Goal: Task Accomplishment & Management: Manage account settings

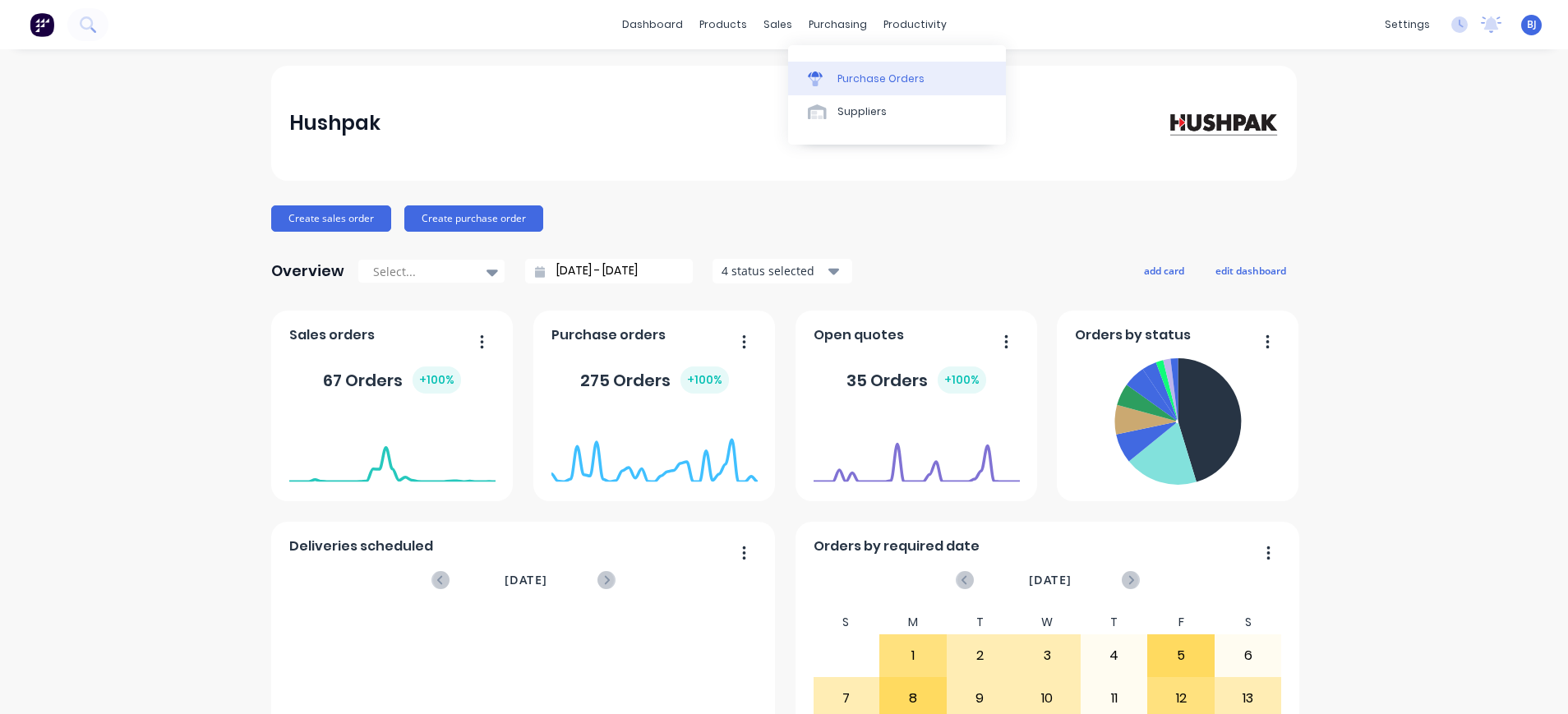
drag, startPoint x: 0, startPoint y: 0, endPoint x: 875, endPoint y: 74, distance: 878.1
click at [810, 25] on div "purchasing" at bounding box center [838, 25] width 75 height 25
click at [888, 85] on div "Purchase Orders" at bounding box center [880, 79] width 87 height 15
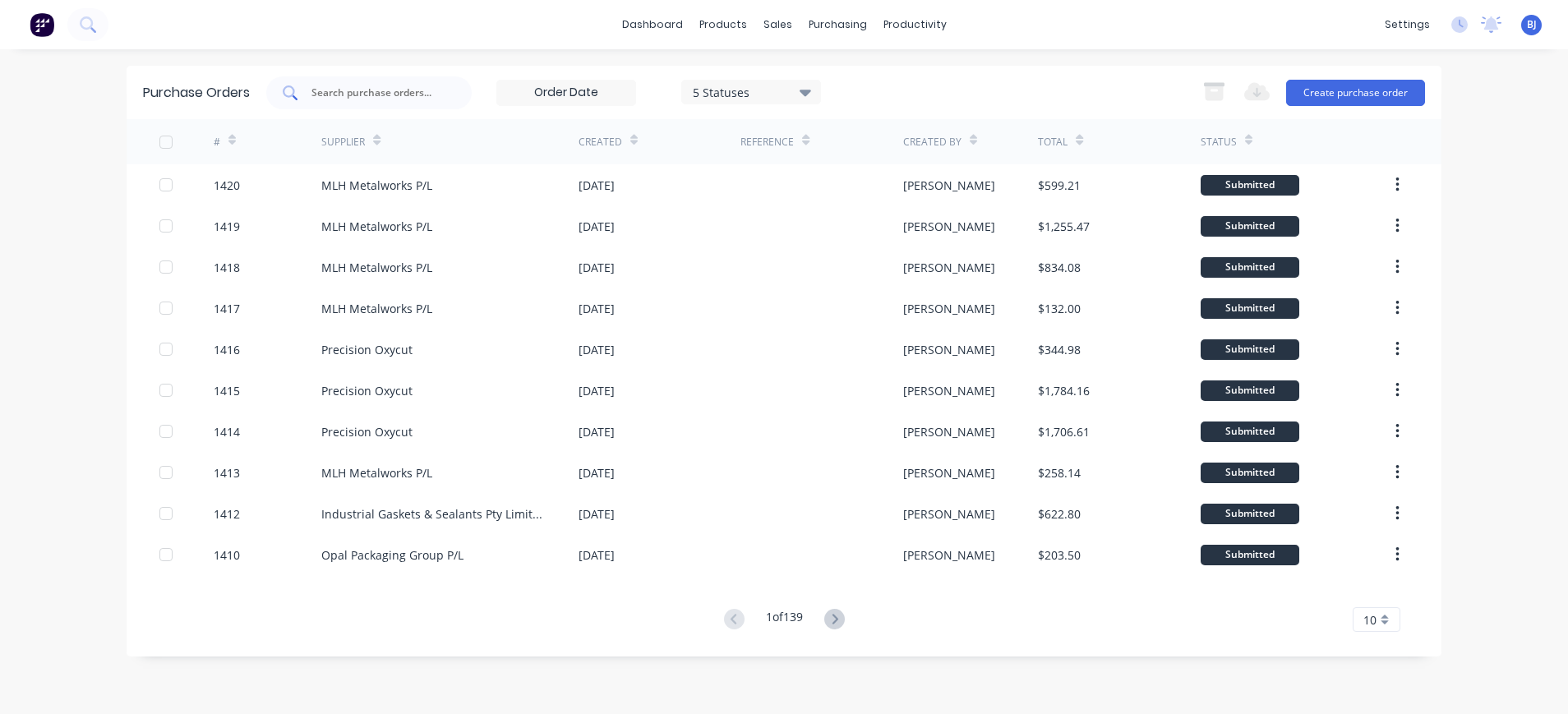
click at [399, 98] on input "text" at bounding box center [377, 93] width 137 height 16
type input "1336"
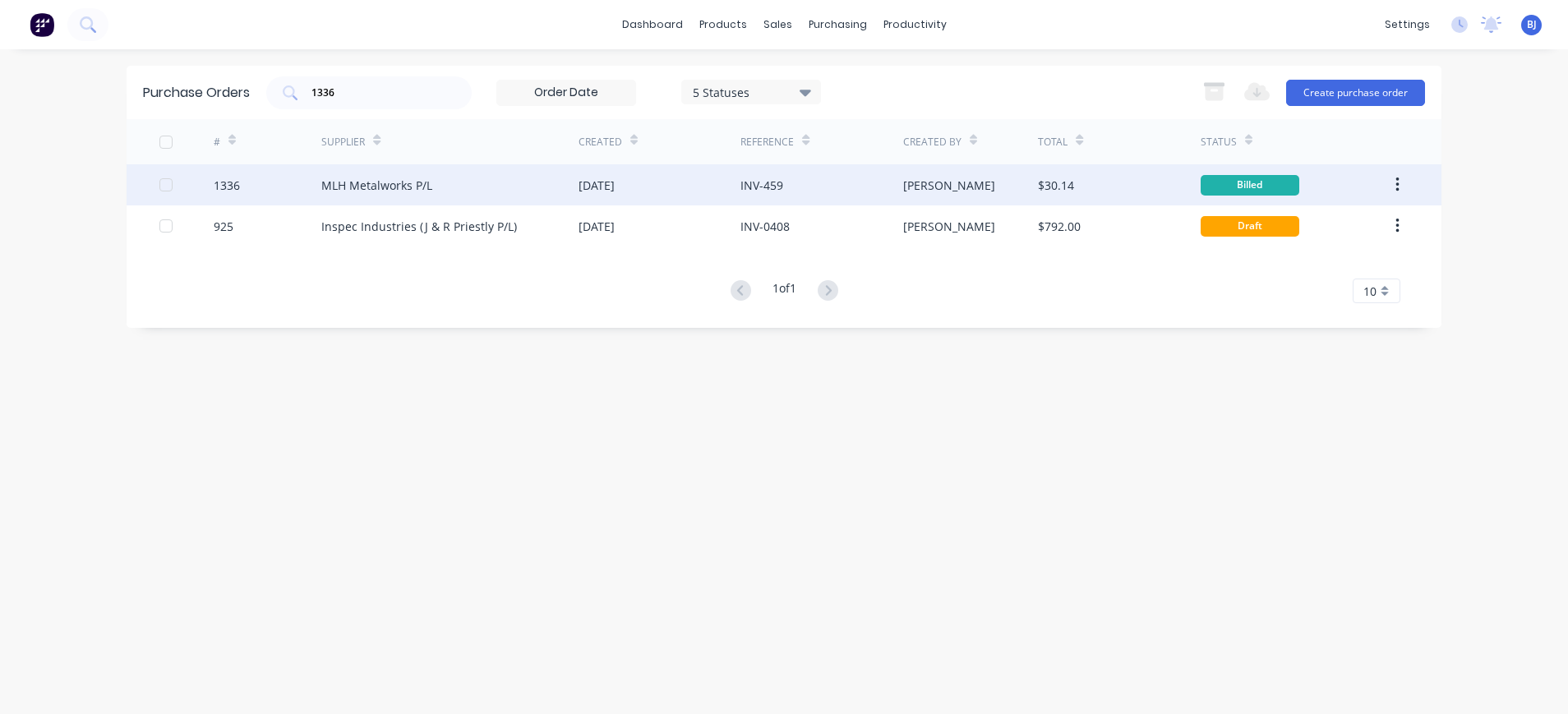
click at [411, 187] on div "MLH Metalworks P/L" at bounding box center [377, 185] width 111 height 17
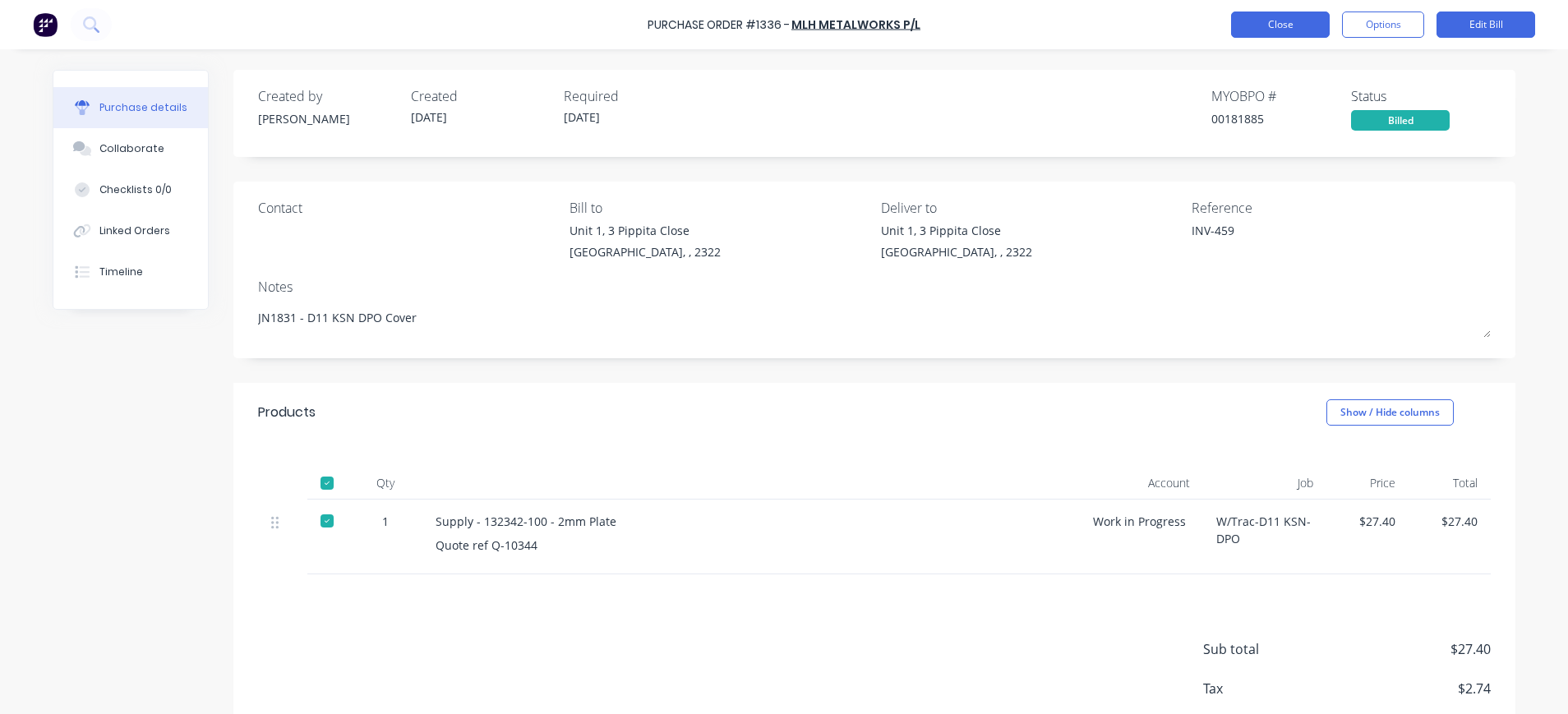
click at [1268, 31] on button "Close" at bounding box center [1280, 24] width 98 height 26
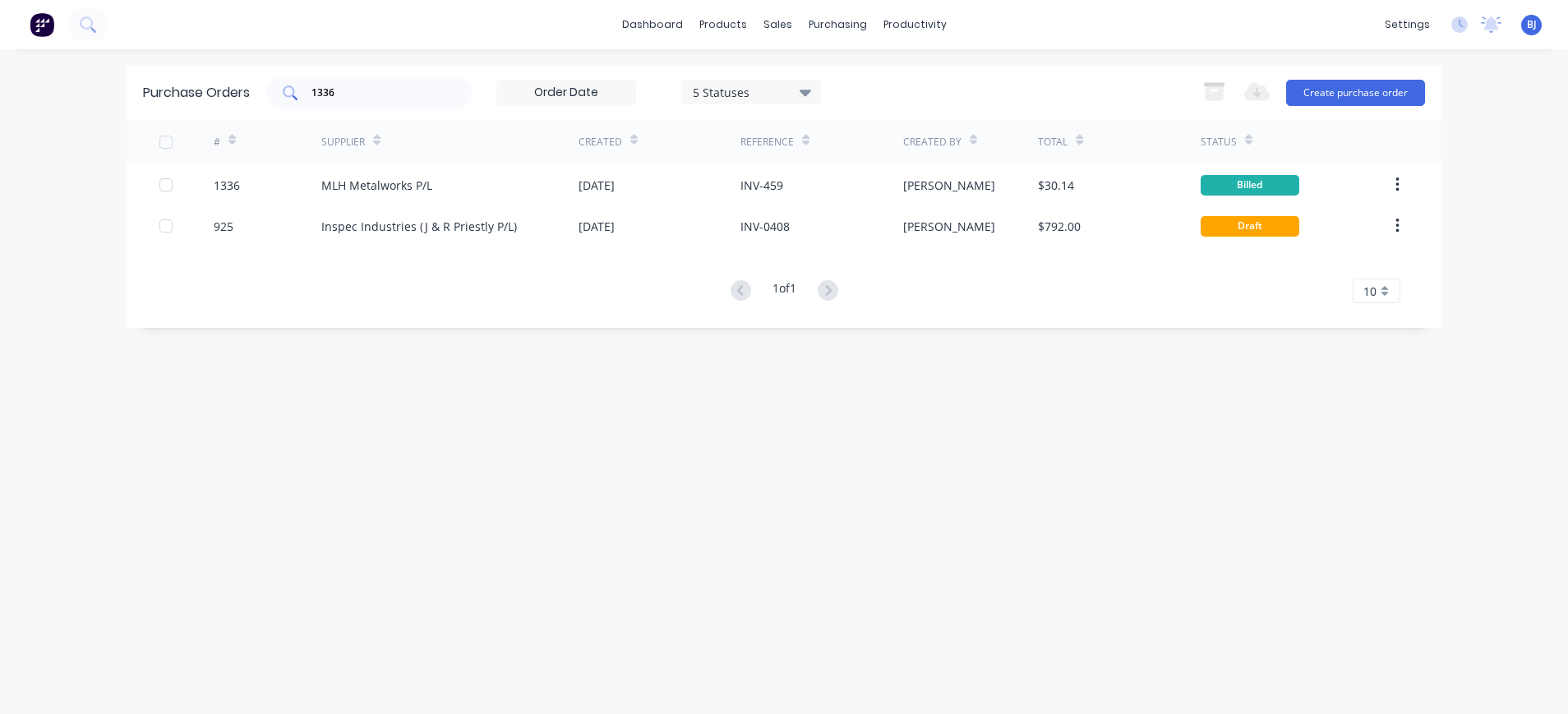
click at [424, 87] on input "1336" at bounding box center [377, 93] width 137 height 16
drag, startPoint x: 371, startPoint y: 95, endPoint x: 266, endPoint y: 98, distance: 105.0
click at [266, 98] on div "Purchase Orders 1336 5 Statuses 5 Statuses Export to Excel (XLSX) Create purcha…" at bounding box center [784, 93] width 1315 height 54
drag, startPoint x: 351, startPoint y: 91, endPoint x: 300, endPoint y: 89, distance: 51.0
click at [300, 89] on div "1309" at bounding box center [369, 92] width 206 height 33
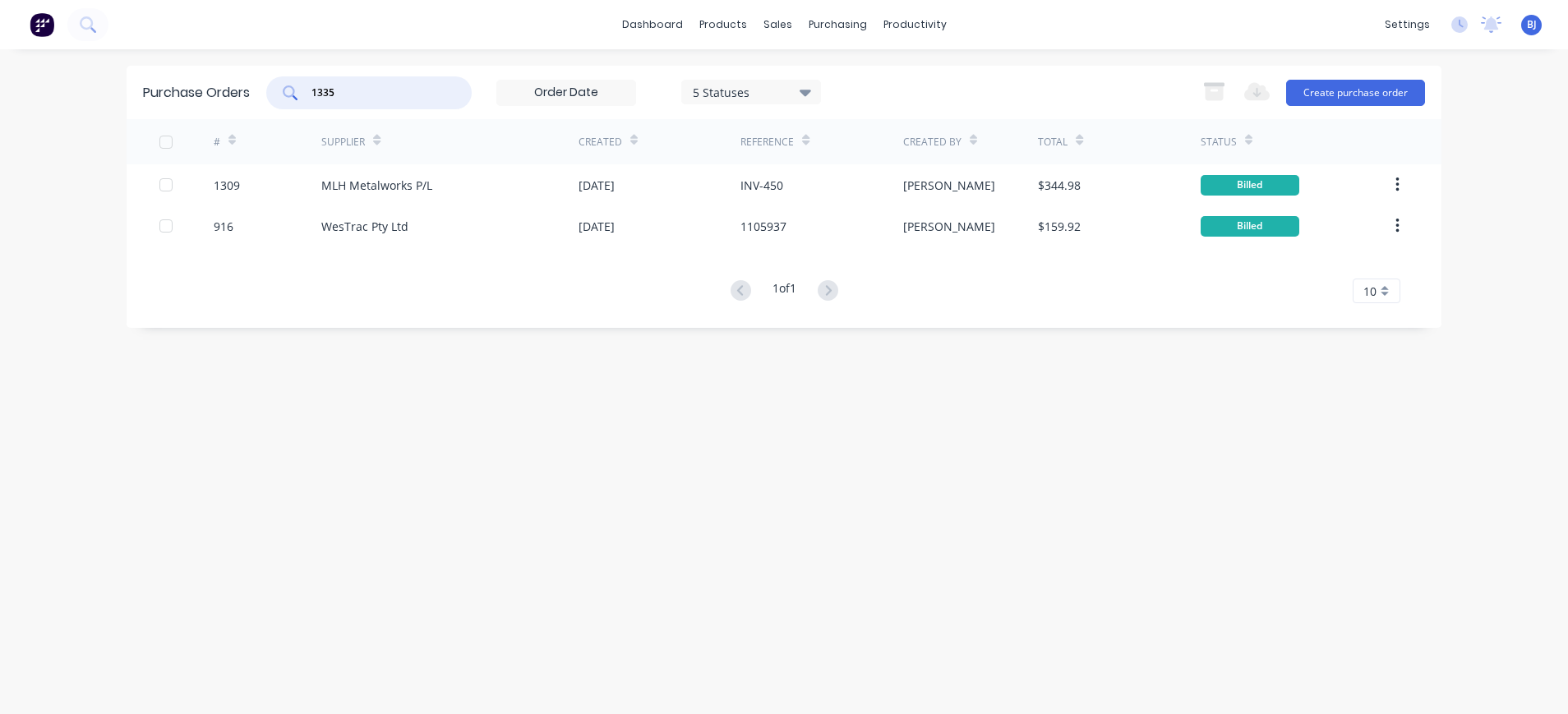
type input "1335"
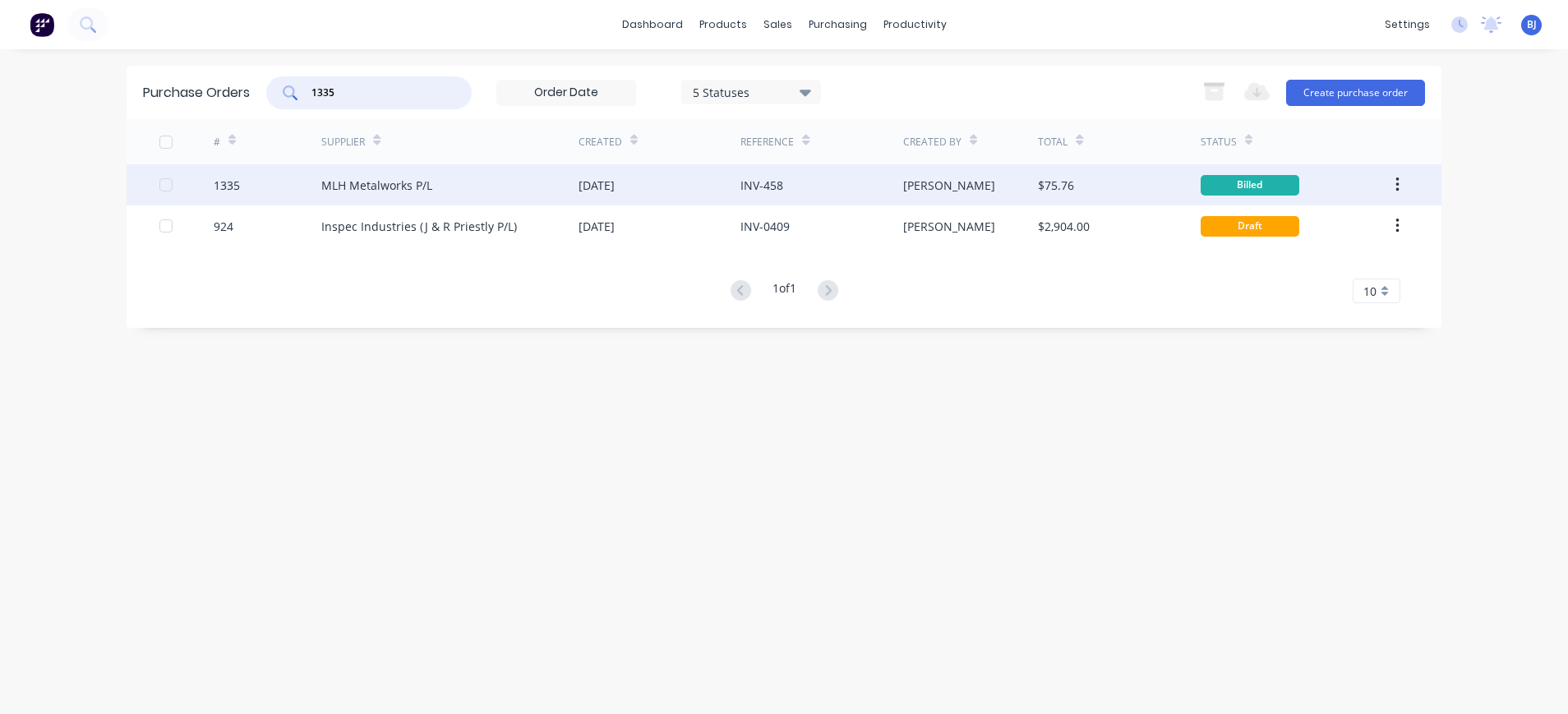
click at [358, 181] on div "MLH Metalworks P/L" at bounding box center [377, 185] width 111 height 17
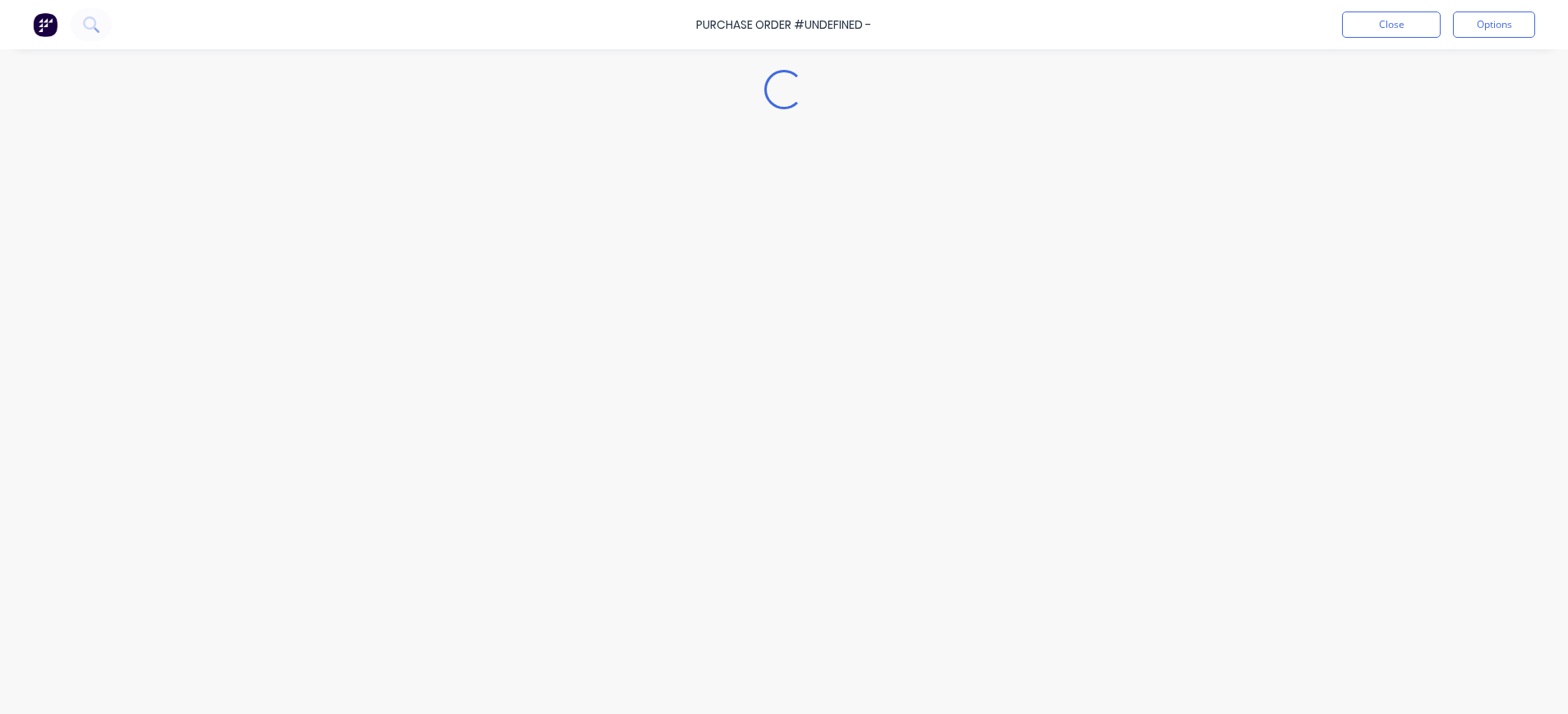
type textarea "x"
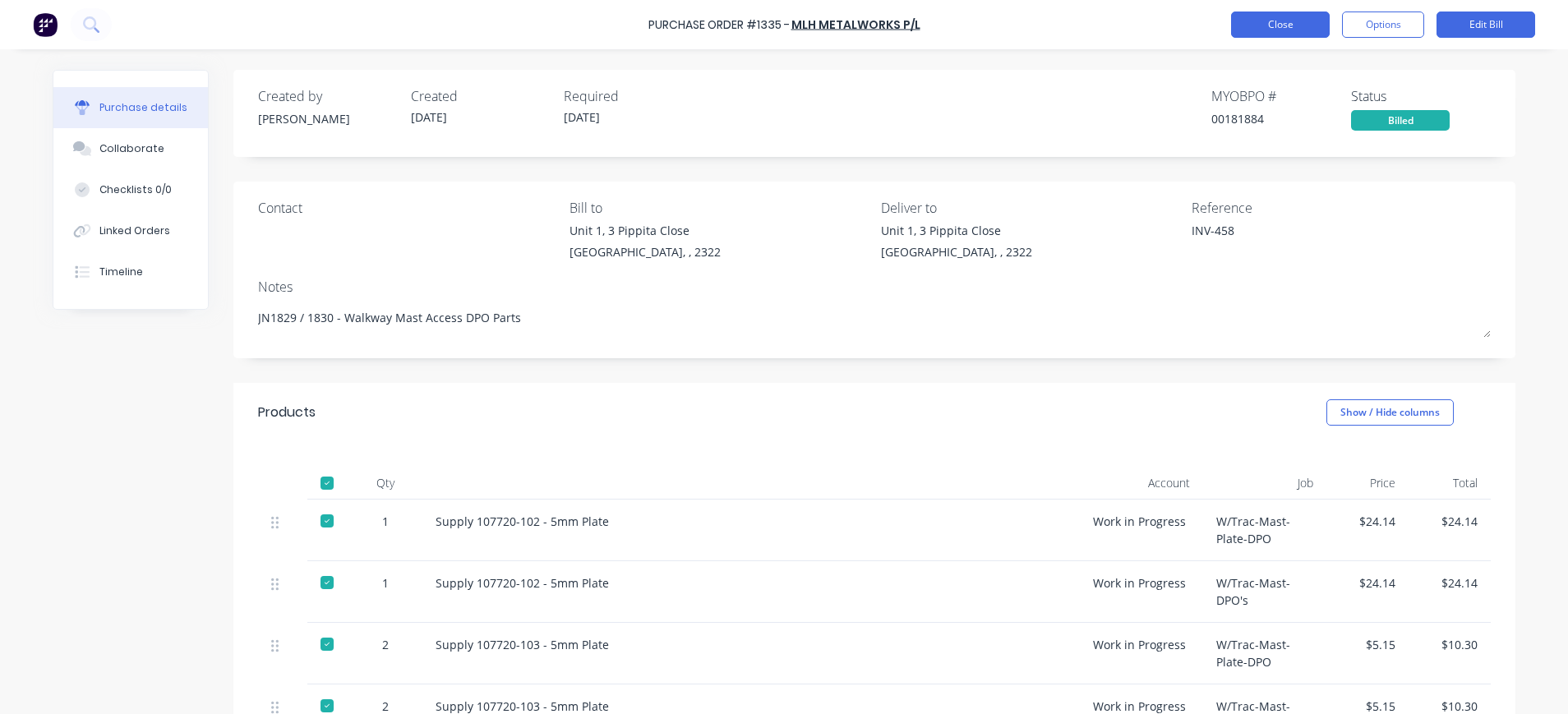
click at [1318, 25] on button "Close" at bounding box center [1280, 24] width 98 height 26
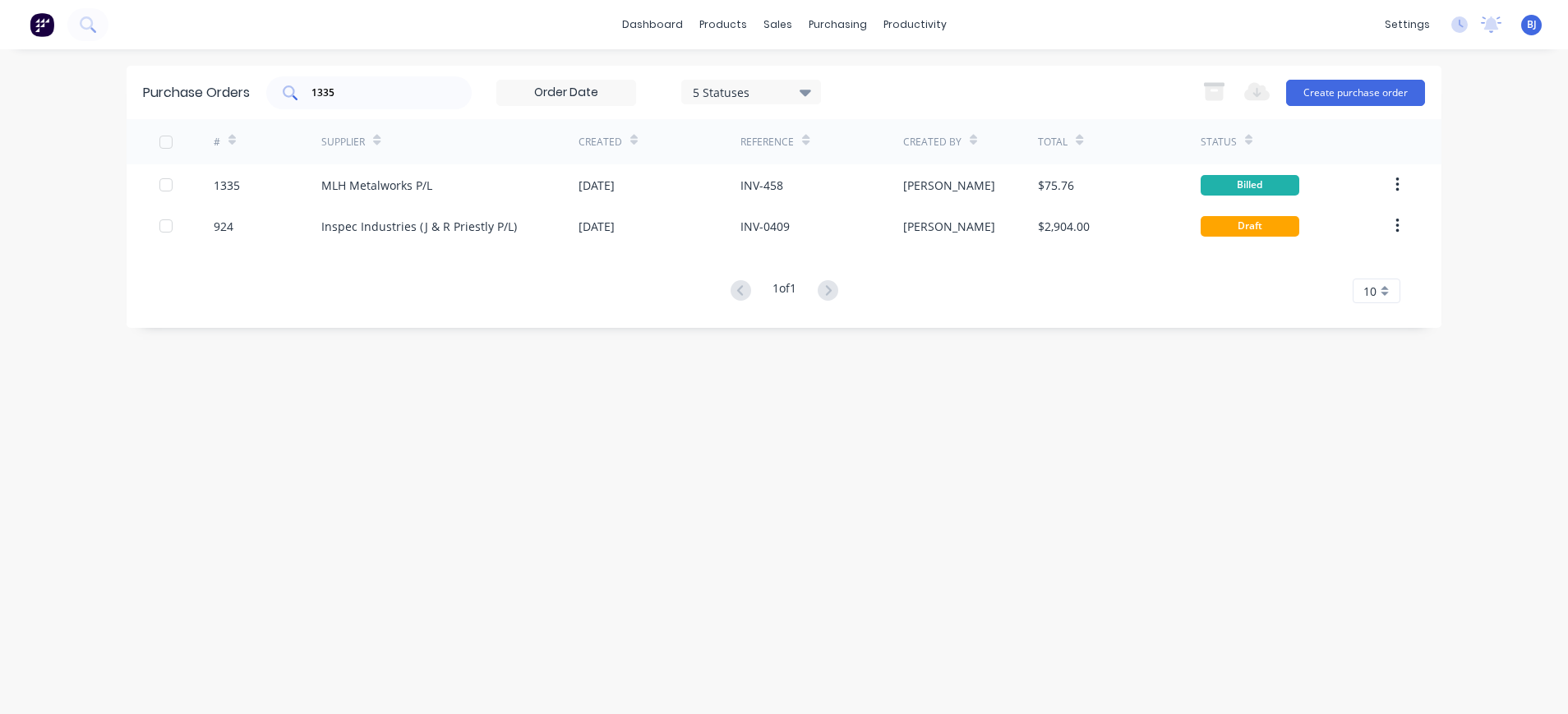
click at [410, 102] on div "1335" at bounding box center [369, 92] width 206 height 33
drag, startPoint x: 347, startPoint y: 96, endPoint x: 275, endPoint y: 96, distance: 72.0
click at [275, 96] on div "1335" at bounding box center [369, 92] width 206 height 33
click at [392, 95] on input "1334" at bounding box center [377, 93] width 137 height 16
drag, startPoint x: 383, startPoint y: 95, endPoint x: 286, endPoint y: 90, distance: 97.1
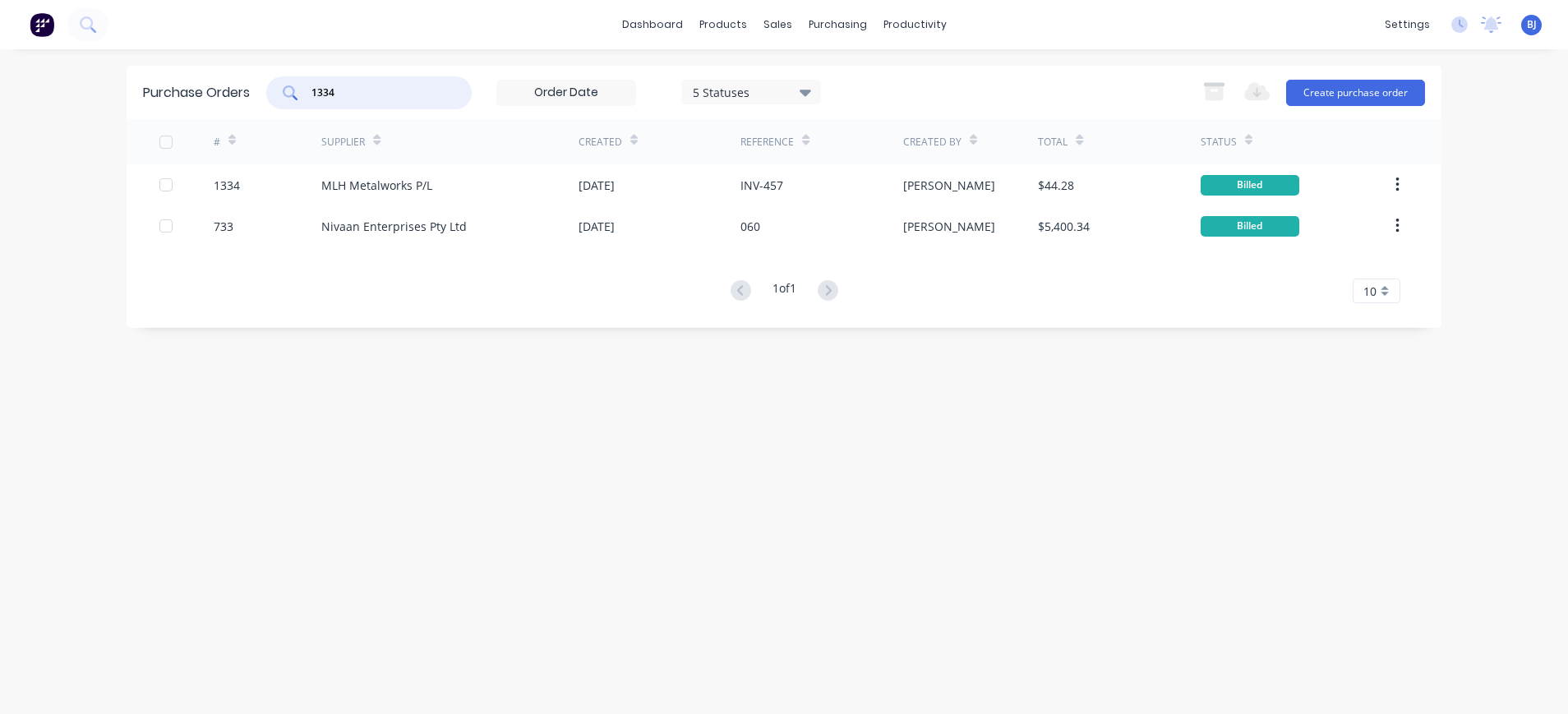
click at [286, 90] on div "1334" at bounding box center [369, 92] width 206 height 33
type input "1331"
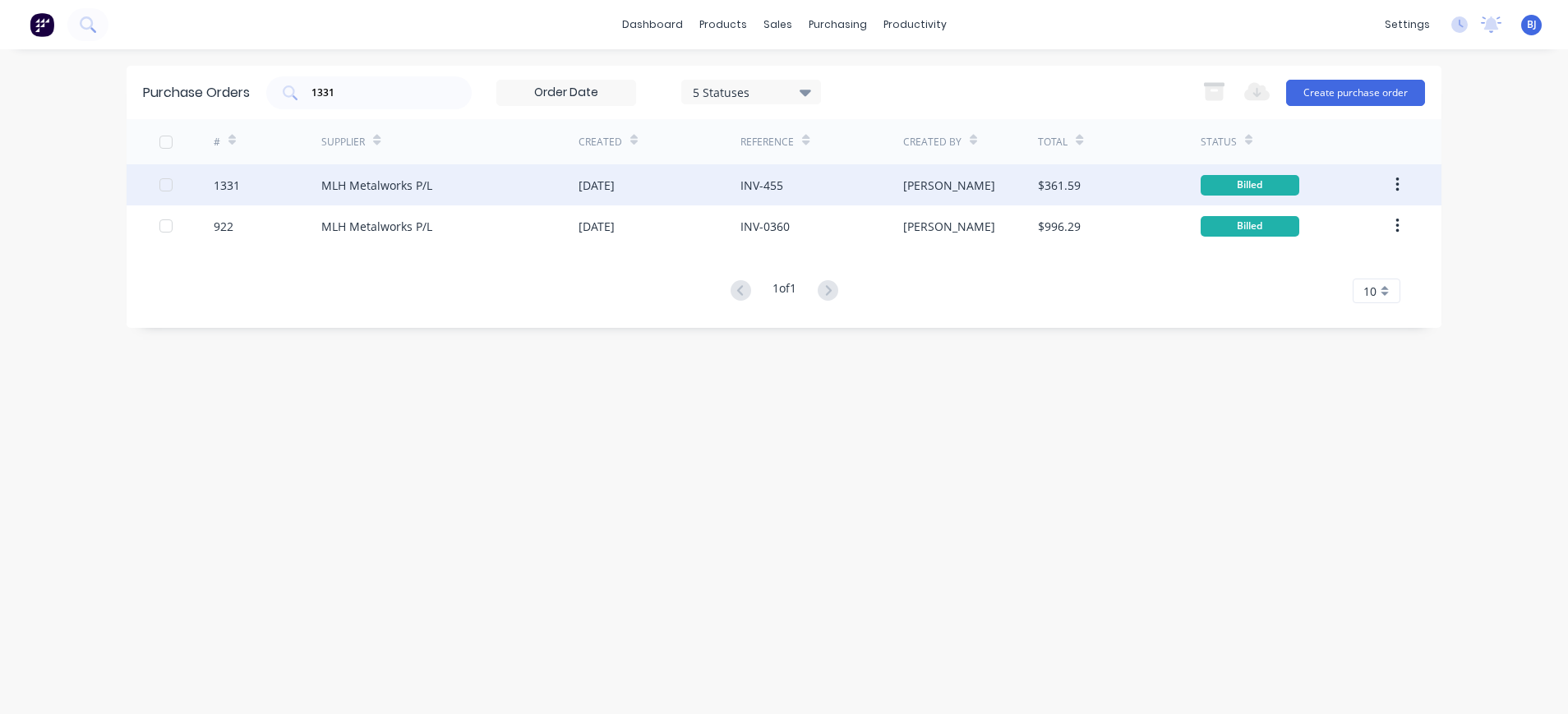
click at [417, 186] on div "MLH Metalworks P/L" at bounding box center [377, 185] width 111 height 17
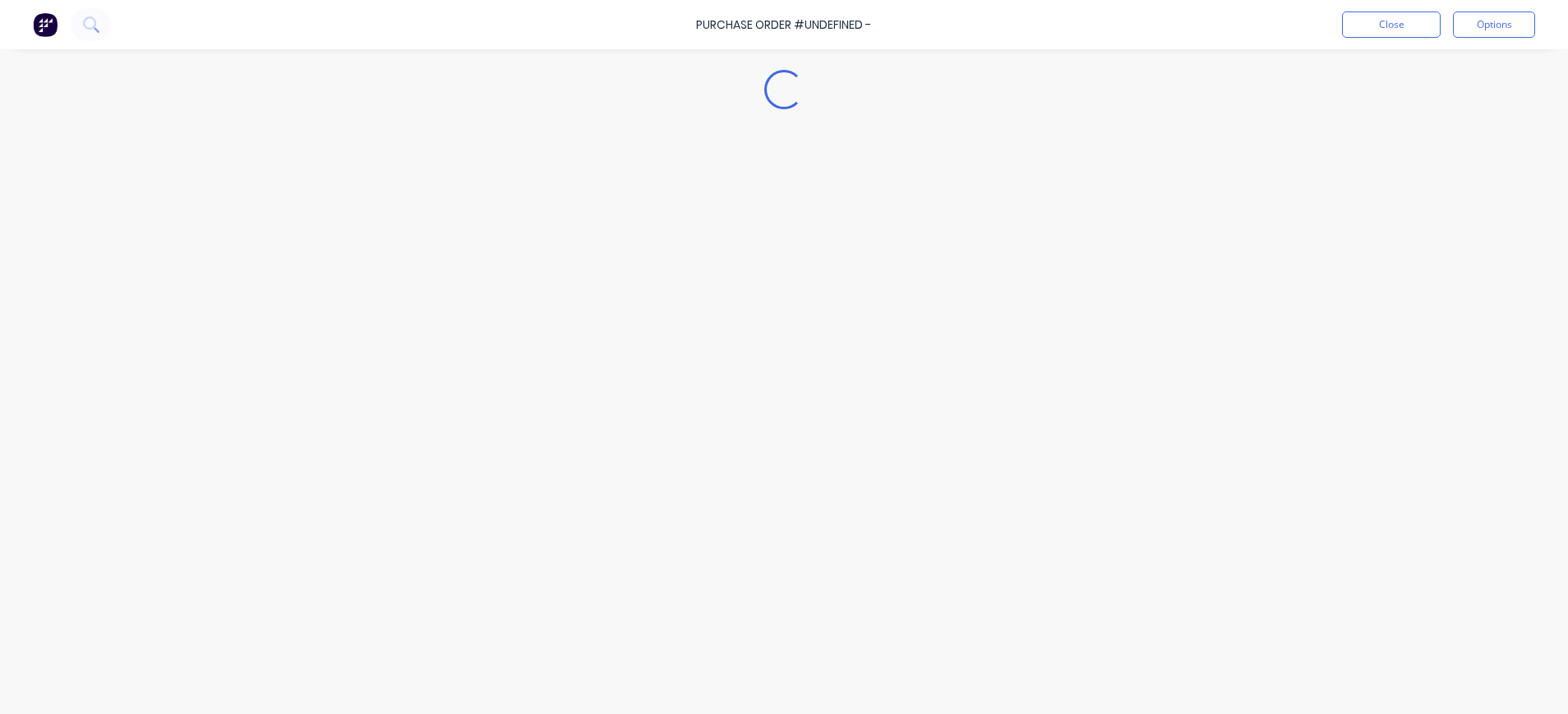
type textarea "x"
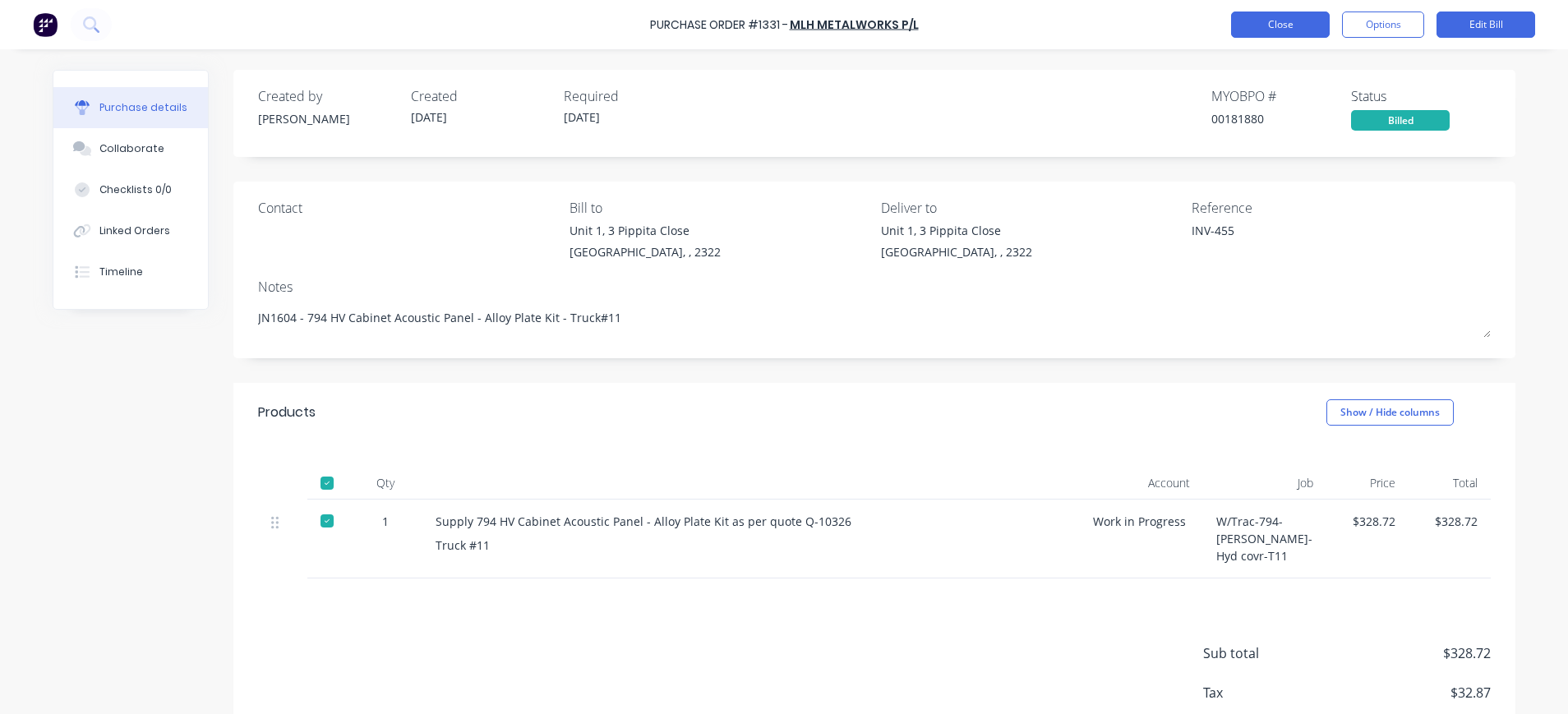
click at [1288, 36] on button "Close" at bounding box center [1280, 24] width 98 height 26
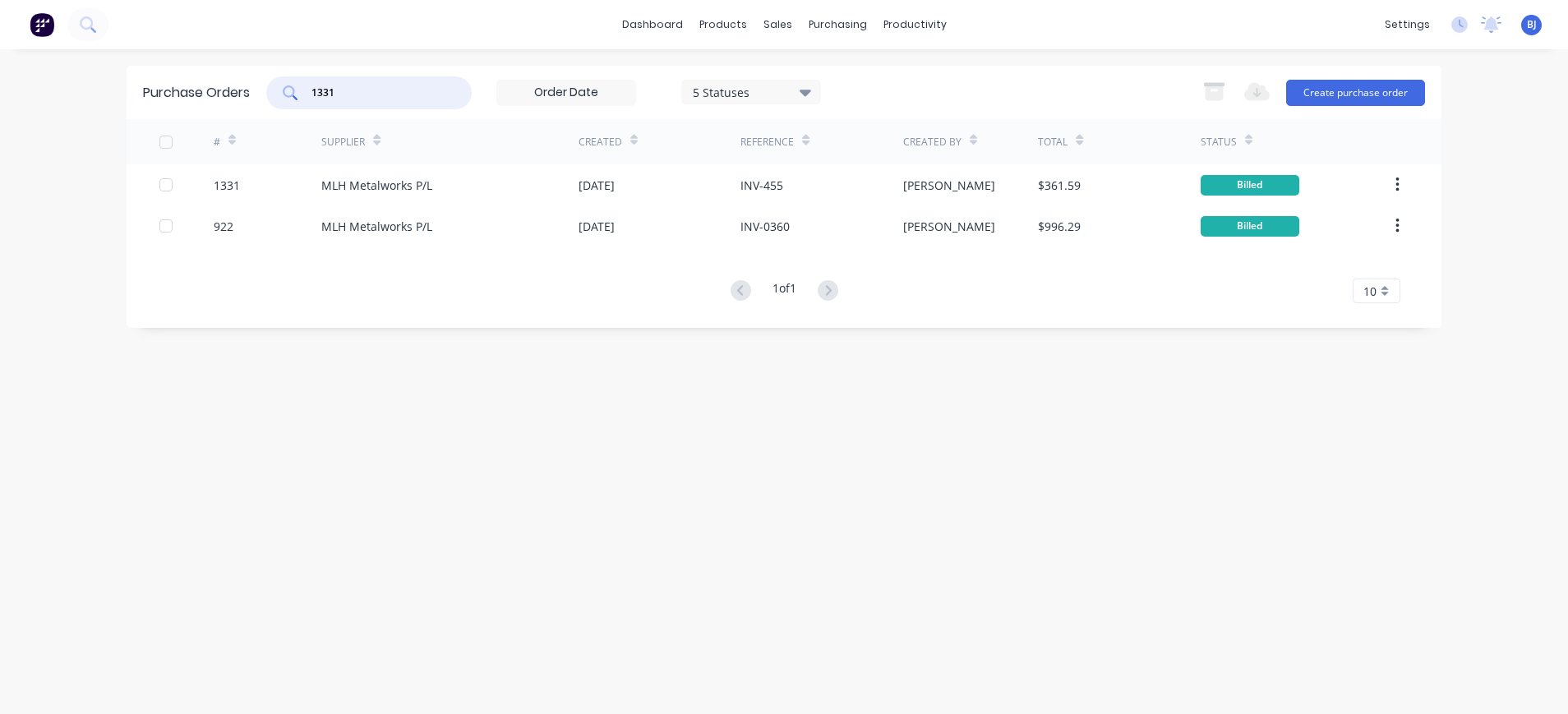
drag, startPoint x: 436, startPoint y: 90, endPoint x: 268, endPoint y: 86, distance: 168.0
click at [268, 86] on div "1331 5 Statuses 5 Statuses" at bounding box center [544, 92] width 555 height 33
drag, startPoint x: 410, startPoint y: 100, endPoint x: 267, endPoint y: 96, distance: 143.1
click at [267, 96] on div "Purchase Orders 1271 5 Statuses 5 Statuses Export to Excel (XLSX) Create purcha…" at bounding box center [784, 93] width 1315 height 54
click at [820, 431] on div "Purchase Orders 1271 5 Statuses 5 Statuses Export to Excel (XLSX) Create purcha…" at bounding box center [784, 382] width 1315 height 633
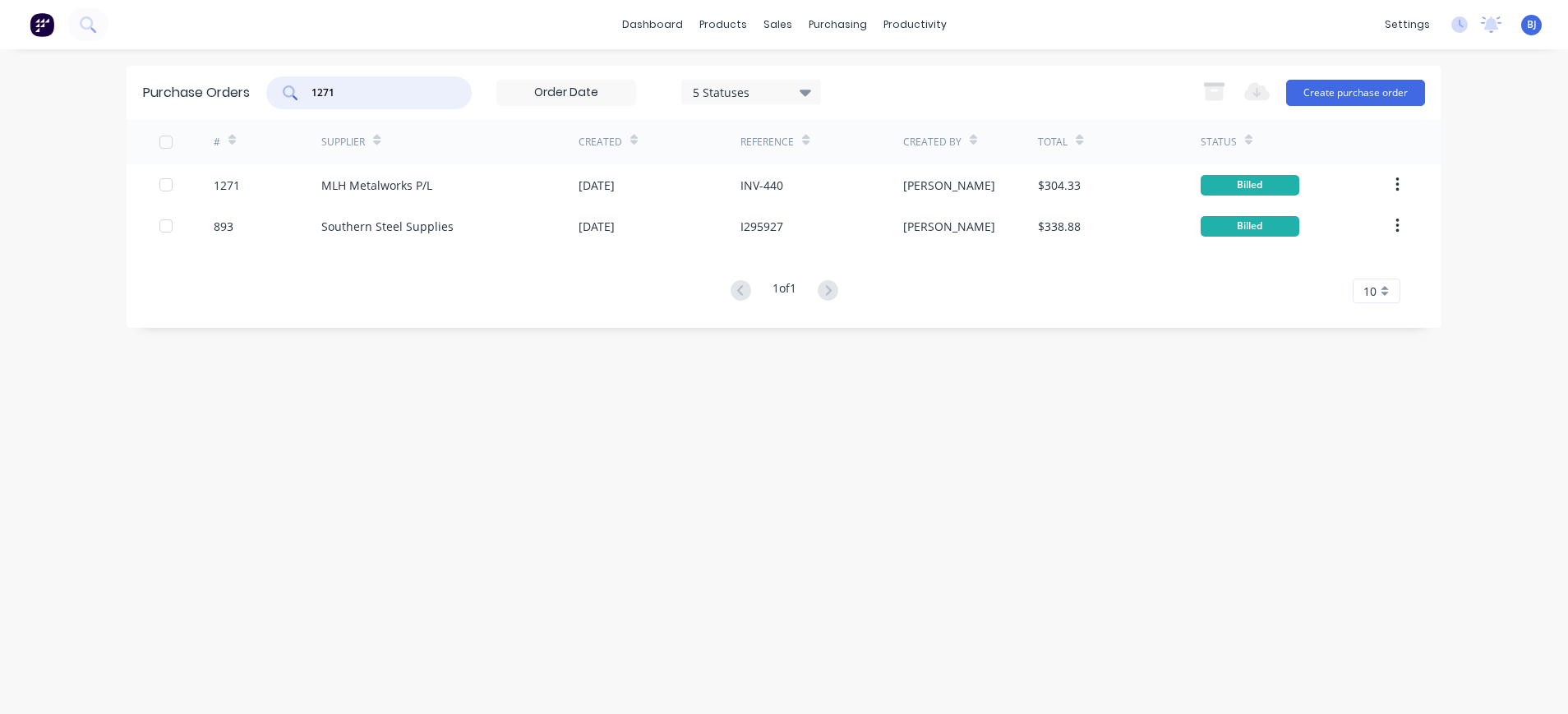
drag, startPoint x: 372, startPoint y: 88, endPoint x: 281, endPoint y: 83, distance: 91.1
click at [268, 89] on div "1271 5 Statuses 5 Statuses" at bounding box center [544, 92] width 555 height 33
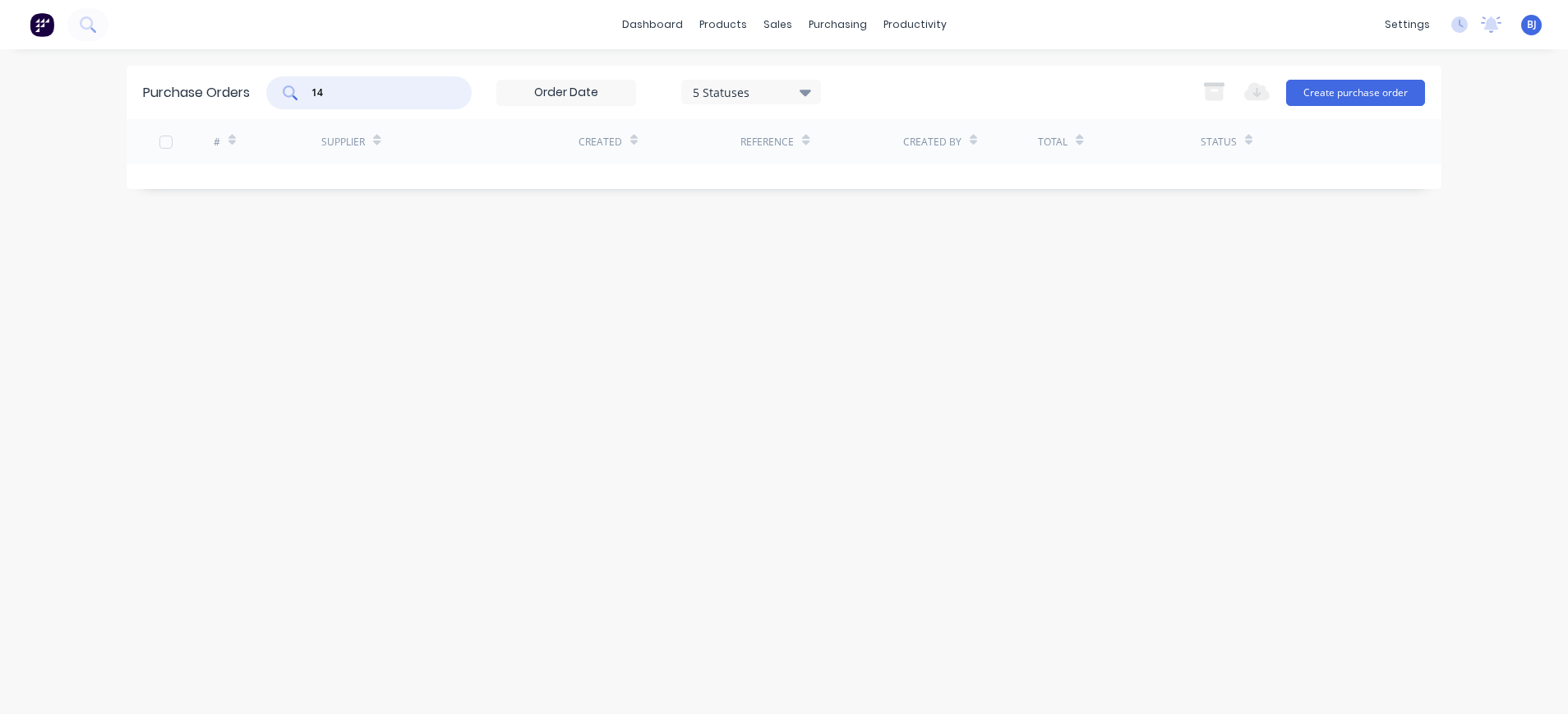
type input "1"
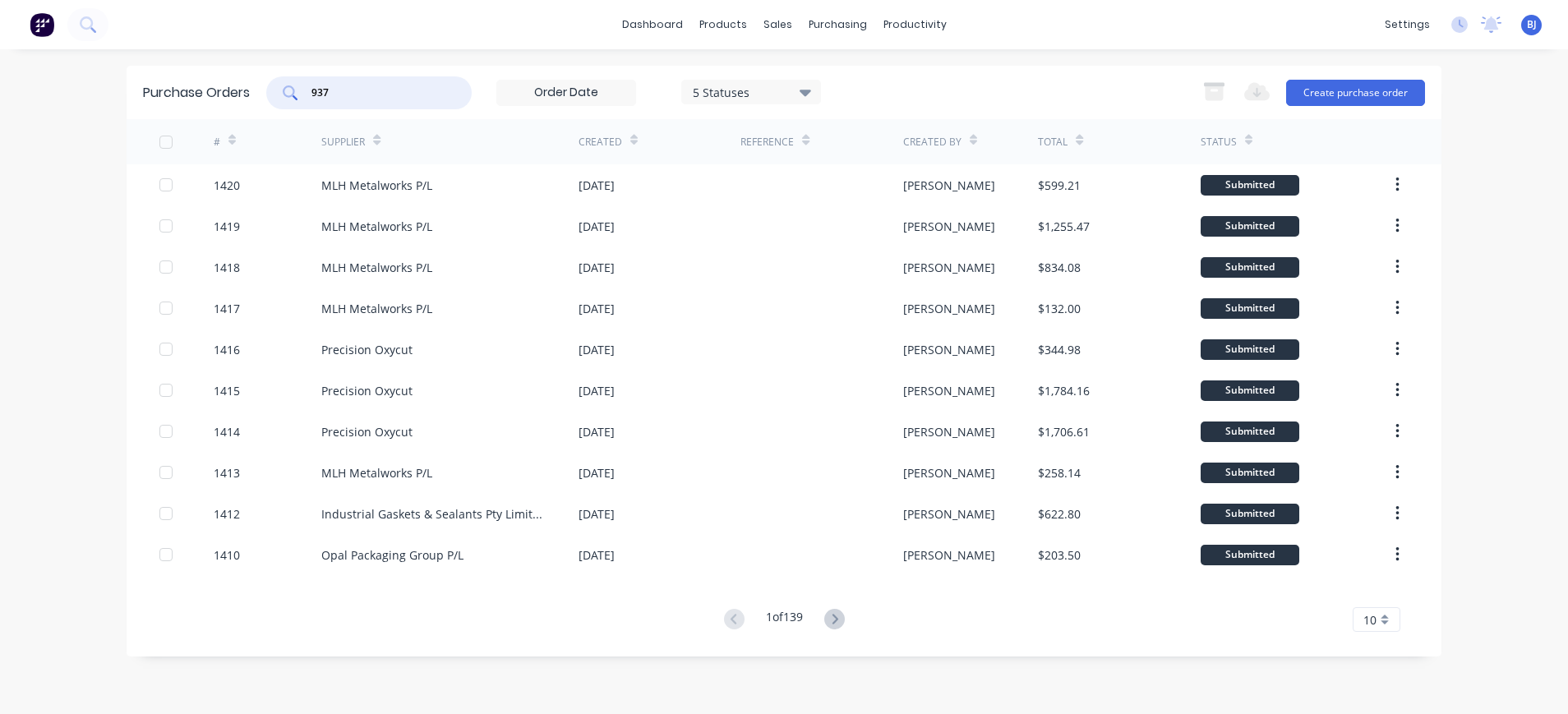
type input "937"
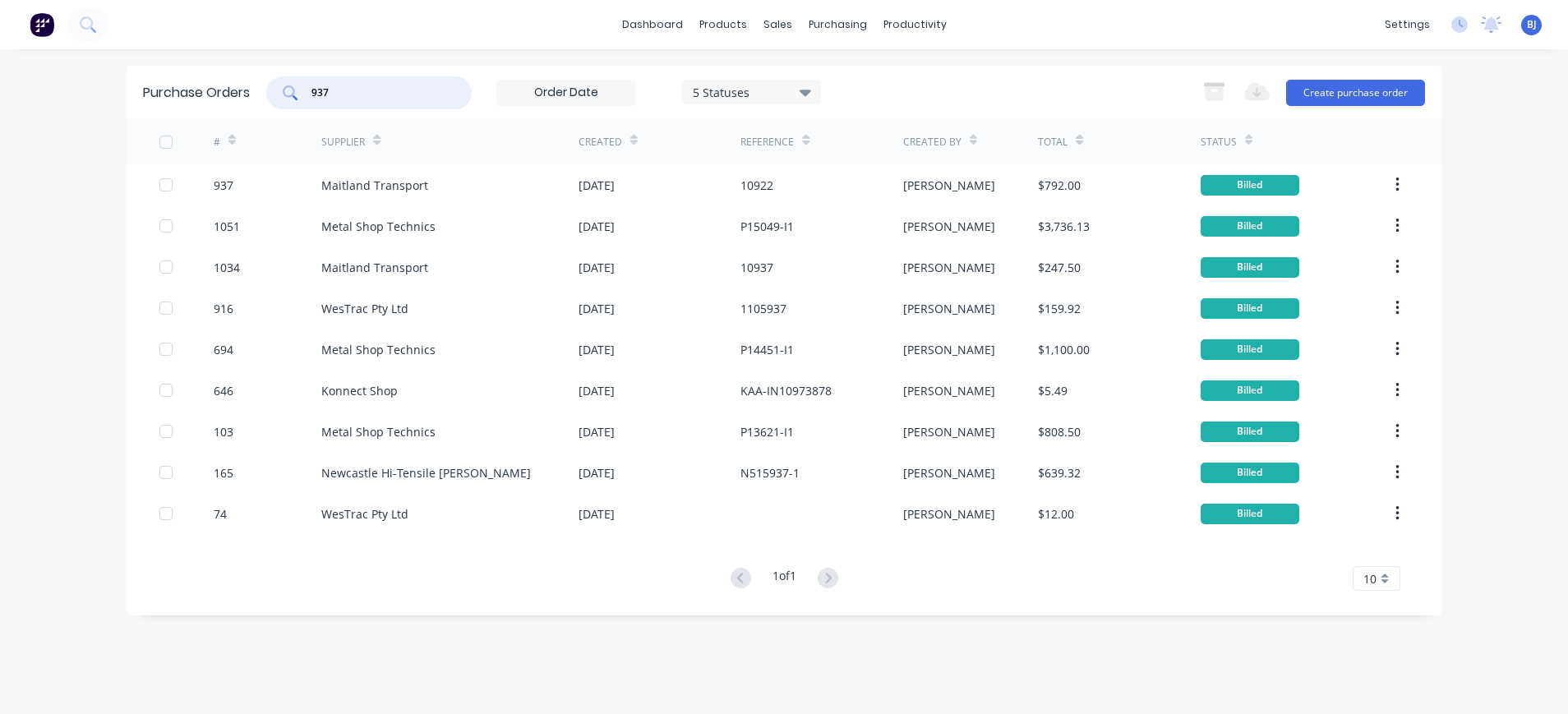
drag, startPoint x: 390, startPoint y: 94, endPoint x: 291, endPoint y: 93, distance: 99.0
click at [291, 93] on div "937" at bounding box center [369, 92] width 206 height 33
type input "1409"
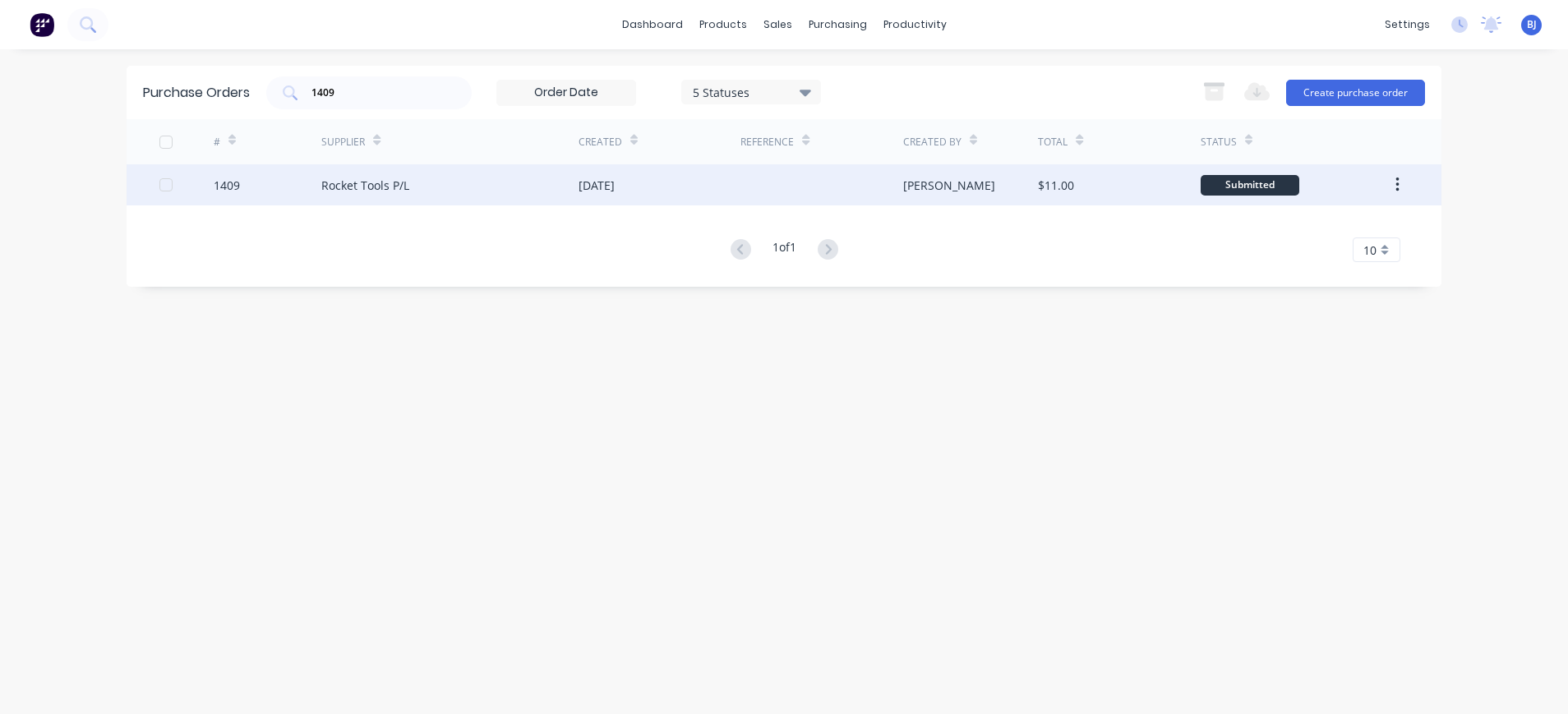
click at [398, 183] on div "Rocket Tools P/L" at bounding box center [365, 185] width 88 height 17
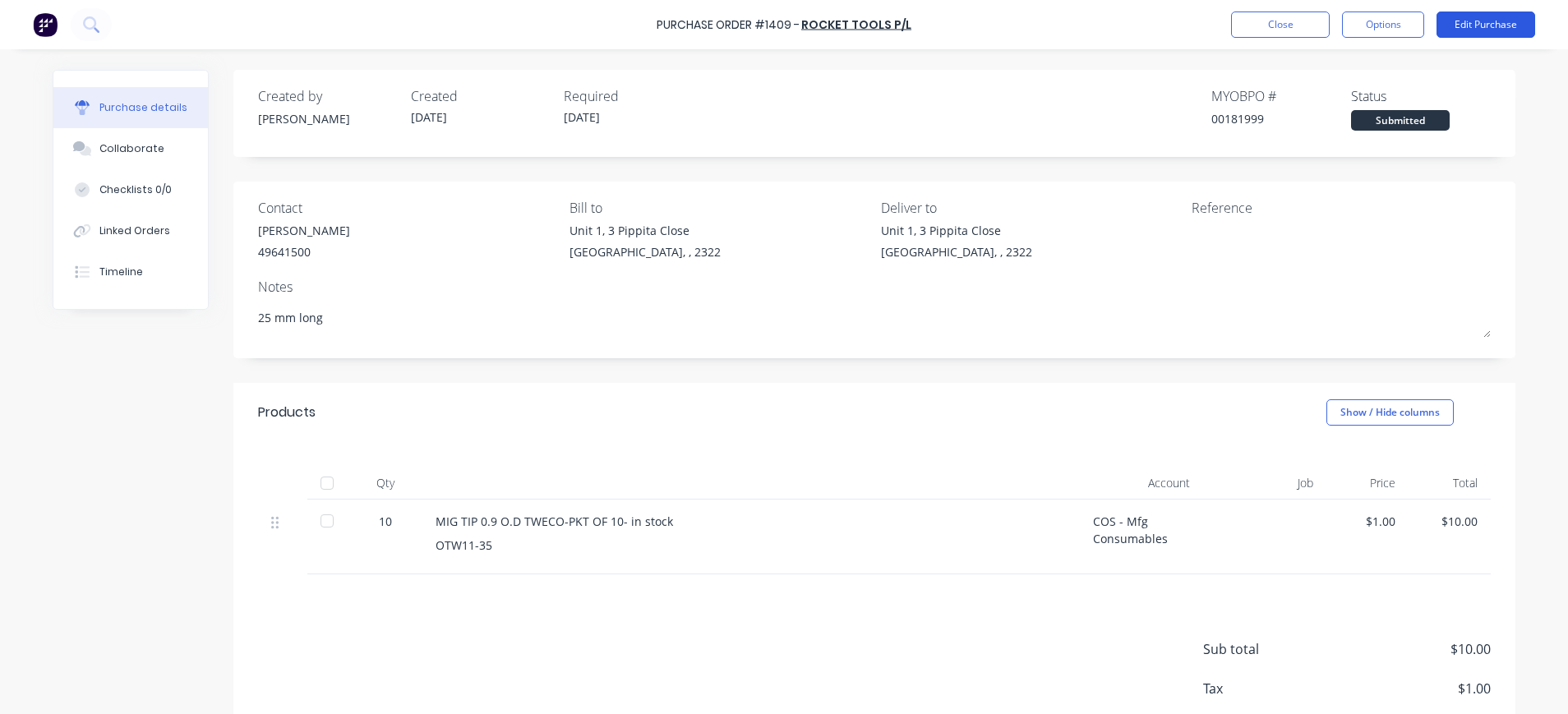
click at [1471, 15] on button "Edit Purchase" at bounding box center [1486, 24] width 98 height 26
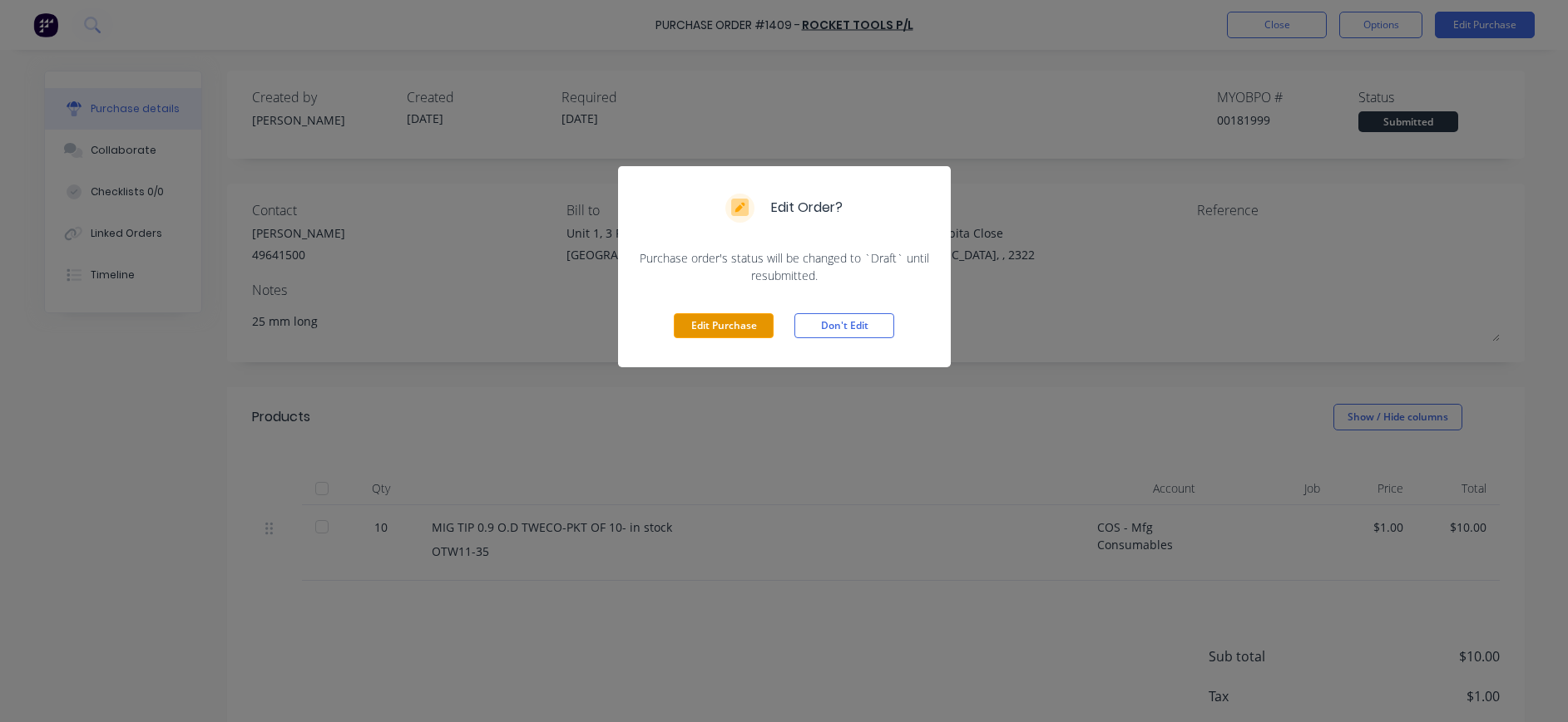
click at [757, 319] on button "Edit Purchase" at bounding box center [723, 326] width 100 height 25
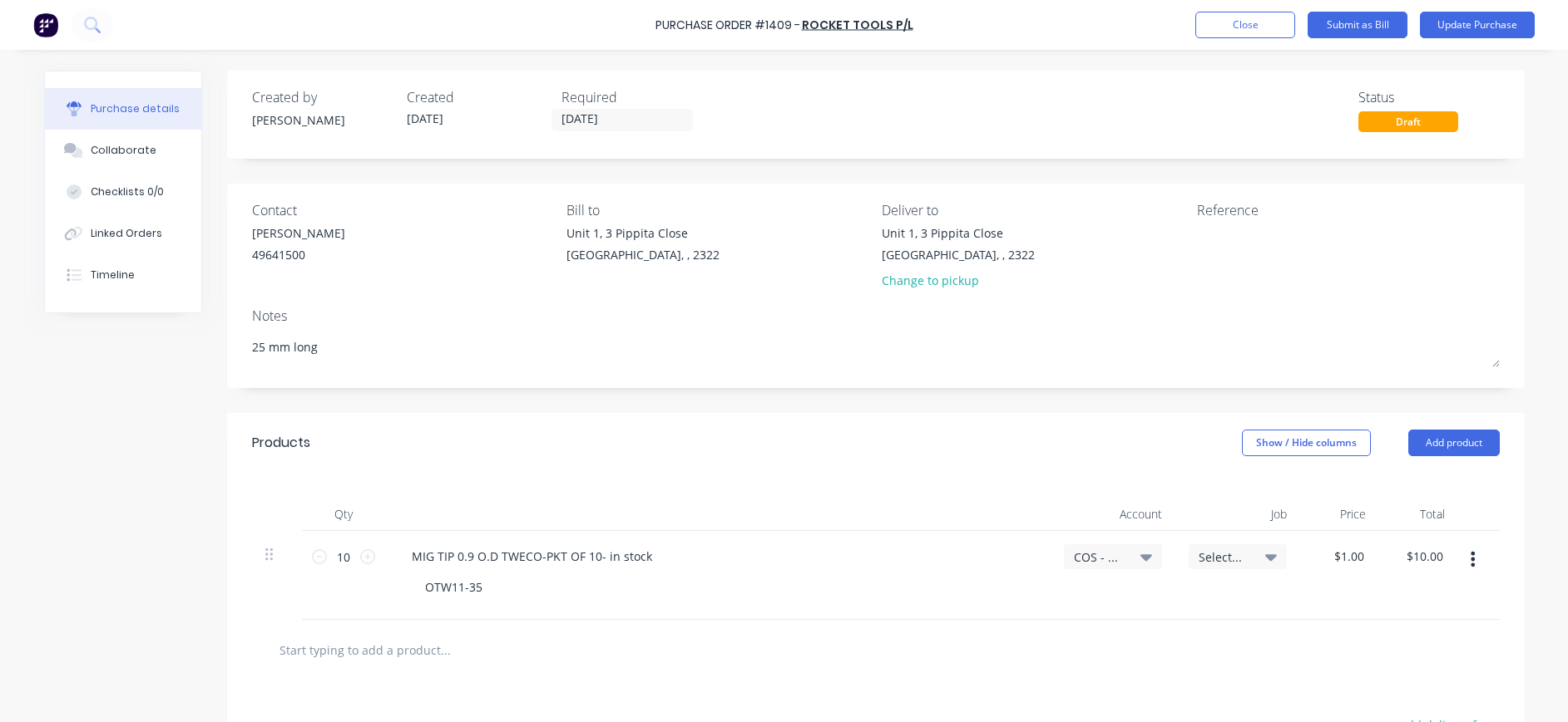
type textarea "x"
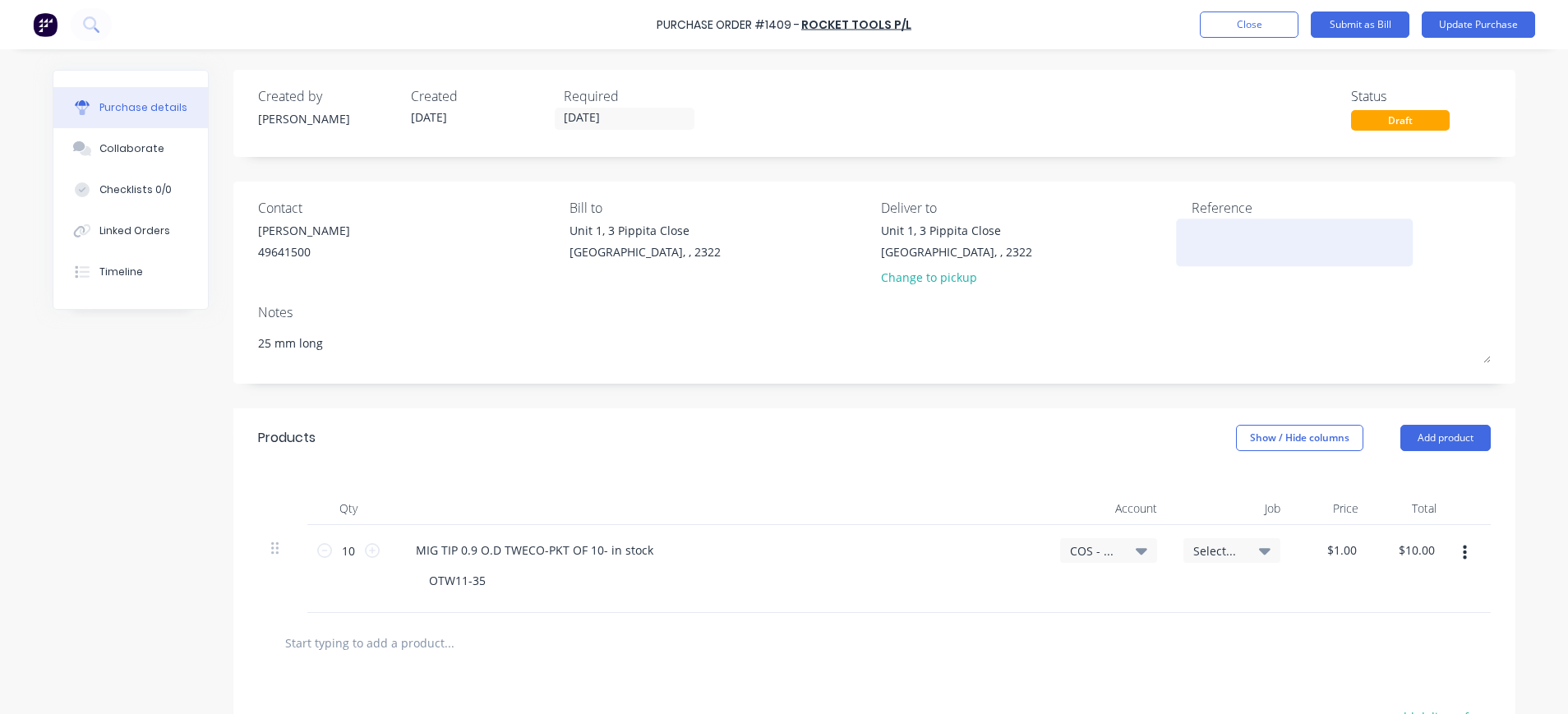
click at [1191, 225] on textarea at bounding box center [1294, 240] width 206 height 37
type textarea "40103"
type textarea "x"
type textarea "401031"
type textarea "x"
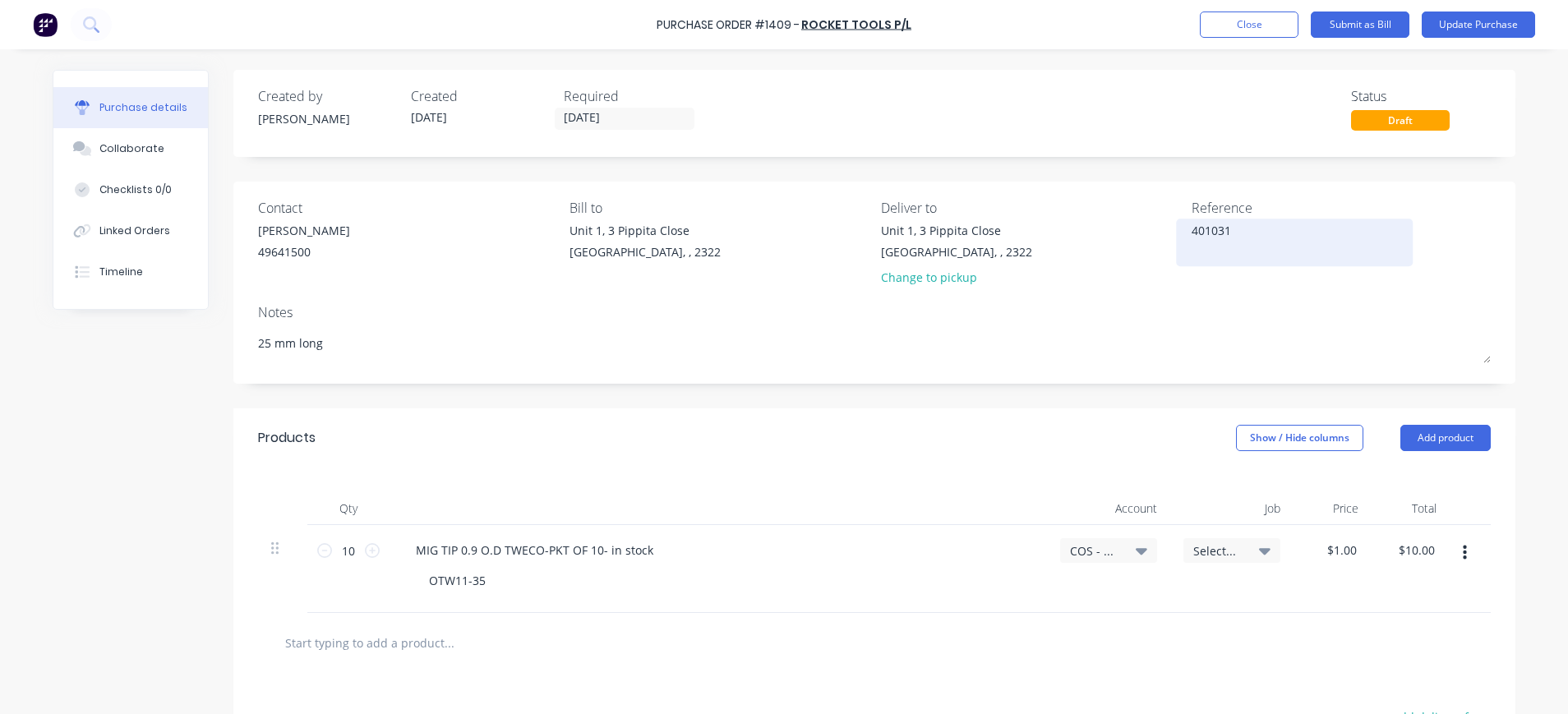
type textarea "4010312"
type textarea "x"
type textarea "40103125"
type textarea "x"
type textarea "40103125"
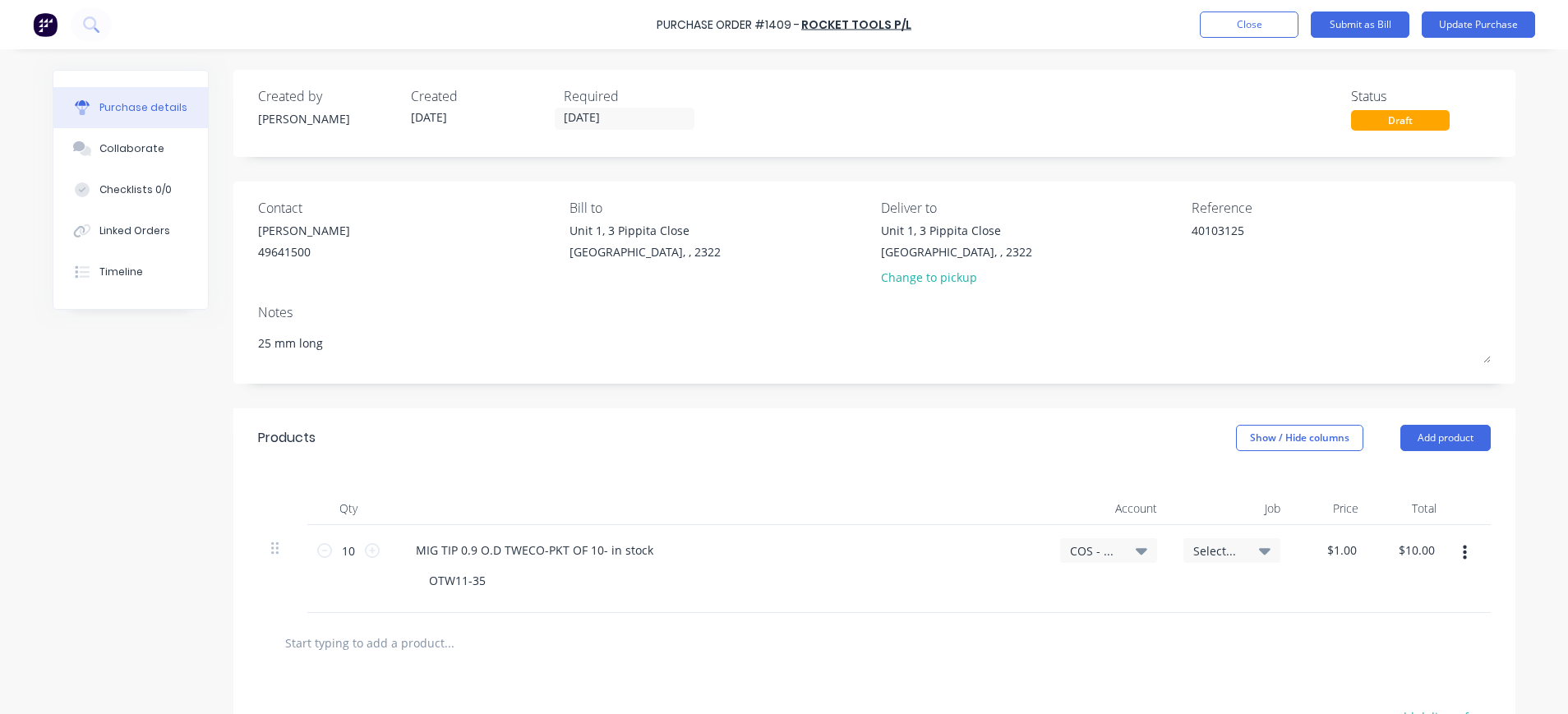
click at [1136, 551] on icon at bounding box center [1141, 551] width 12 height 6
type textarea "x"
click at [1058, 598] on input at bounding box center [1055, 599] width 168 height 33
type input "5"
click at [1091, 550] on span "COS - Mfg Consumables" at bounding box center [1094, 550] width 49 height 17
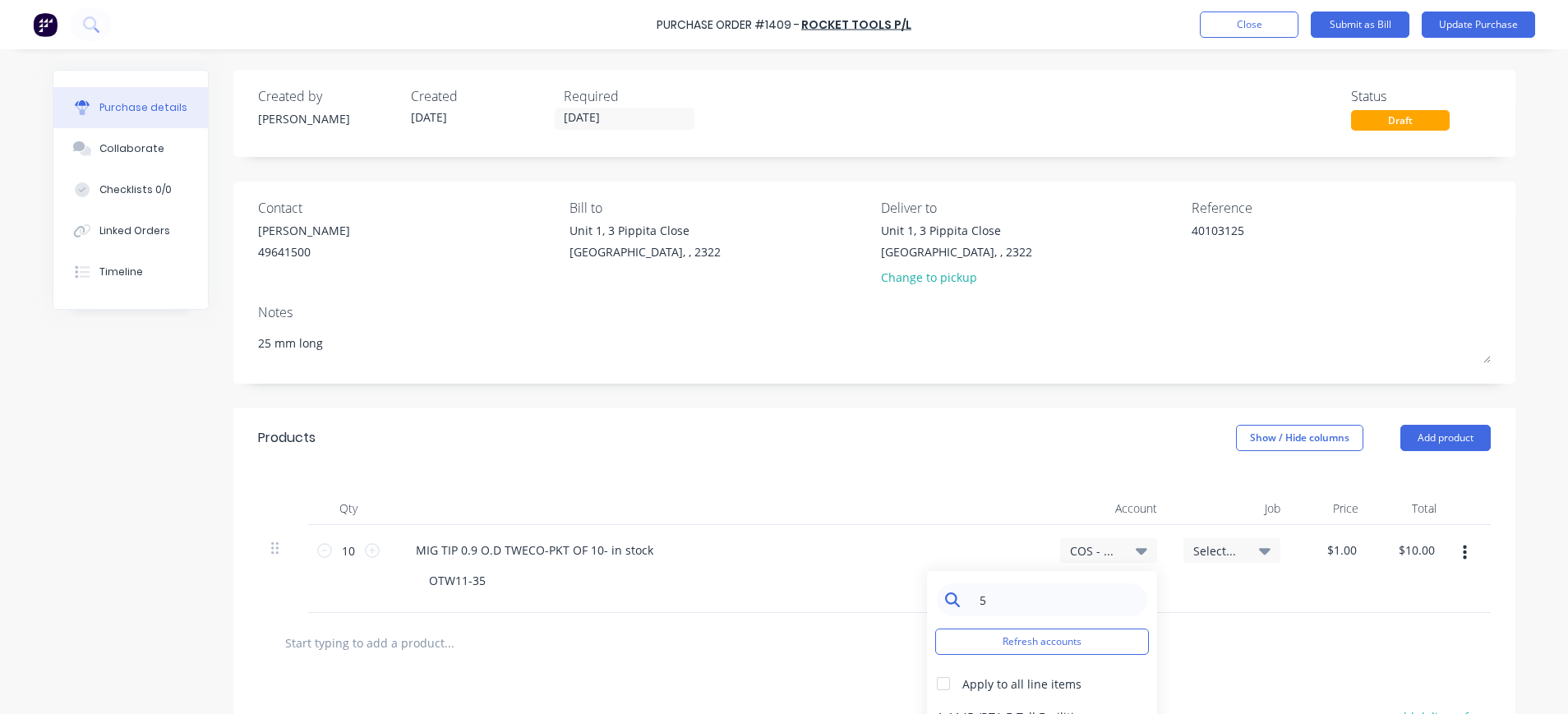
type textarea "x"
click at [984, 596] on input "5" at bounding box center [1055, 599] width 168 height 33
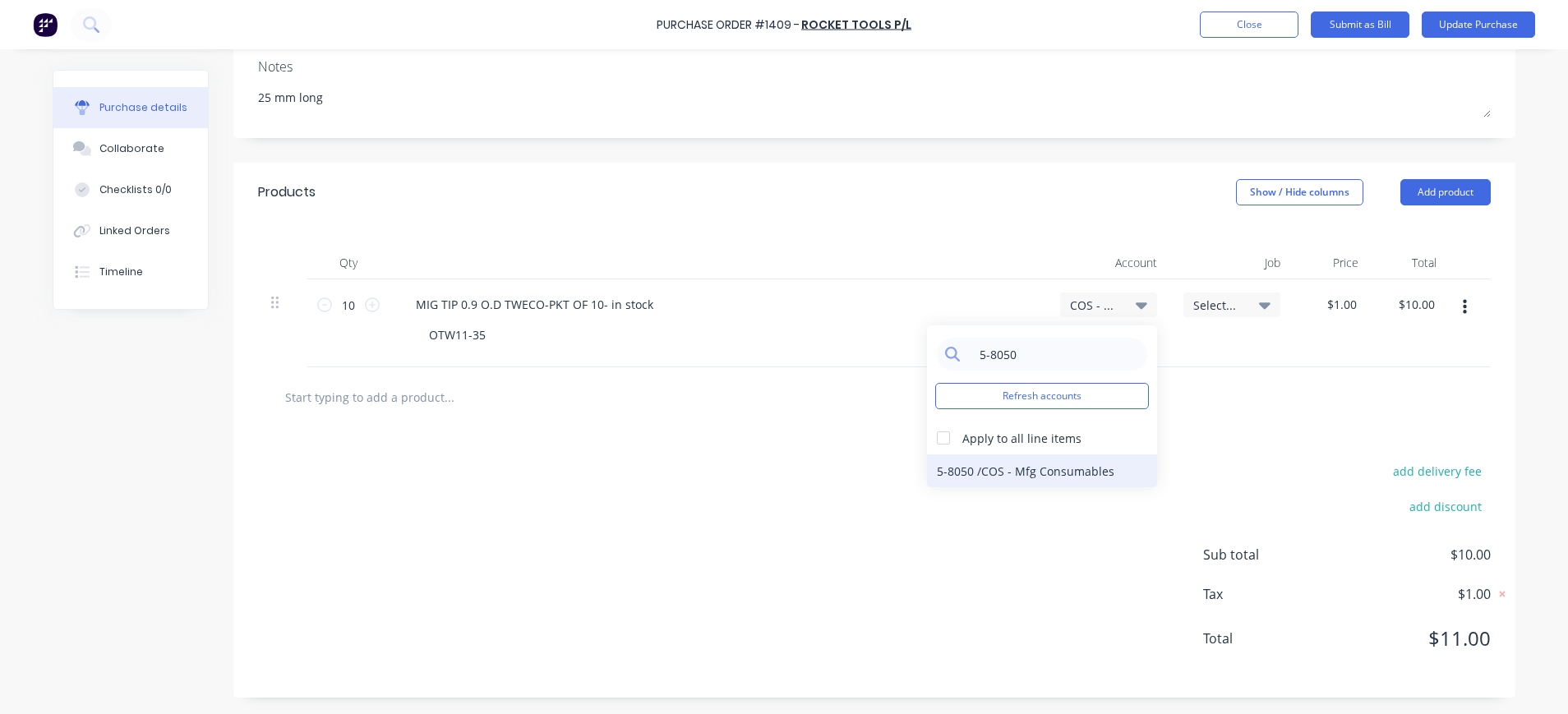
type input "5-8050"
click at [1068, 476] on div "5-8050 / COS - Mfg Consumables" at bounding box center [1041, 471] width 230 height 33
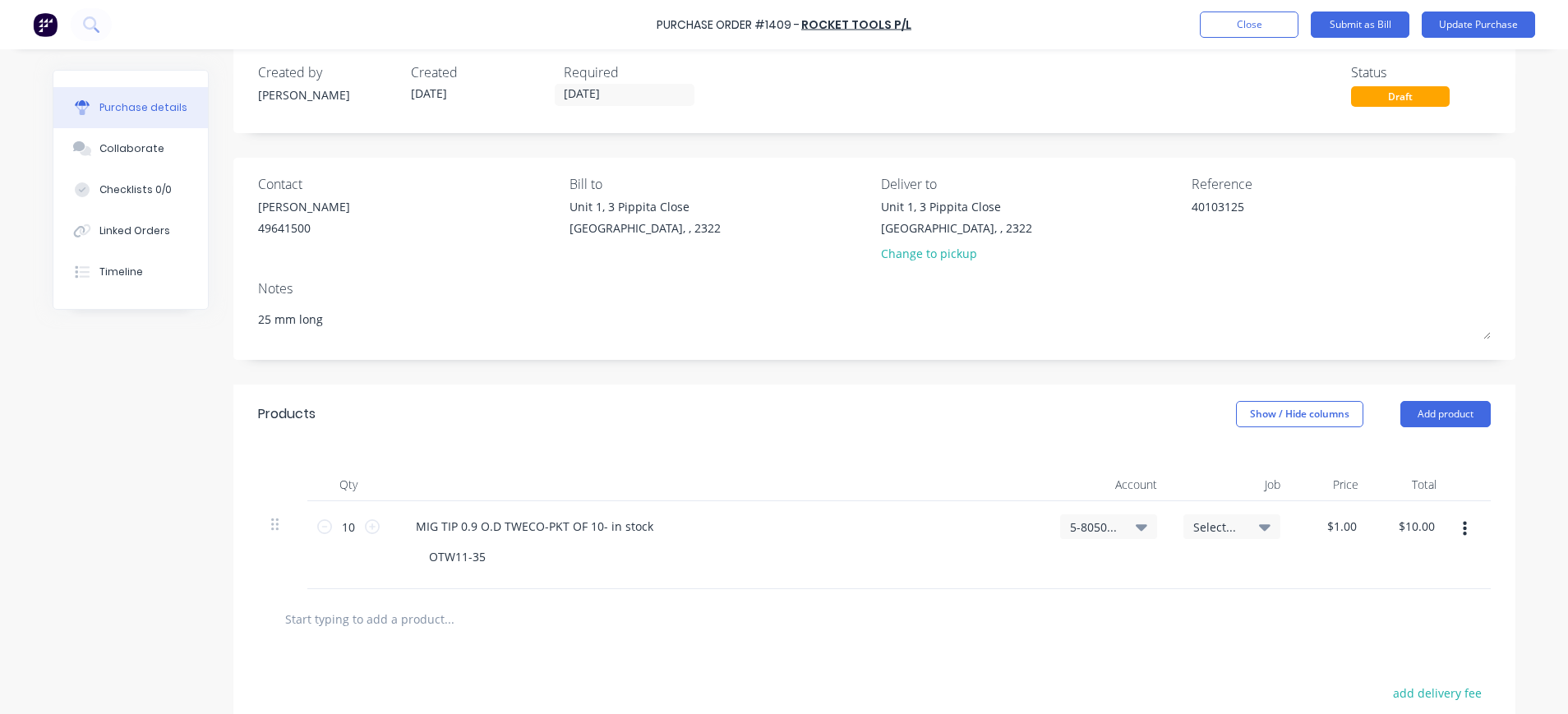
scroll to position [0, 0]
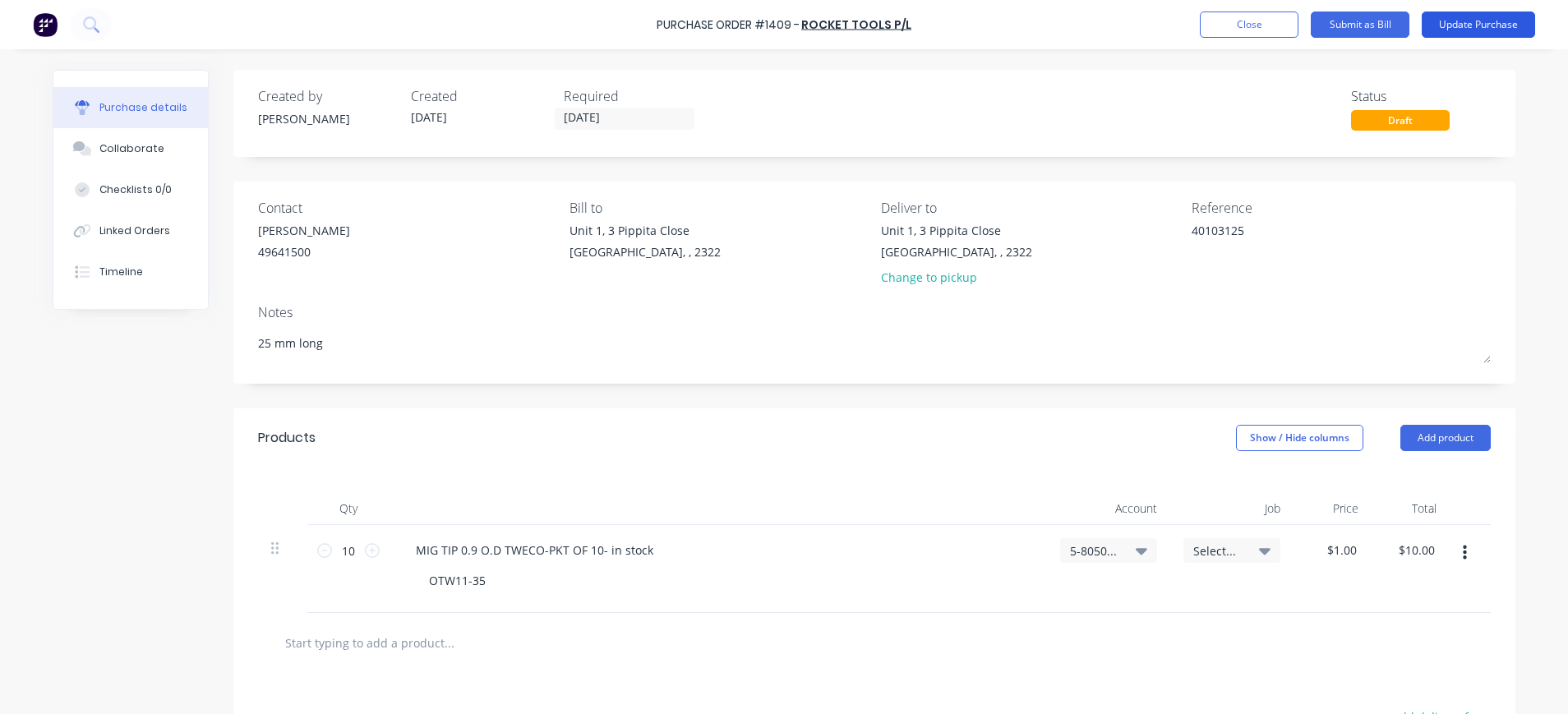
click at [1470, 21] on button "Update Purchase" at bounding box center [1478, 24] width 114 height 26
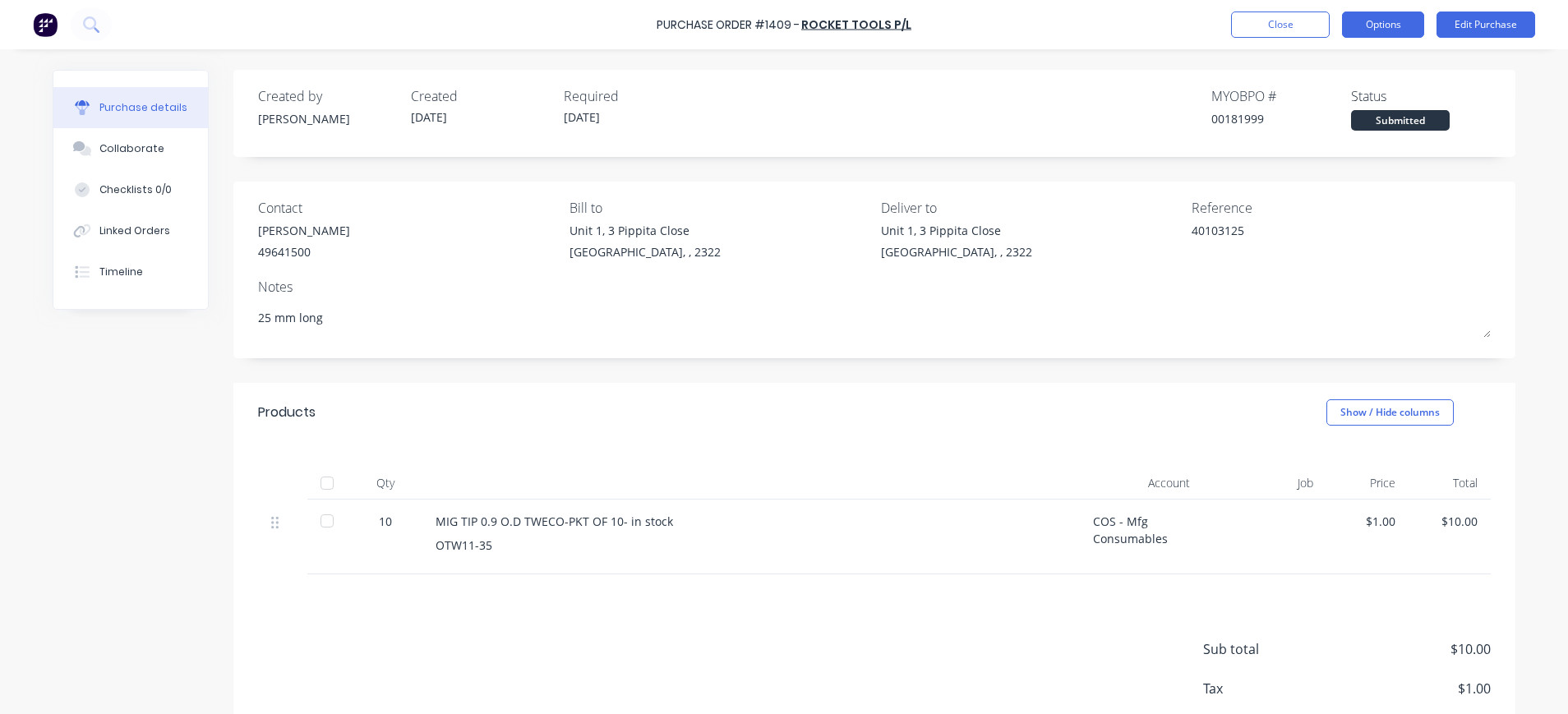
click at [1392, 24] on button "Options" at bounding box center [1383, 24] width 82 height 26
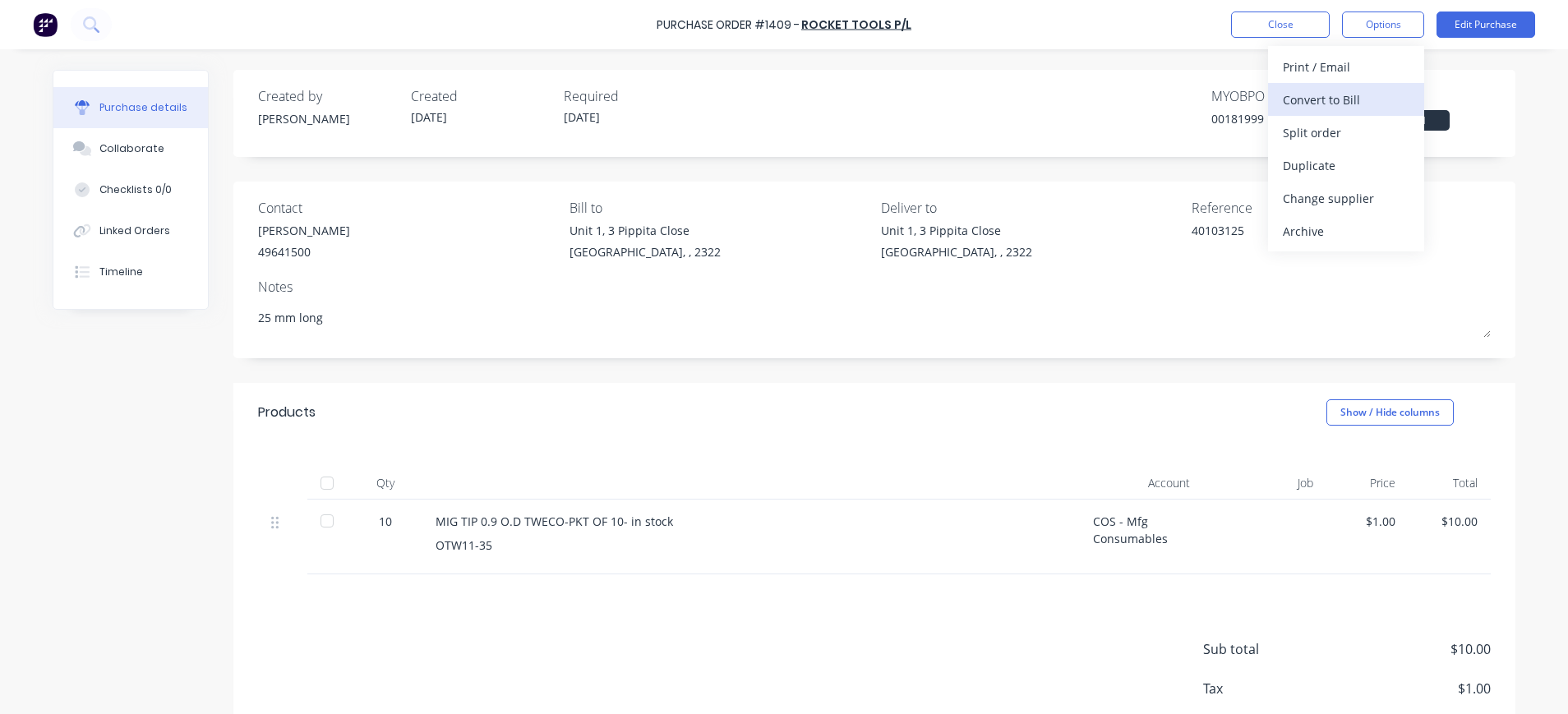
click at [1349, 86] on button "Convert to Bill" at bounding box center [1346, 99] width 157 height 33
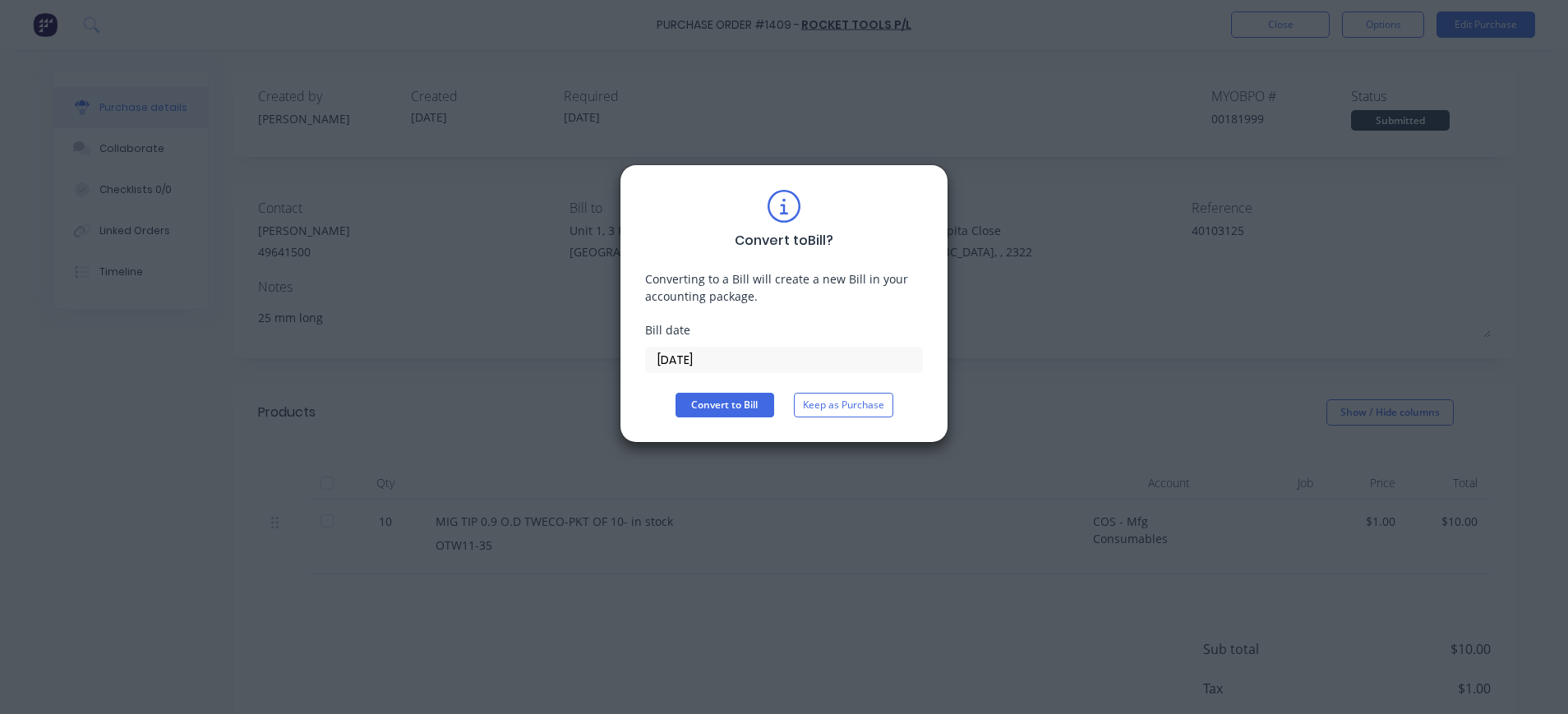
click at [743, 363] on input "[DATE]" at bounding box center [784, 361] width 276 height 25
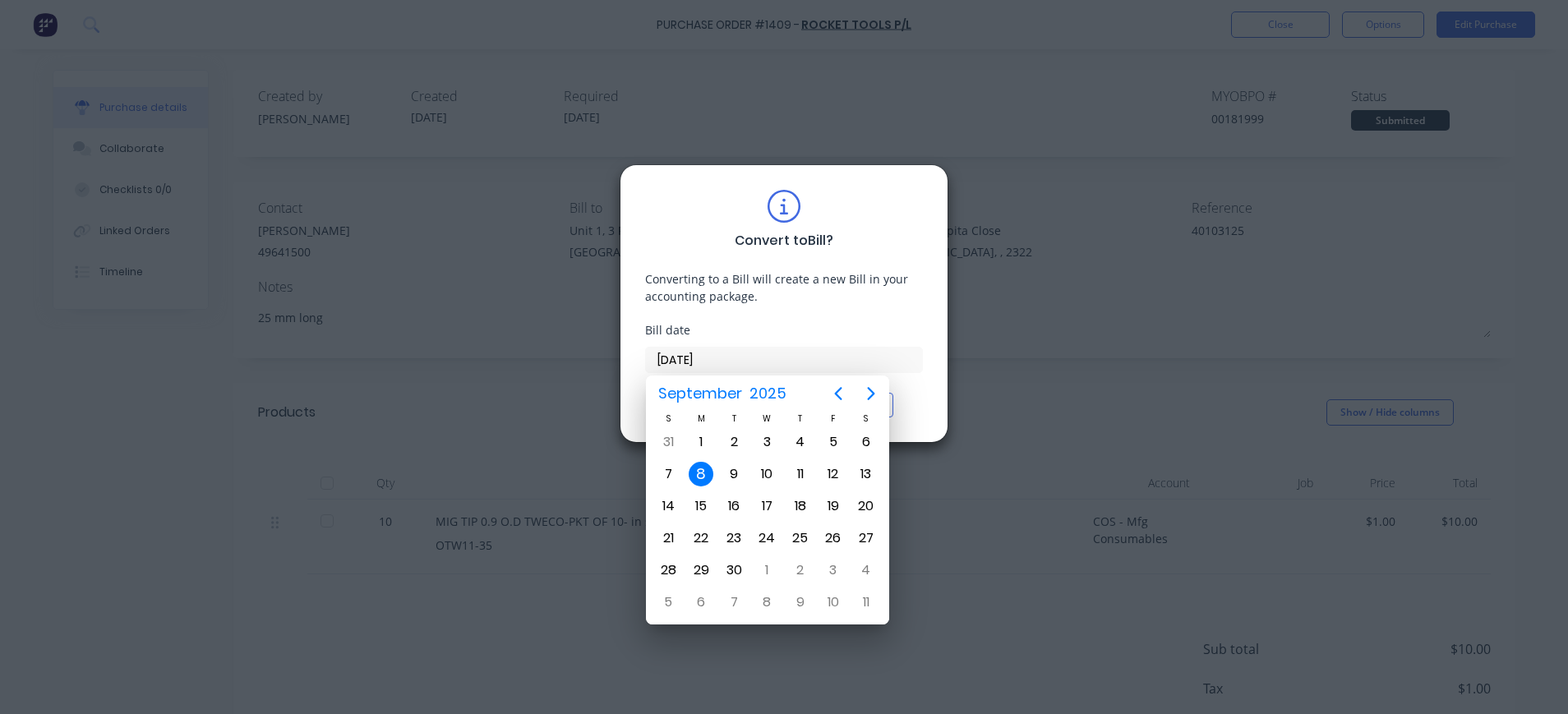
click at [703, 472] on div "8" at bounding box center [701, 474] width 25 height 25
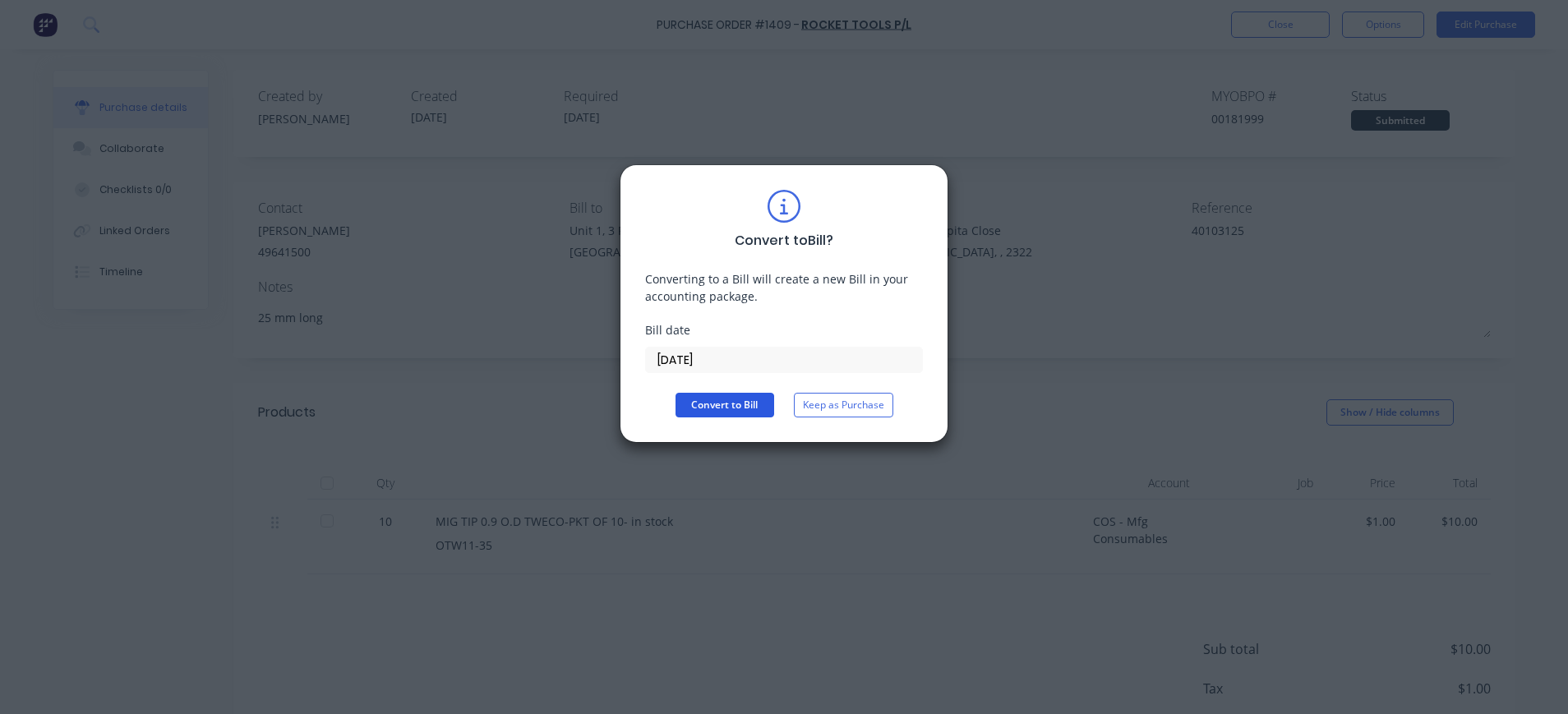
click at [750, 398] on button "Convert to Bill" at bounding box center [725, 405] width 98 height 25
type textarea "x"
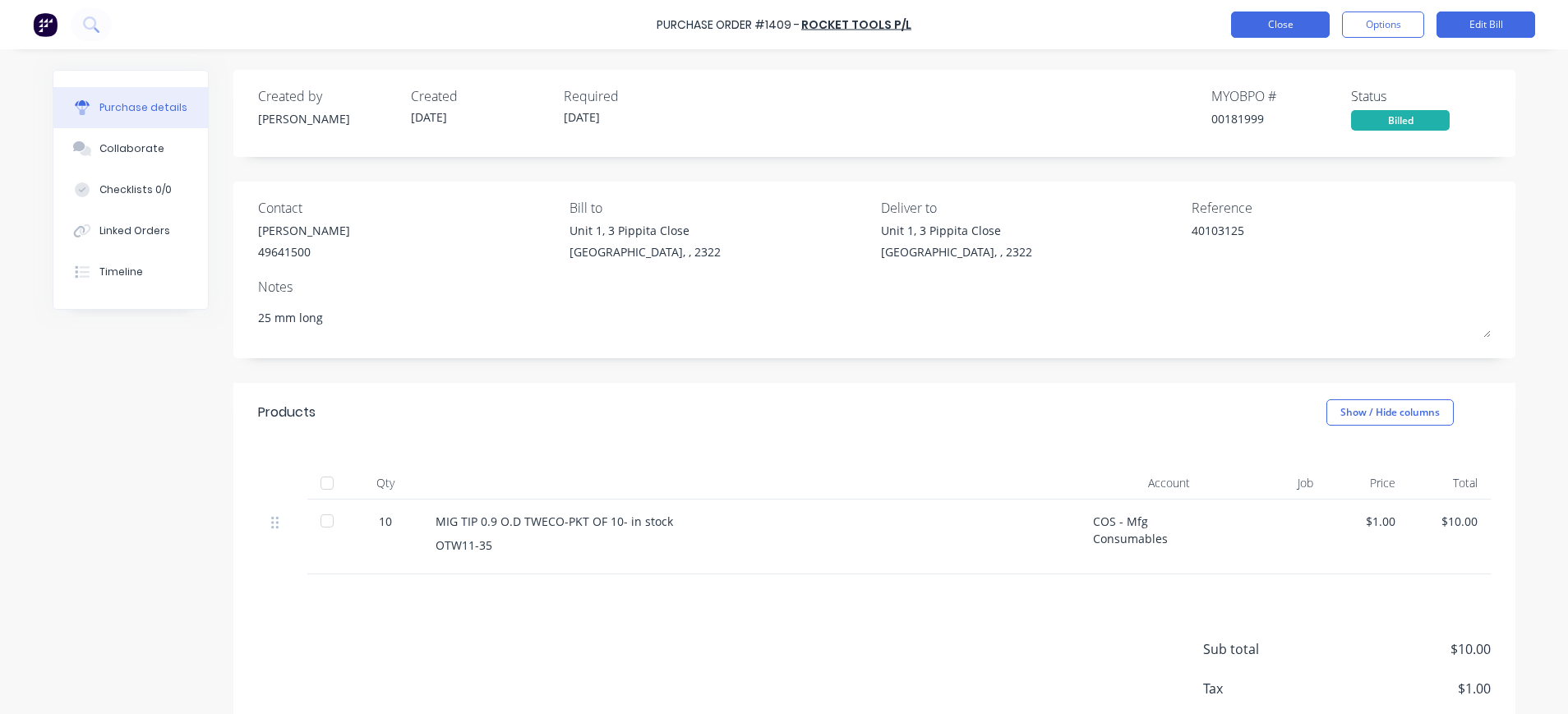
click at [1295, 23] on button "Close" at bounding box center [1280, 24] width 98 height 26
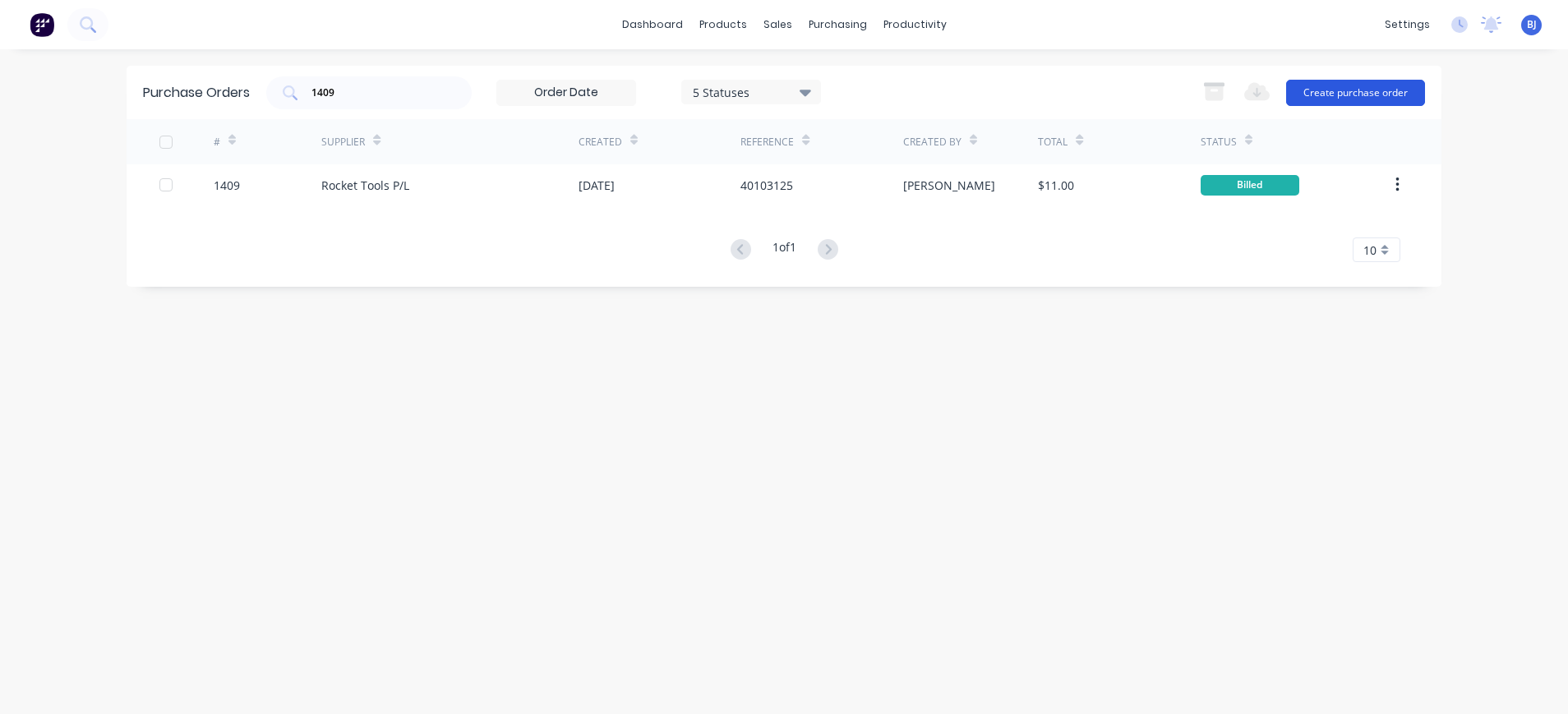
click at [1361, 90] on button "Create purchase order" at bounding box center [1355, 92] width 139 height 26
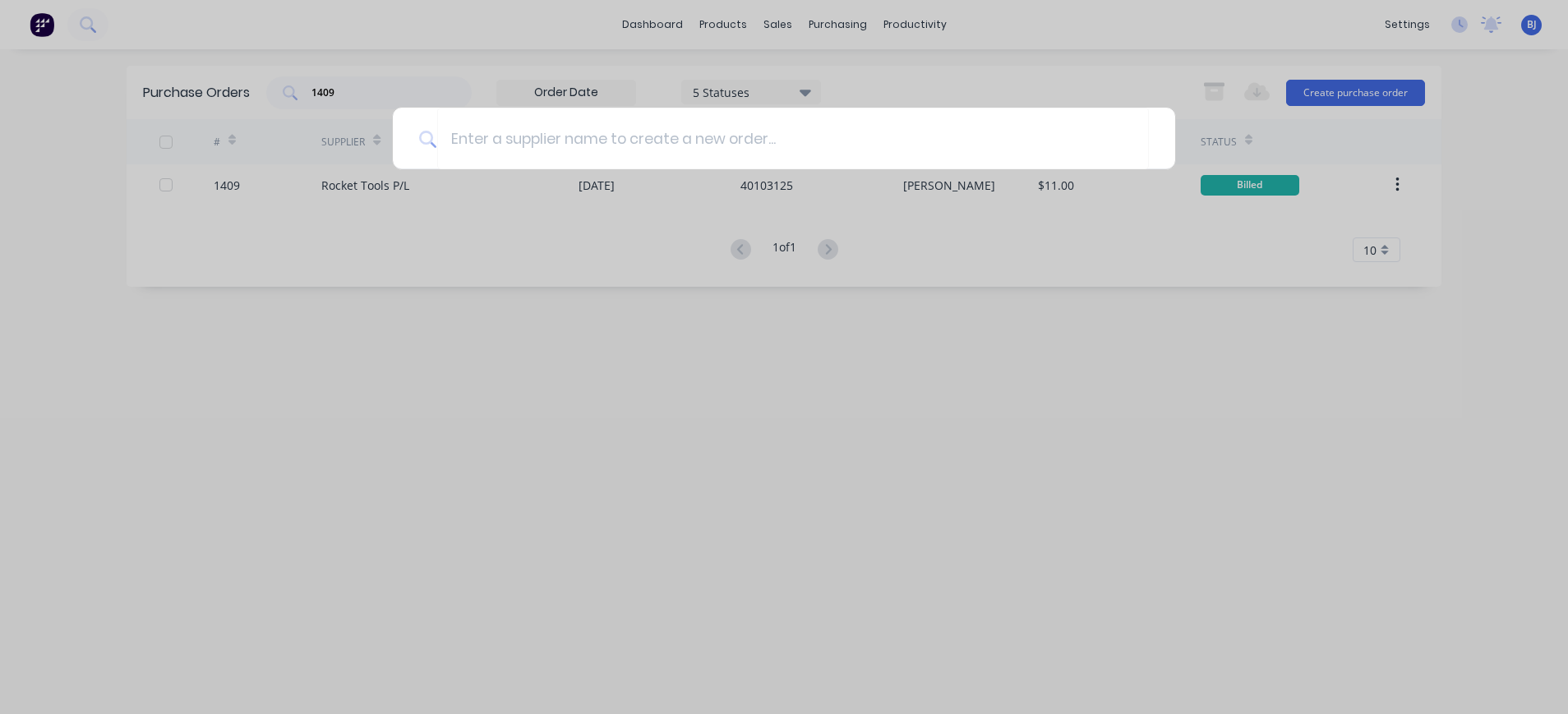
click at [1103, 488] on div at bounding box center [784, 357] width 1568 height 714
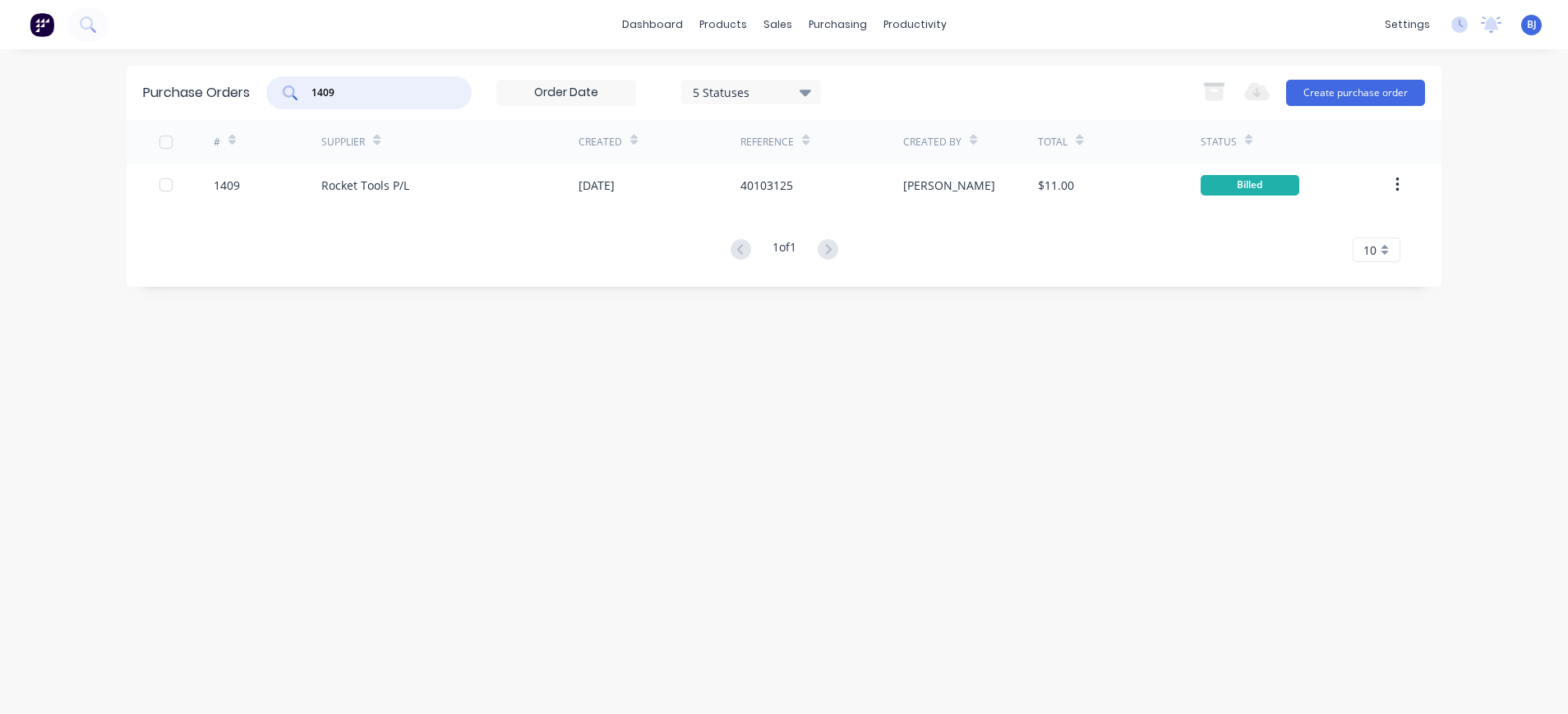
drag, startPoint x: 397, startPoint y: 92, endPoint x: 275, endPoint y: 95, distance: 122.0
click at [275, 95] on div "1409" at bounding box center [369, 92] width 206 height 33
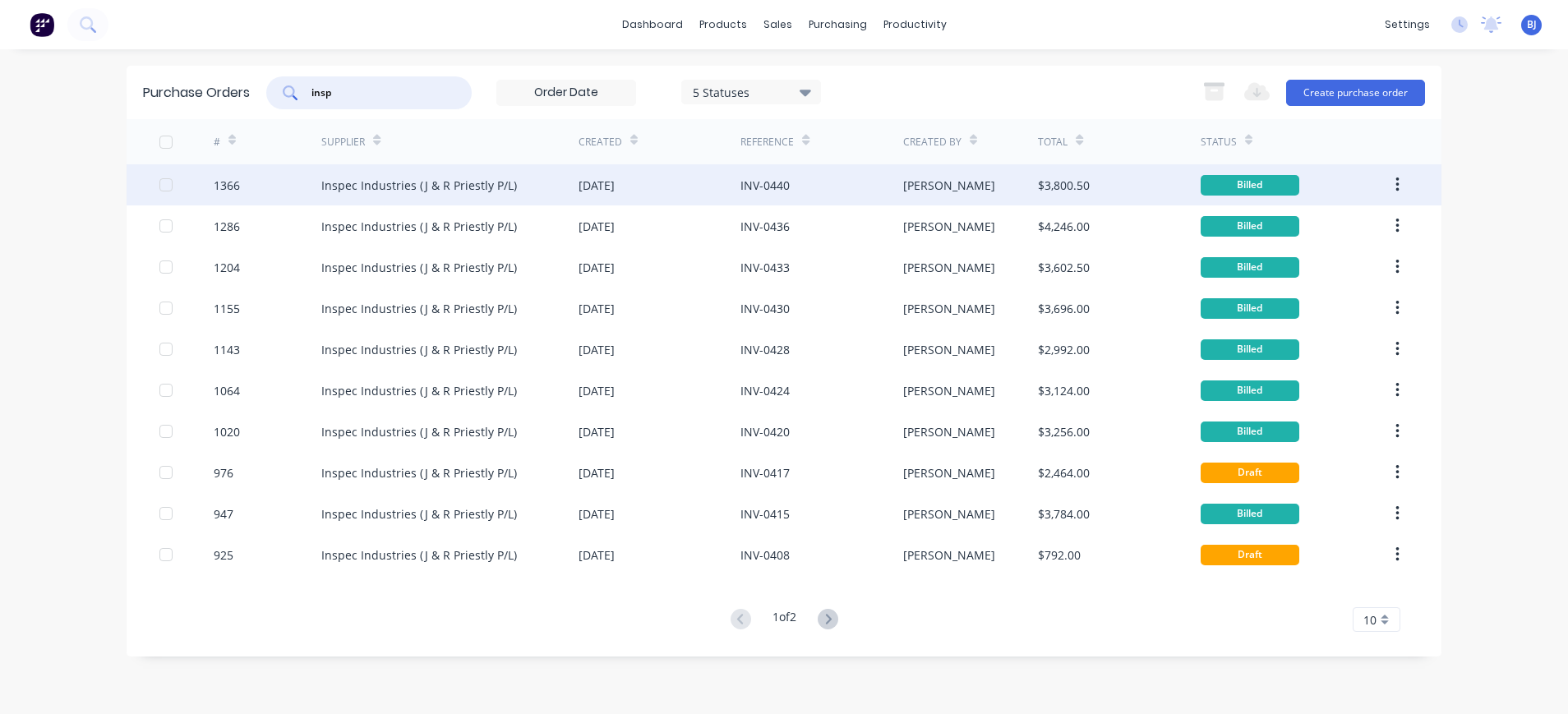
type input "insp"
click at [368, 187] on div "Inspec Industries (J & R Priestly P/L)" at bounding box center [419, 185] width 196 height 17
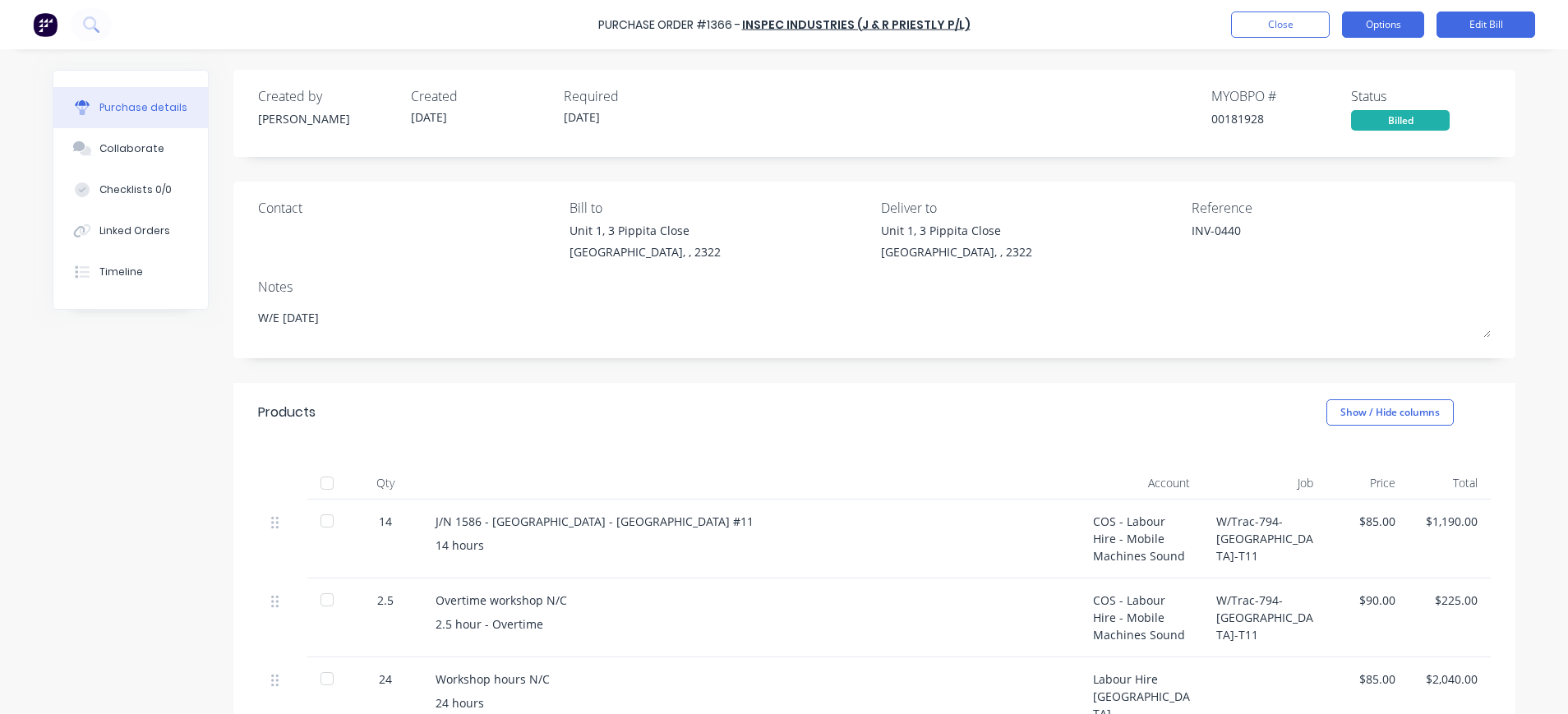
click at [1386, 29] on button "Options" at bounding box center [1383, 24] width 82 height 26
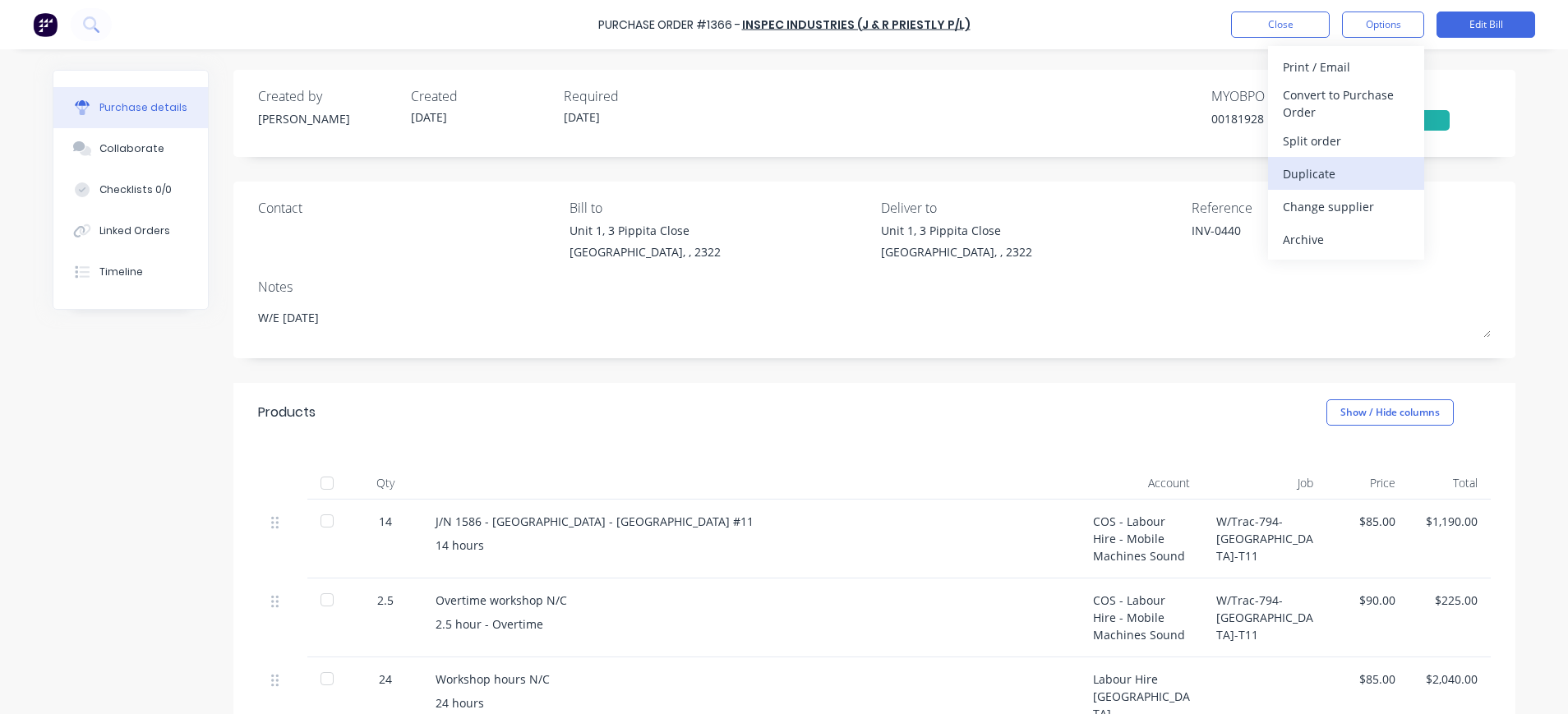
click at [1351, 165] on div "Duplicate" at bounding box center [1345, 174] width 126 height 24
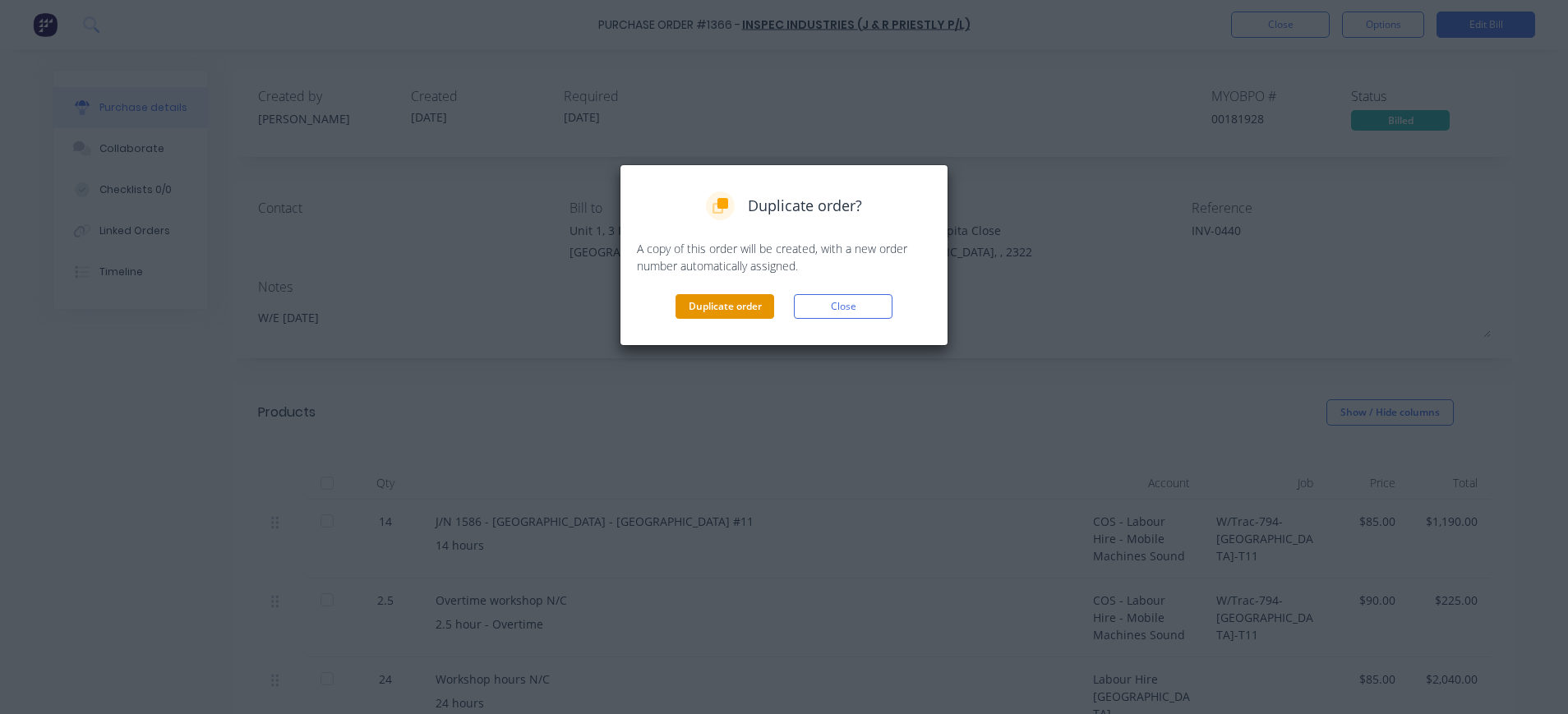
click at [732, 306] on button "Duplicate order" at bounding box center [725, 307] width 98 height 25
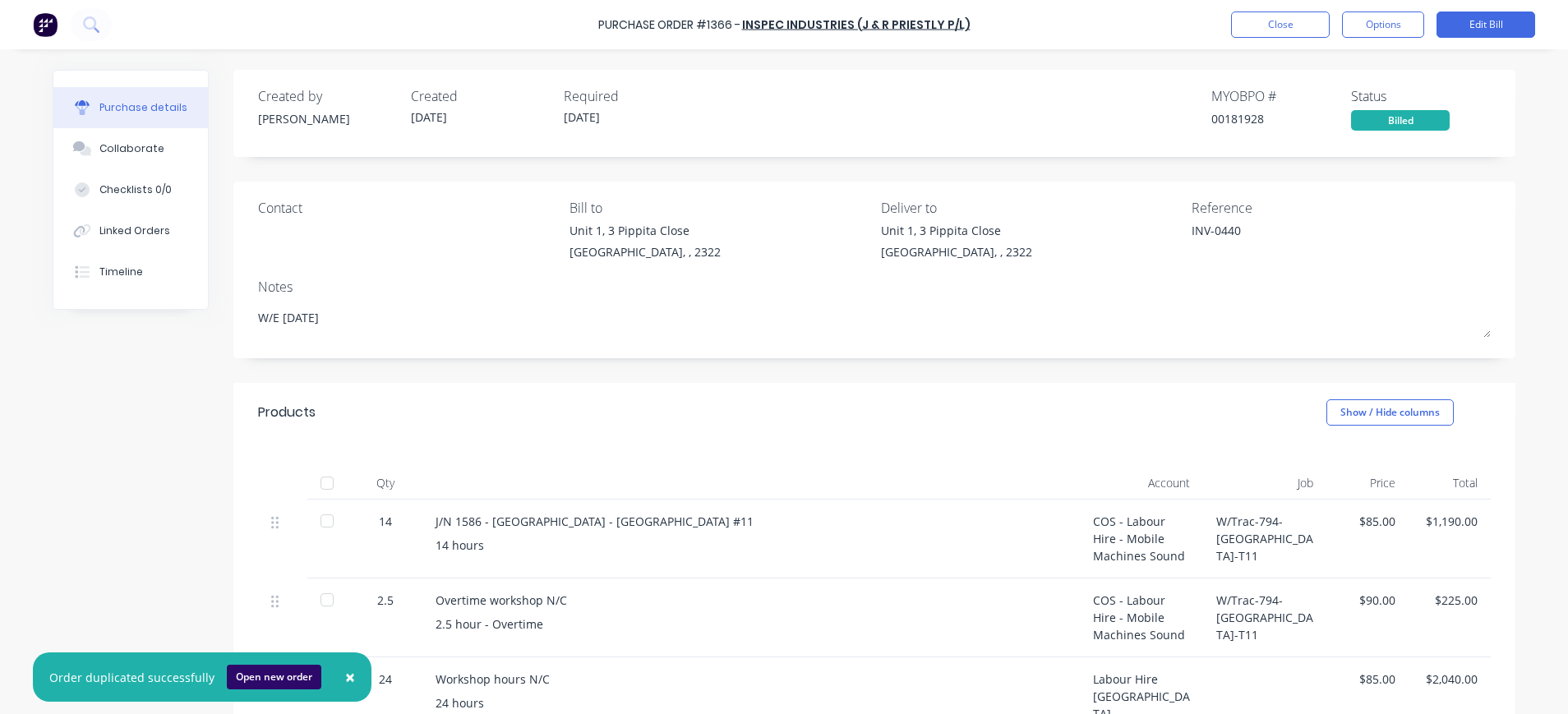
click at [262, 675] on button "Open new order" at bounding box center [275, 677] width 95 height 25
type textarea "x"
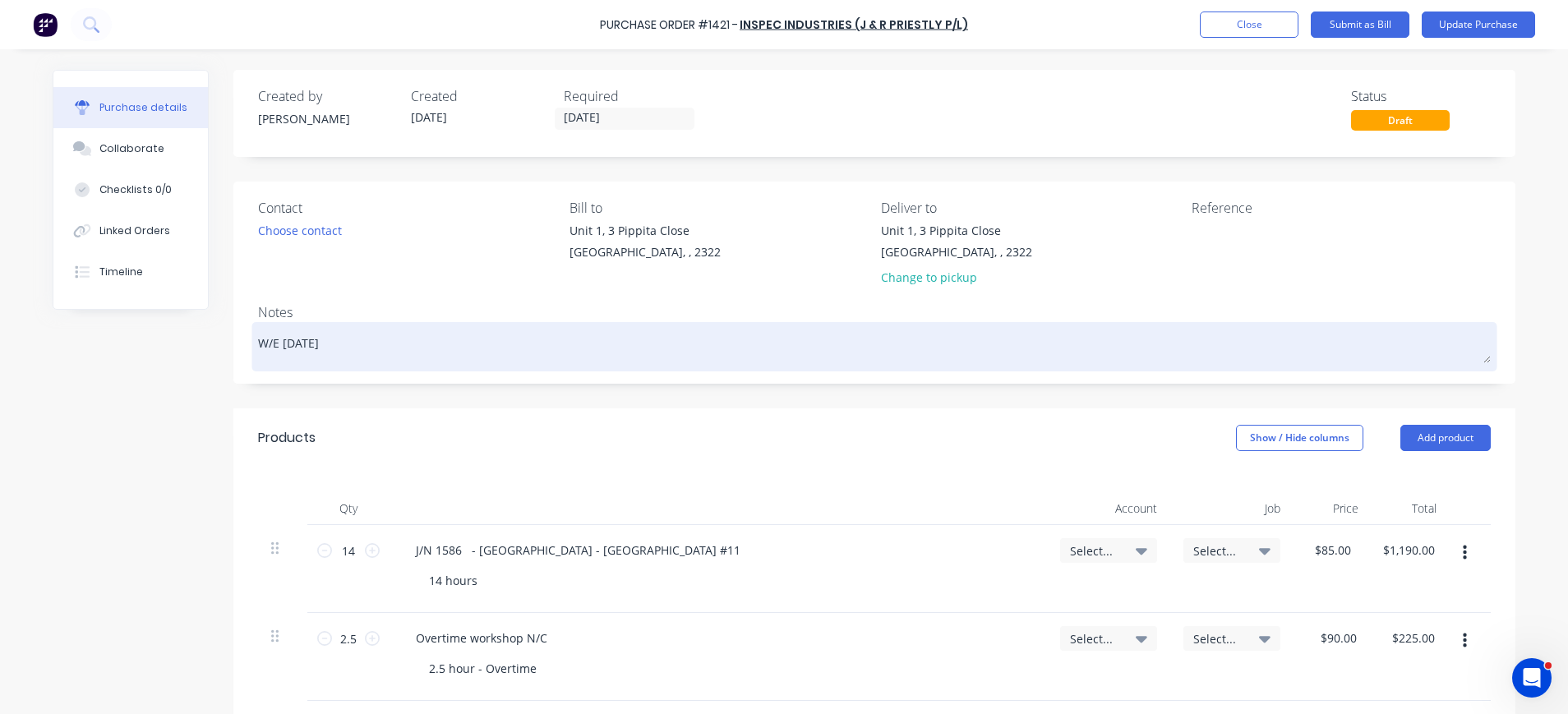
type textarea "x"
drag, startPoint x: 297, startPoint y: 347, endPoint x: 271, endPoint y: 347, distance: 26.0
click at [271, 347] on textarea "W/E [DATE]" at bounding box center [874, 344] width 1233 height 37
type textarea "W/E7/25"
type textarea "x"
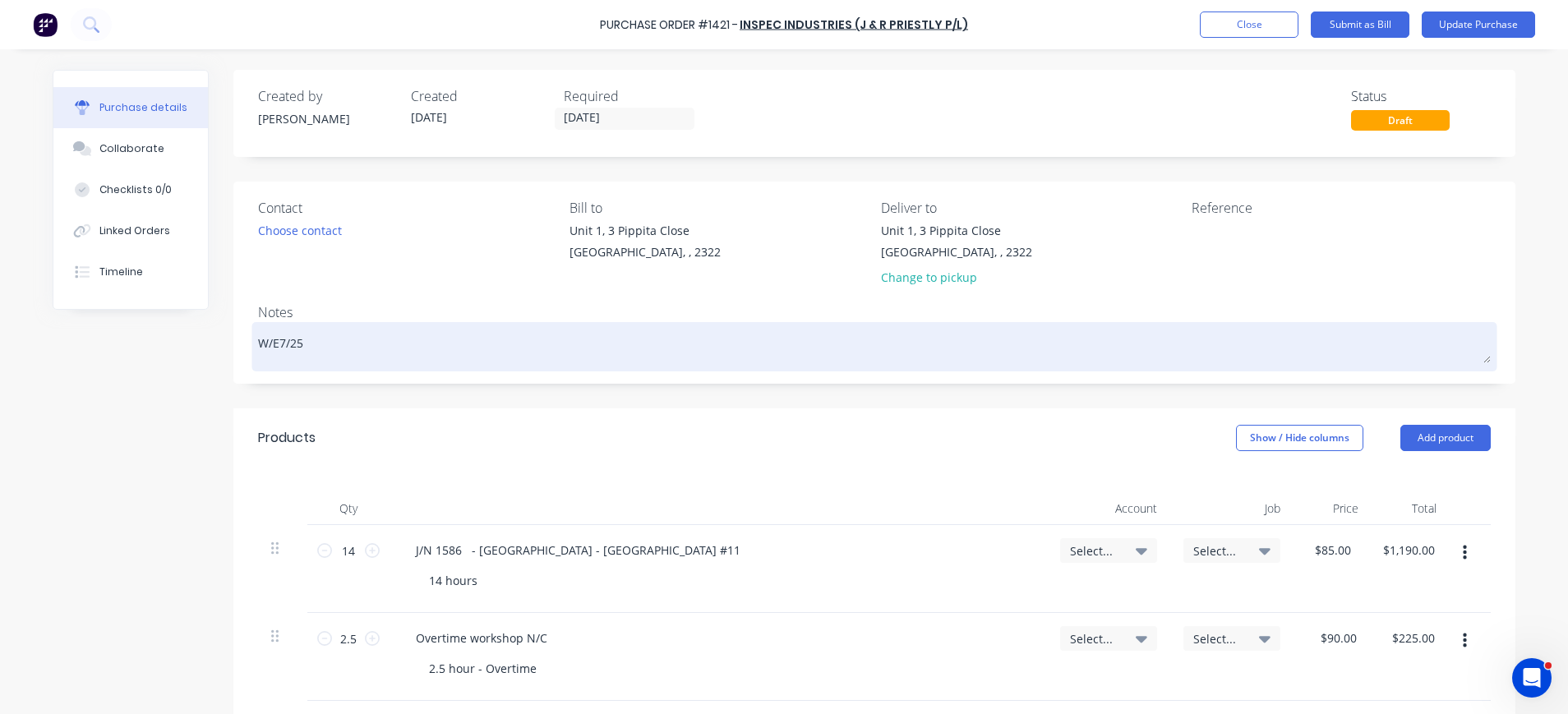
type textarea "W/E7//25"
type textarea "x"
type textarea "W/E7/8/25"
type textarea "x"
click at [344, 342] on textarea "W/E7/8/25" at bounding box center [874, 344] width 1233 height 37
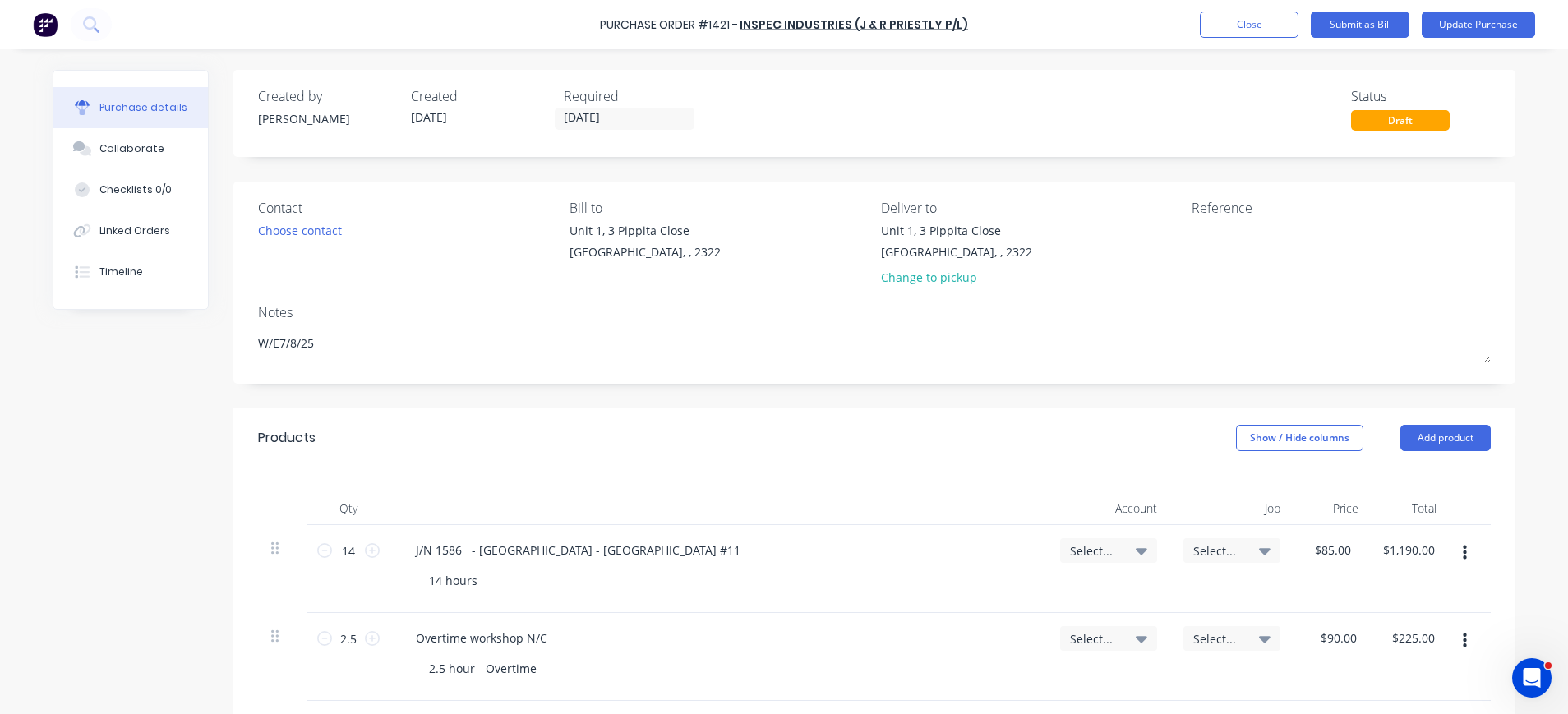
type textarea "W/E7/8/25"
click at [606, 569] on div "14 hours" at bounding box center [725, 581] width 618 height 24
type textarea "x"
click at [1191, 241] on div at bounding box center [1294, 242] width 206 height 41
click at [1191, 238] on textarea at bounding box center [1294, 240] width 206 height 37
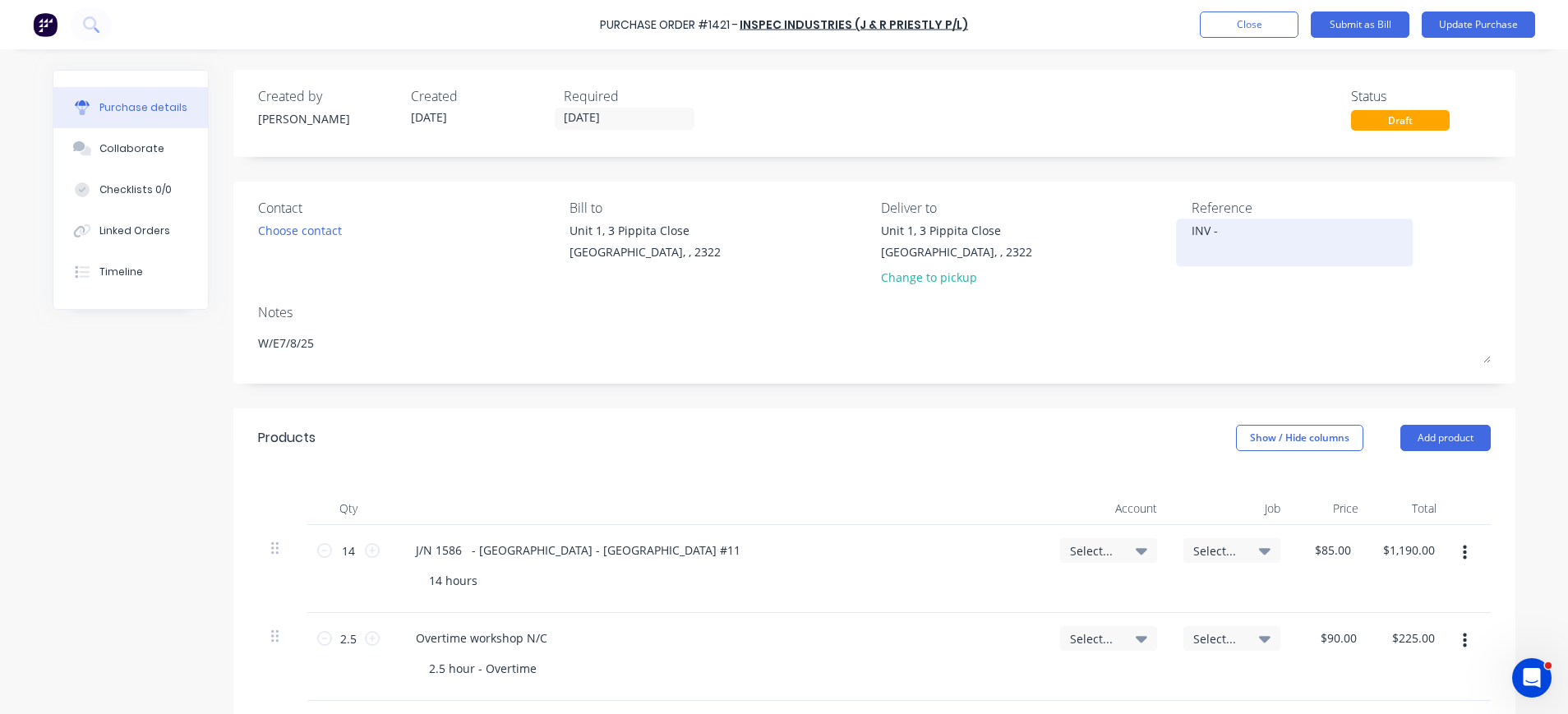
type textarea "INV - 0"
type textarea "x"
type textarea "INV - 04"
type textarea "x"
type textarea "INV - 044"
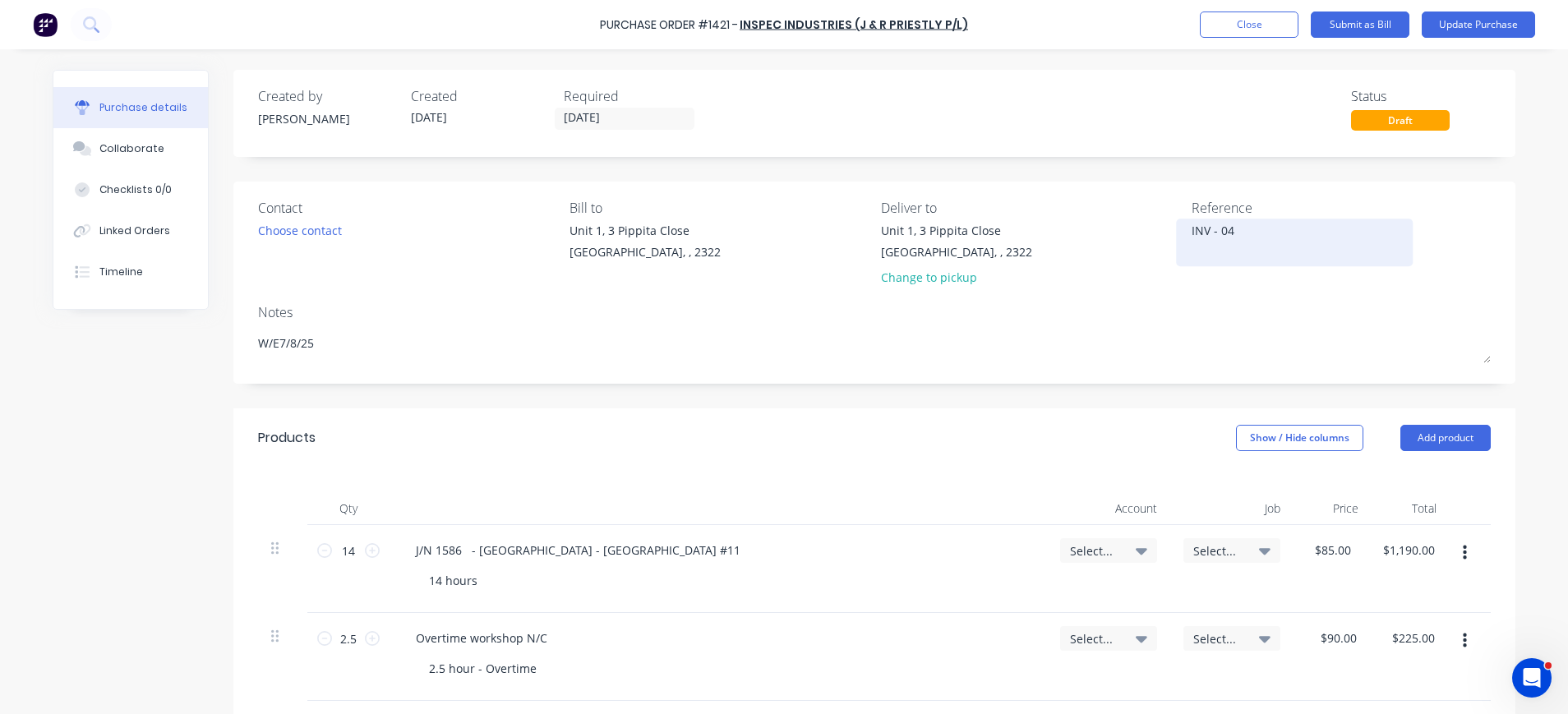
type textarea "x"
type textarea "INV - 0444"
type textarea "x"
type textarea "INV - 0444"
click at [1462, 556] on icon "button" at bounding box center [1464, 553] width 4 height 18
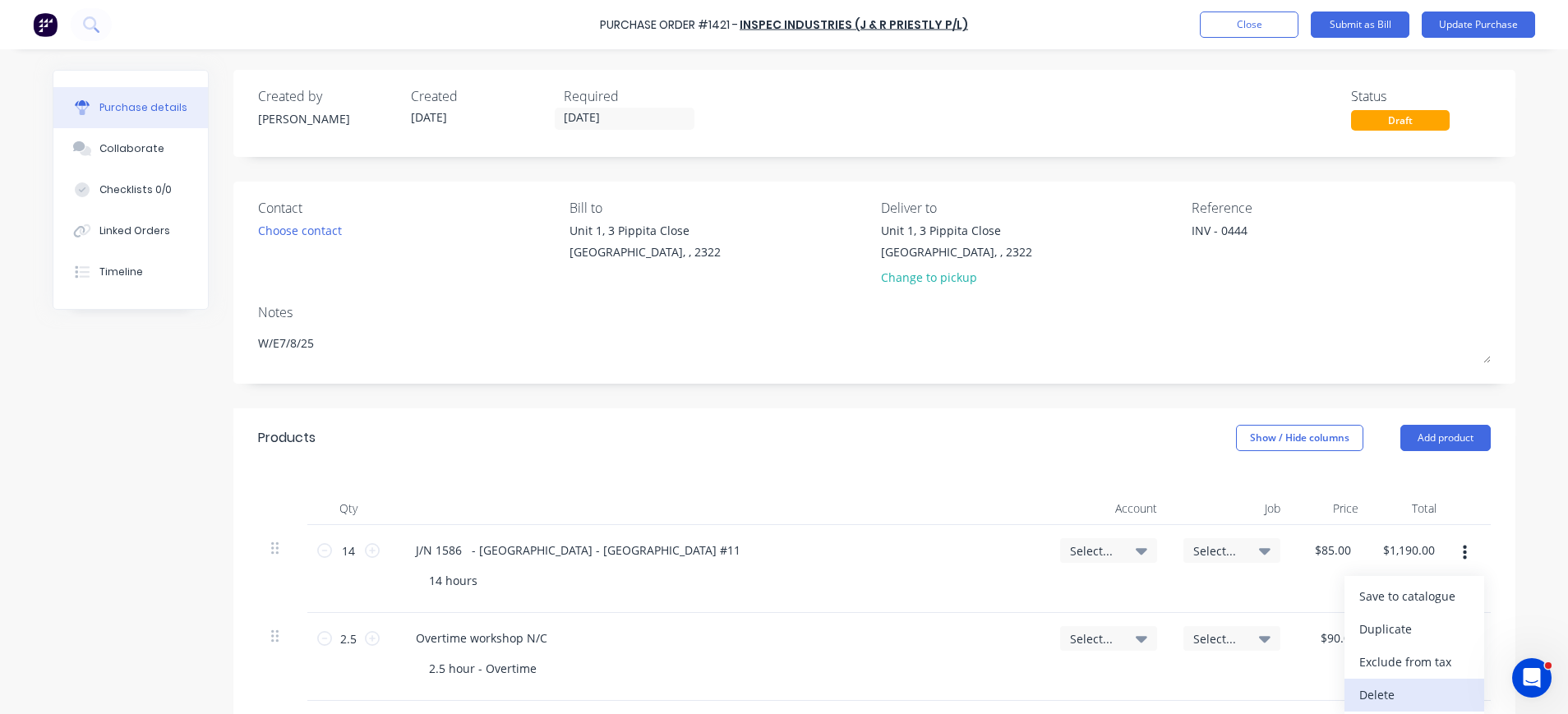
click at [1387, 687] on button "Delete" at bounding box center [1414, 695] width 140 height 33
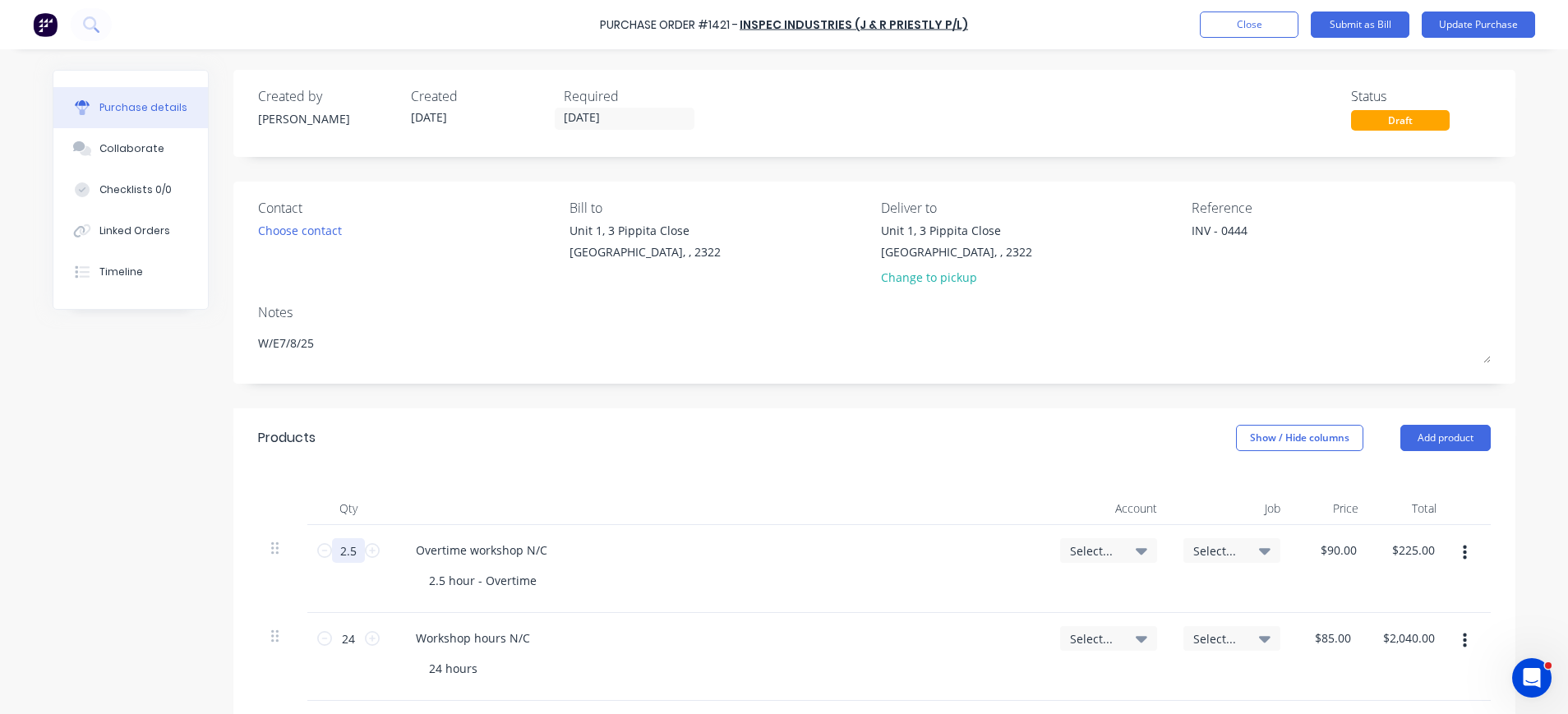
type textarea "x"
drag, startPoint x: 350, startPoint y: 553, endPoint x: 329, endPoint y: 552, distance: 21.0
click at [332, 552] on input "2.5" at bounding box center [348, 551] width 33 height 25
type input "7"
type input "$630.00"
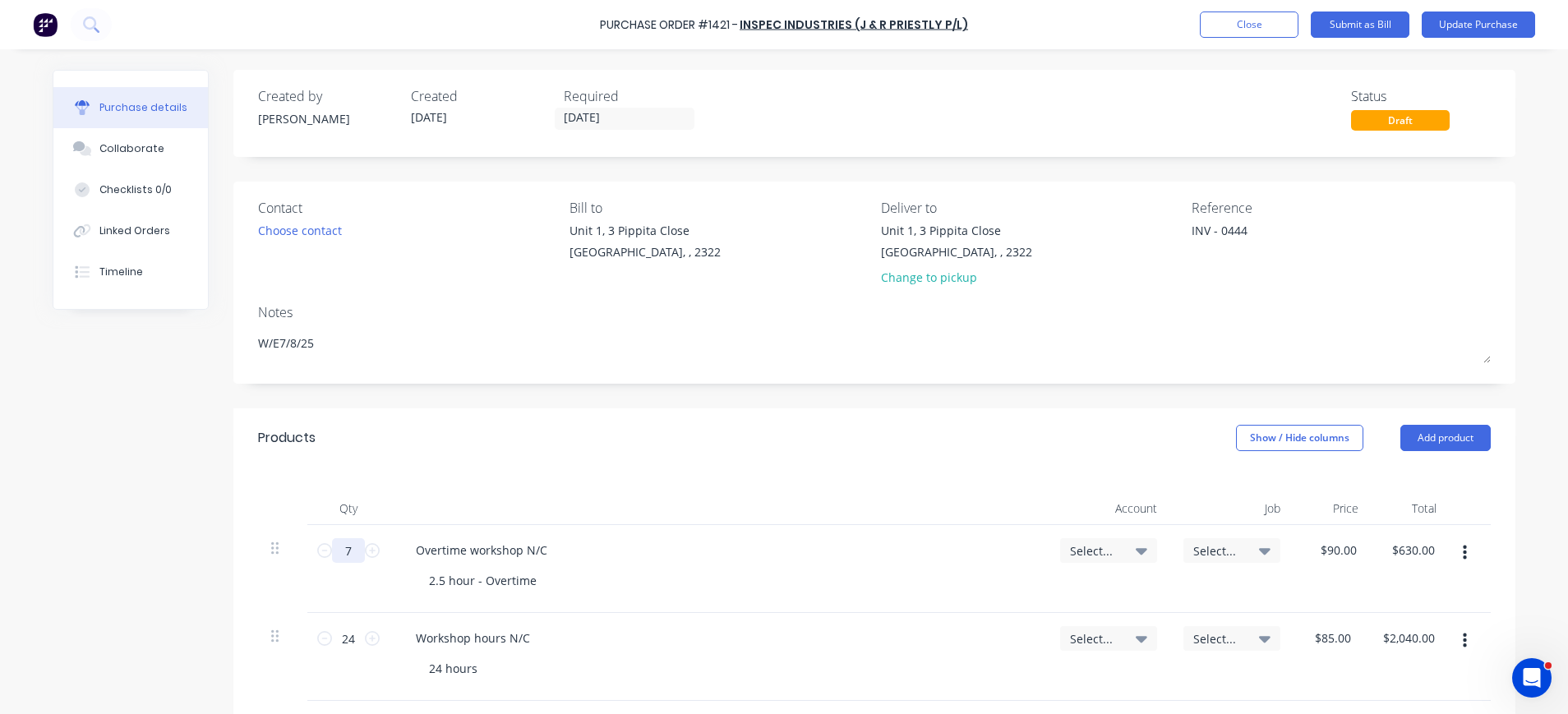
type textarea "x"
type input "7."
type textarea "x"
type input "7.5"
type input "$675.00"
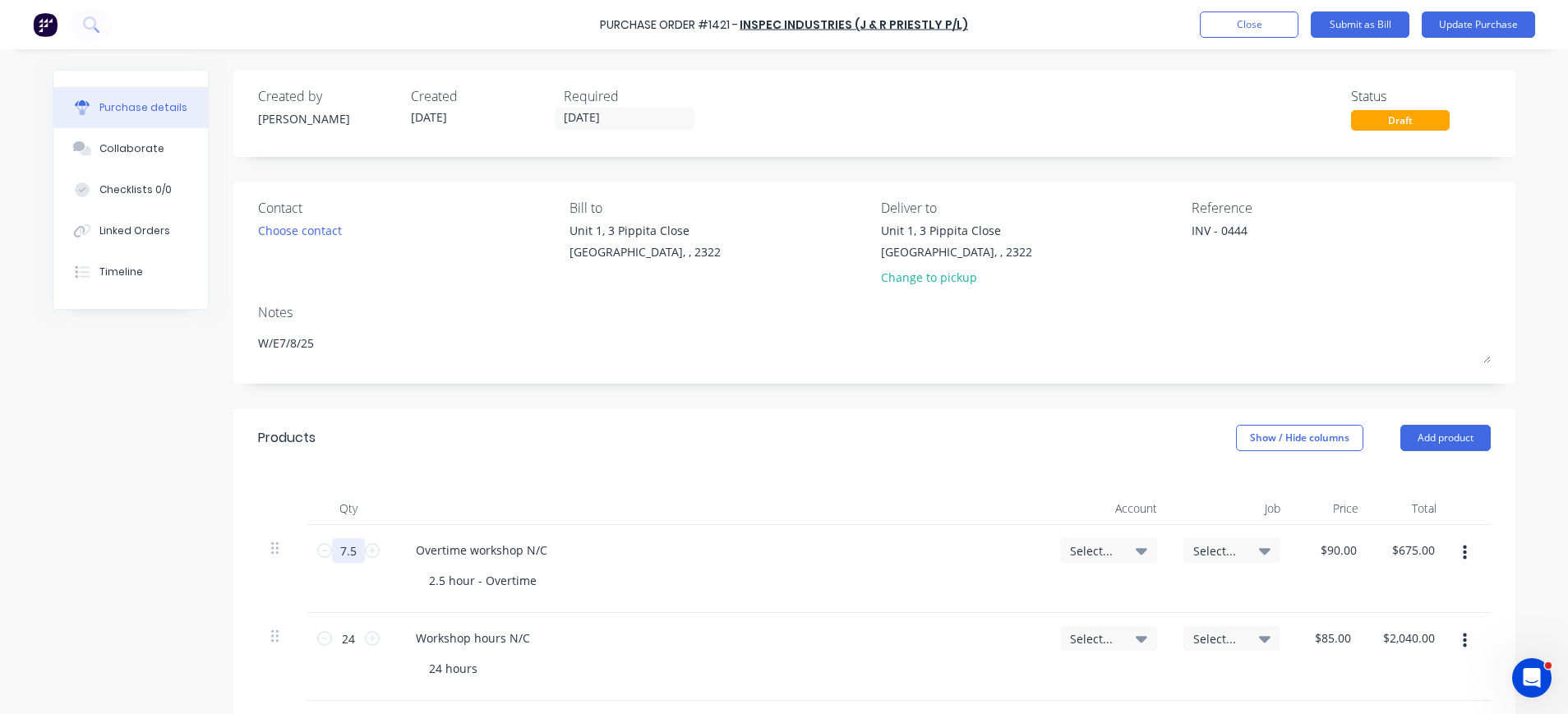
type textarea "x"
type input "7.5"
click at [1136, 550] on icon at bounding box center [1141, 551] width 12 height 6
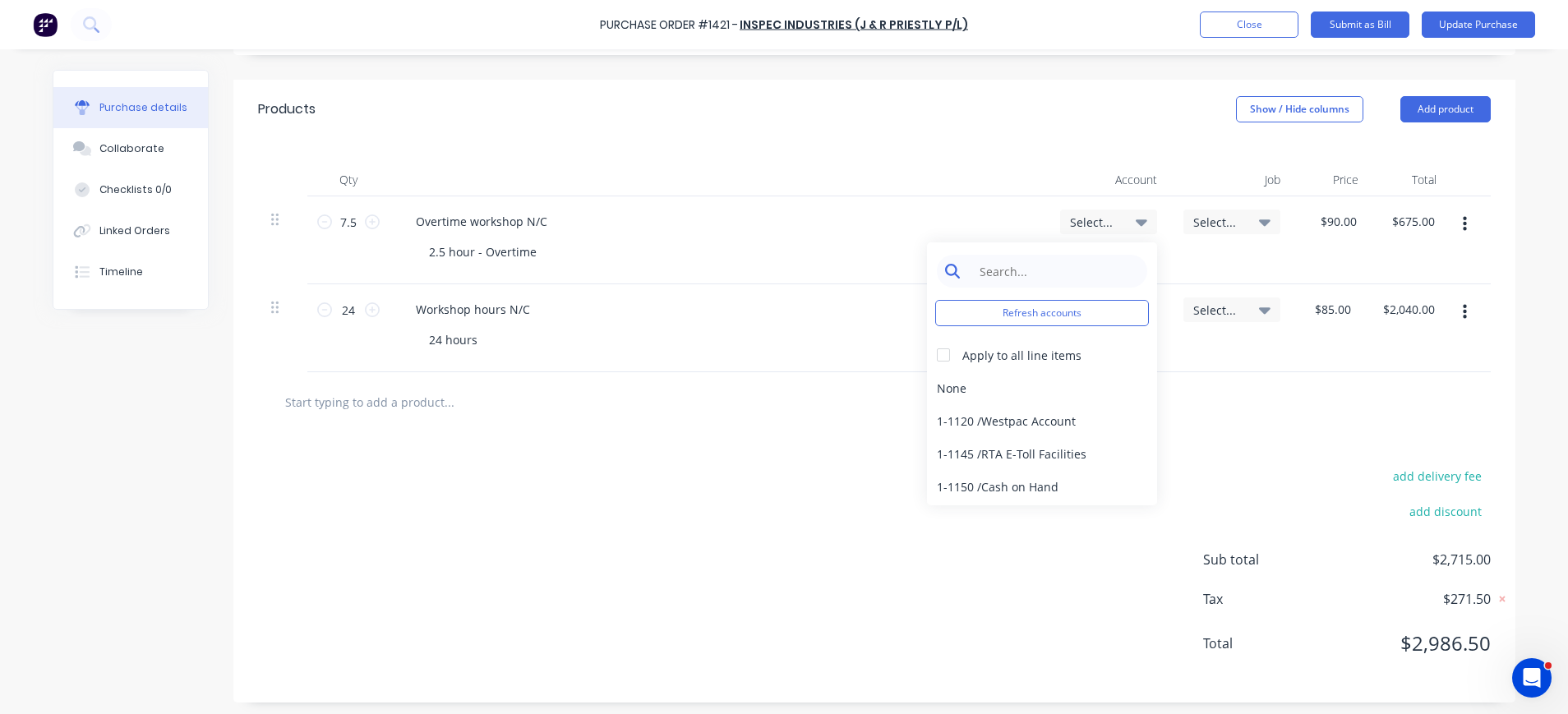
type textarea "x"
click at [1027, 268] on input at bounding box center [1055, 271] width 168 height 33
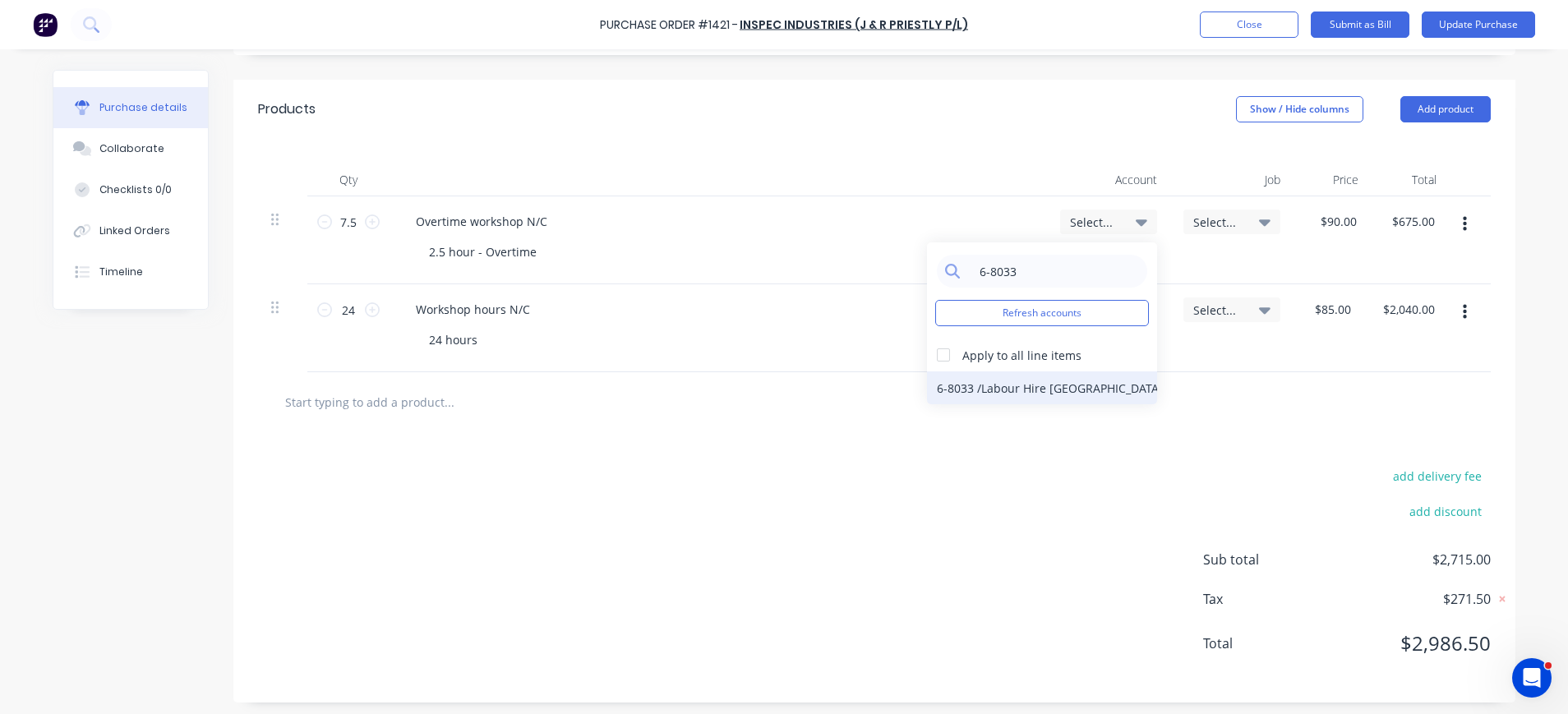
type input "6-8033"
click at [1037, 384] on div "6-8033 / Labour Hire NC" at bounding box center [1041, 387] width 230 height 33
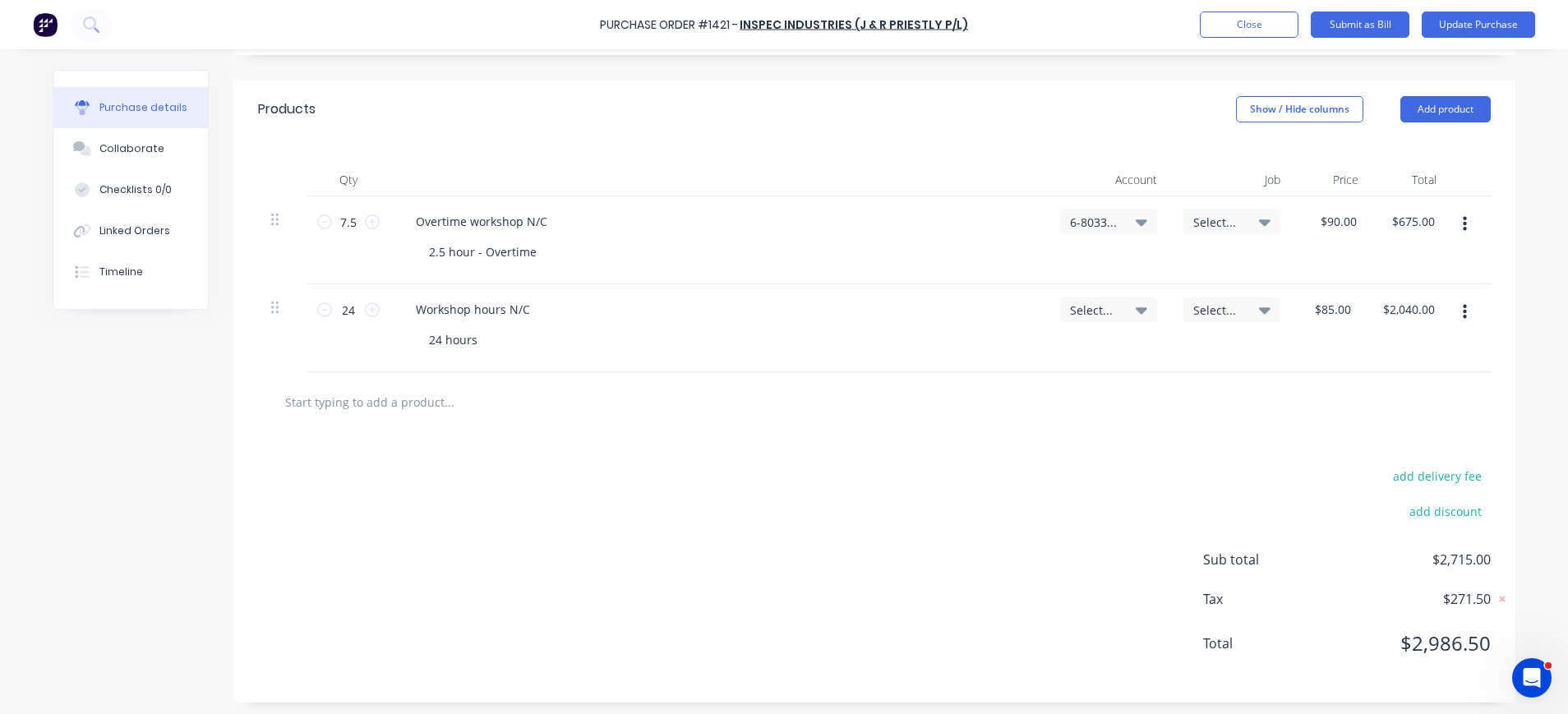
click at [1259, 219] on icon at bounding box center [1265, 222] width 12 height 18
click at [897, 412] on div at bounding box center [874, 402] width 1207 height 33
click at [1136, 310] on icon at bounding box center [1141, 310] width 12 height 6
type textarea "x"
click at [1094, 362] on input at bounding box center [1055, 359] width 168 height 33
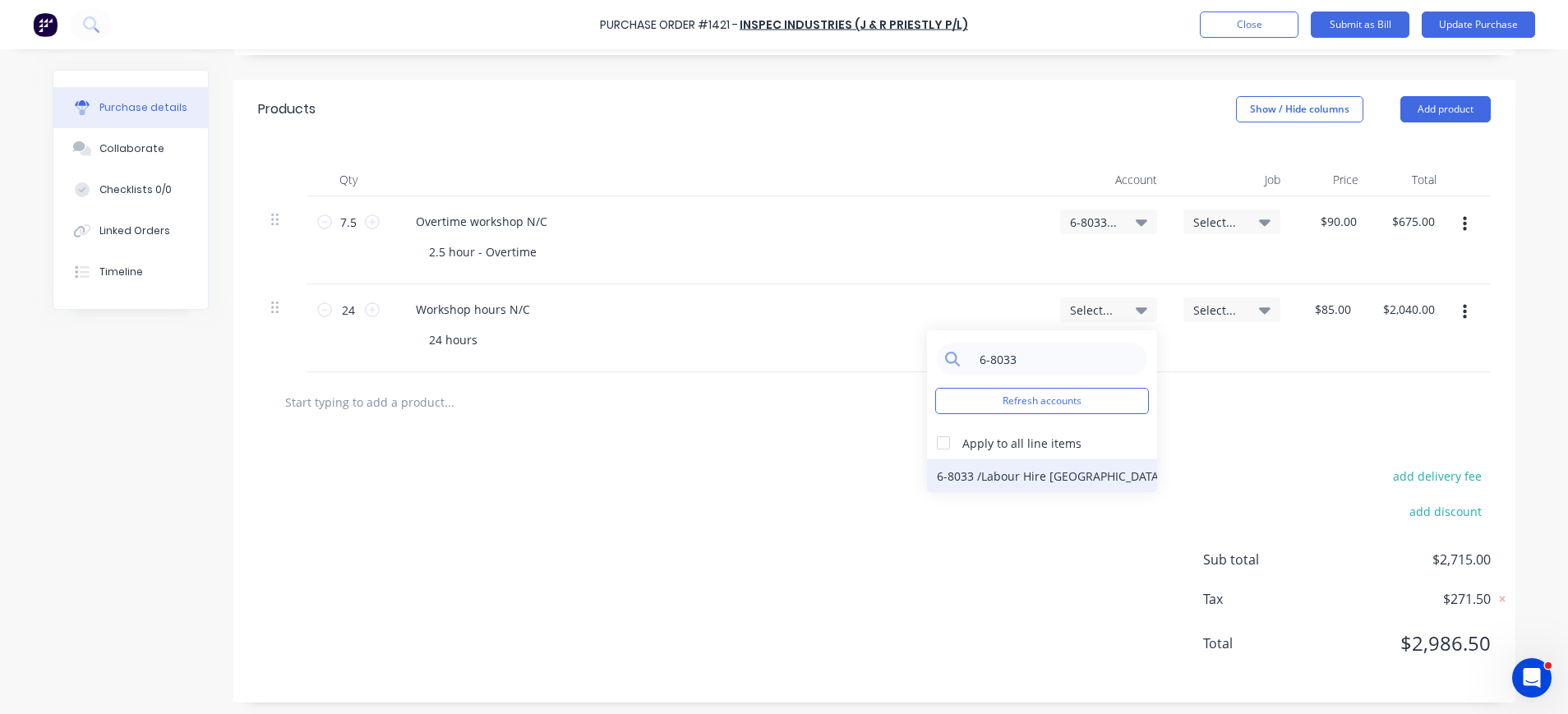
type input "6-8033"
click at [1040, 480] on div "6-8033 / Labour Hire NC" at bounding box center [1041, 476] width 230 height 33
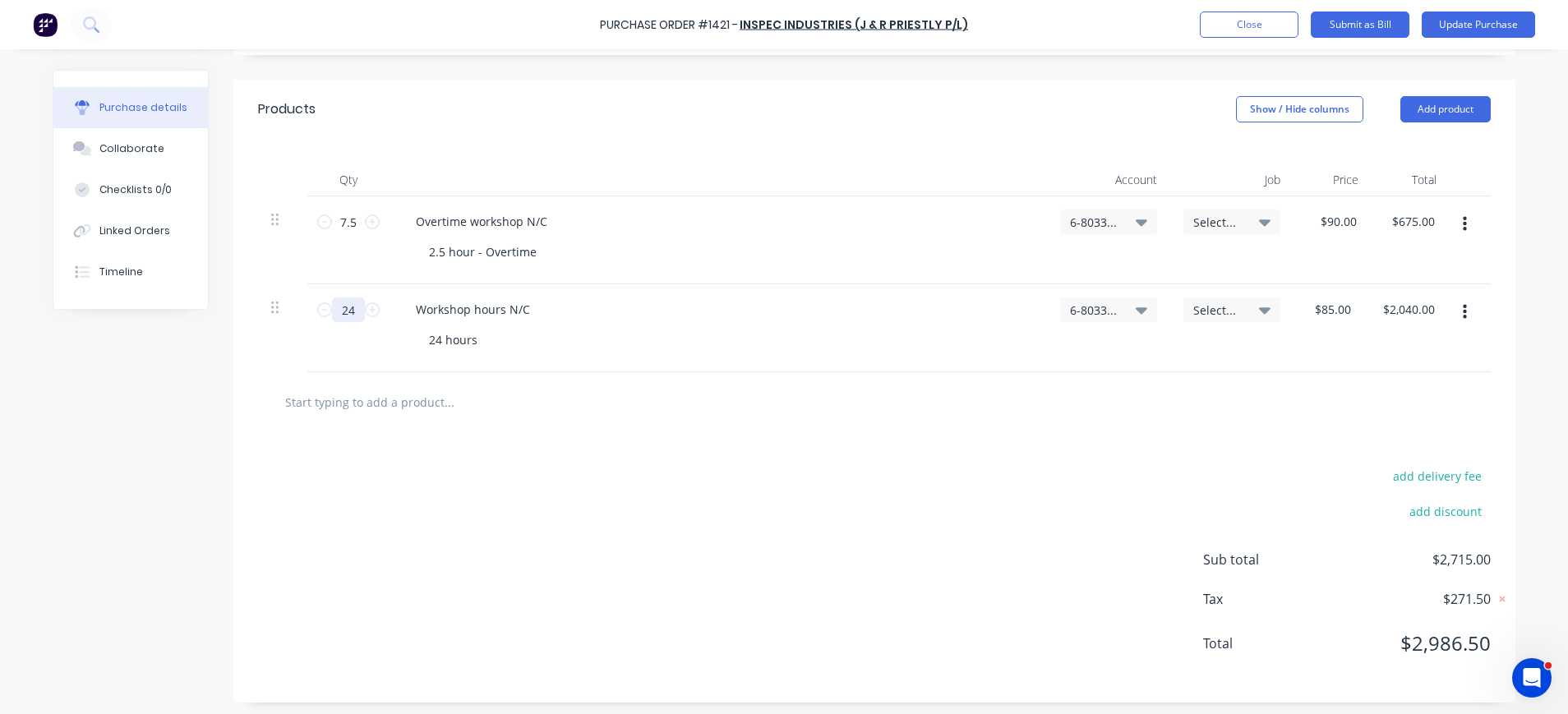
type textarea "x"
drag, startPoint x: 349, startPoint y: 318, endPoint x: 331, endPoint y: 315, distance: 18.2
click at [332, 315] on input "24" at bounding box center [348, 310] width 33 height 25
type input "3"
type input "$255.00"
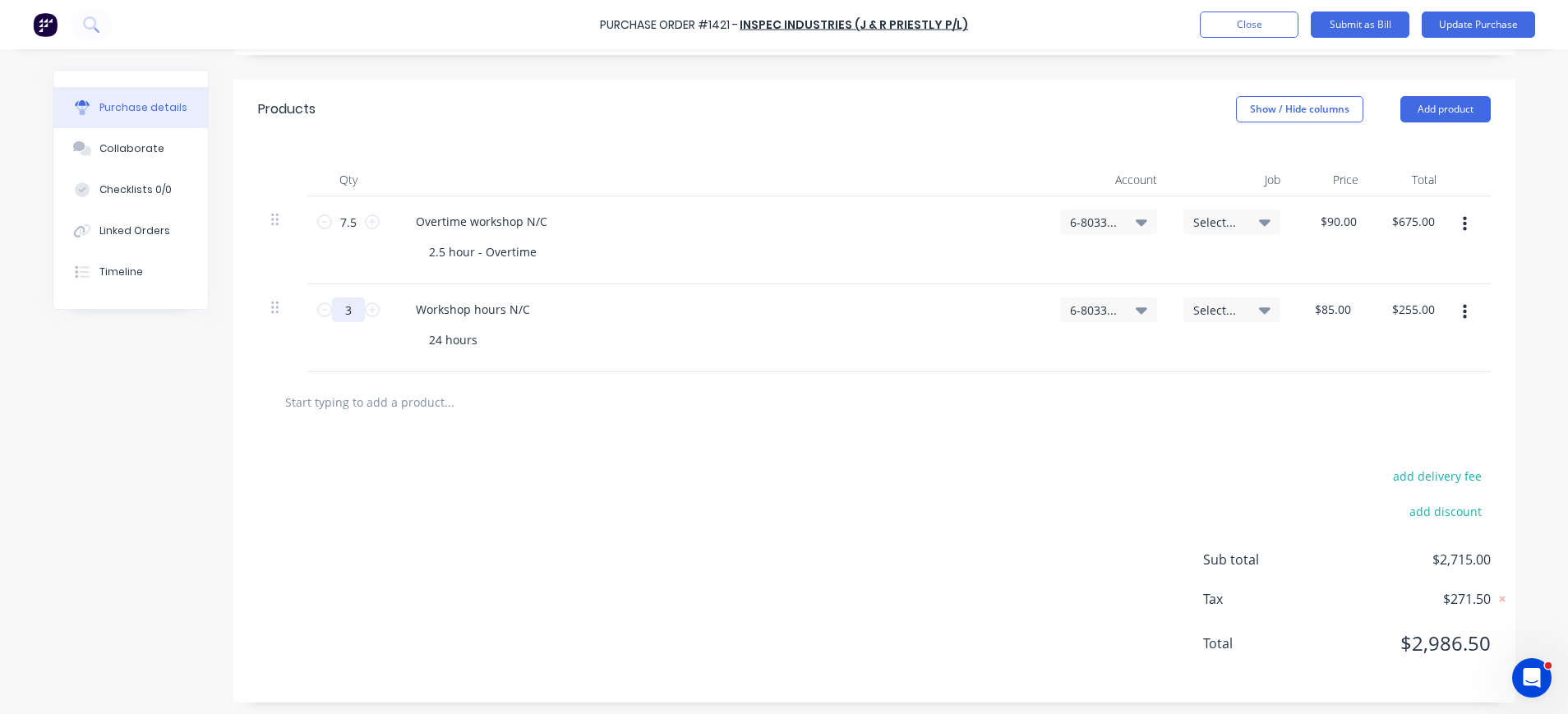
type textarea "x"
type input "38"
type input "$3,230.00"
type textarea "x"
type input "38"
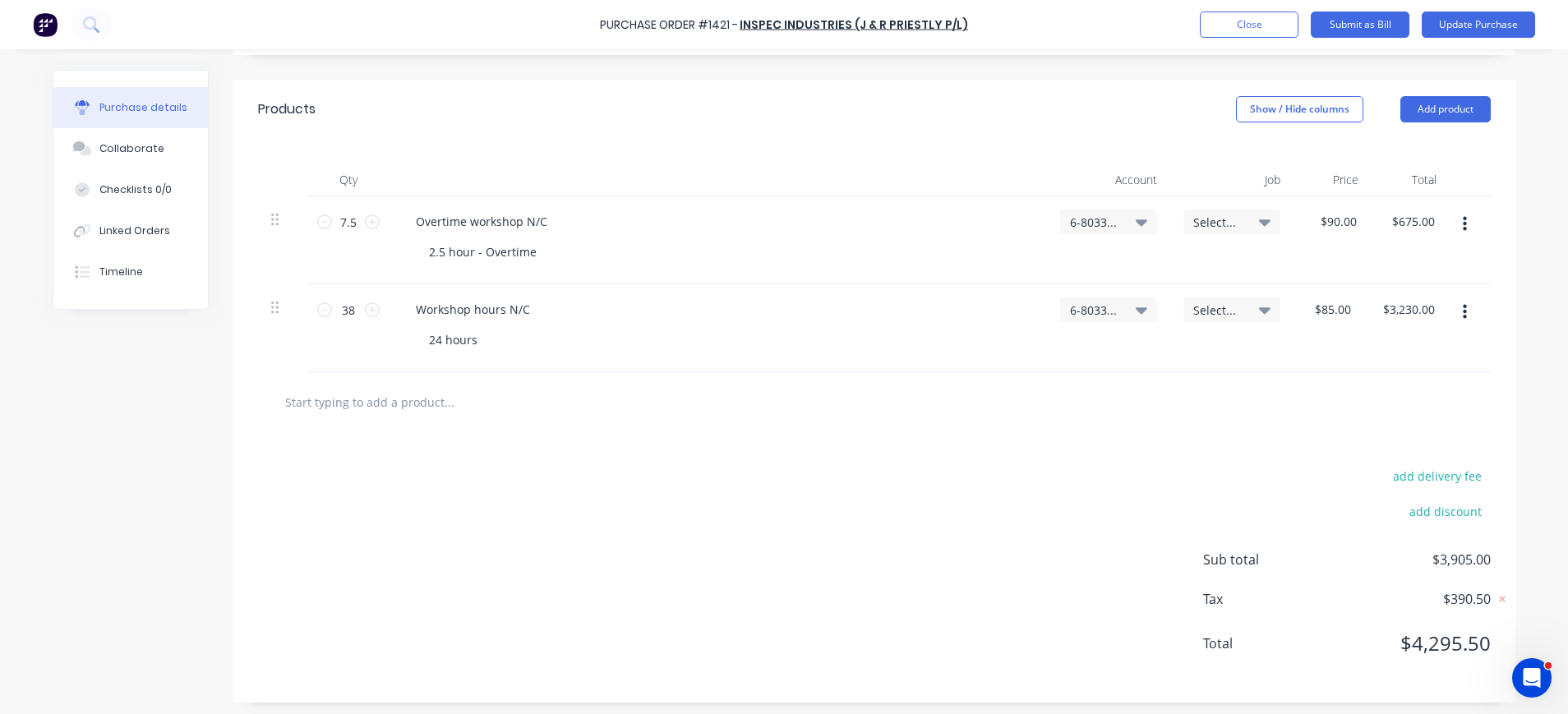
click at [642, 333] on div "24 hours" at bounding box center [725, 340] width 618 height 24
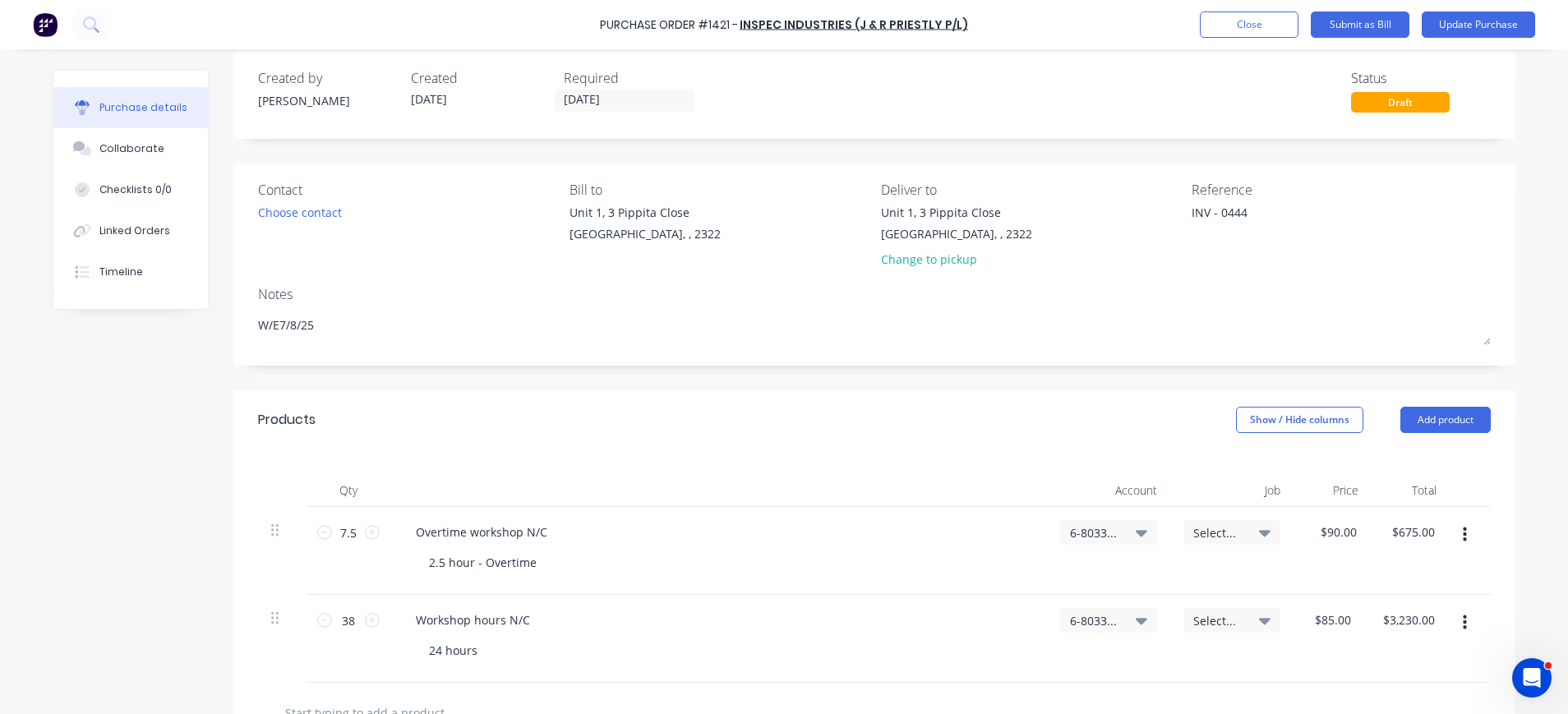
scroll to position [0, 0]
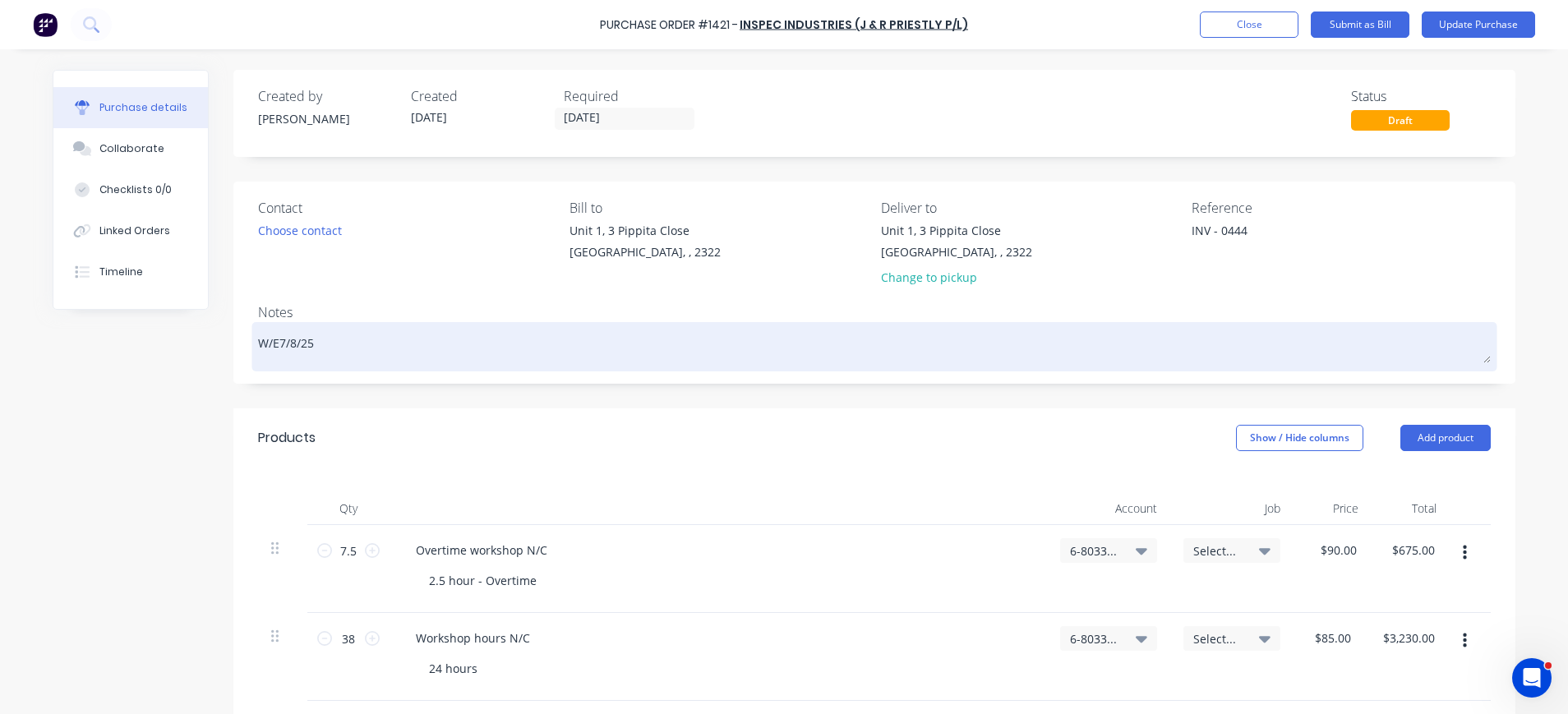
type textarea "x"
click at [268, 342] on textarea "W/E7/8/25" at bounding box center [874, 344] width 1233 height 37
type textarea "W/E 7/8/25"
type textarea "x"
type textarea "W/E 7/8/25"
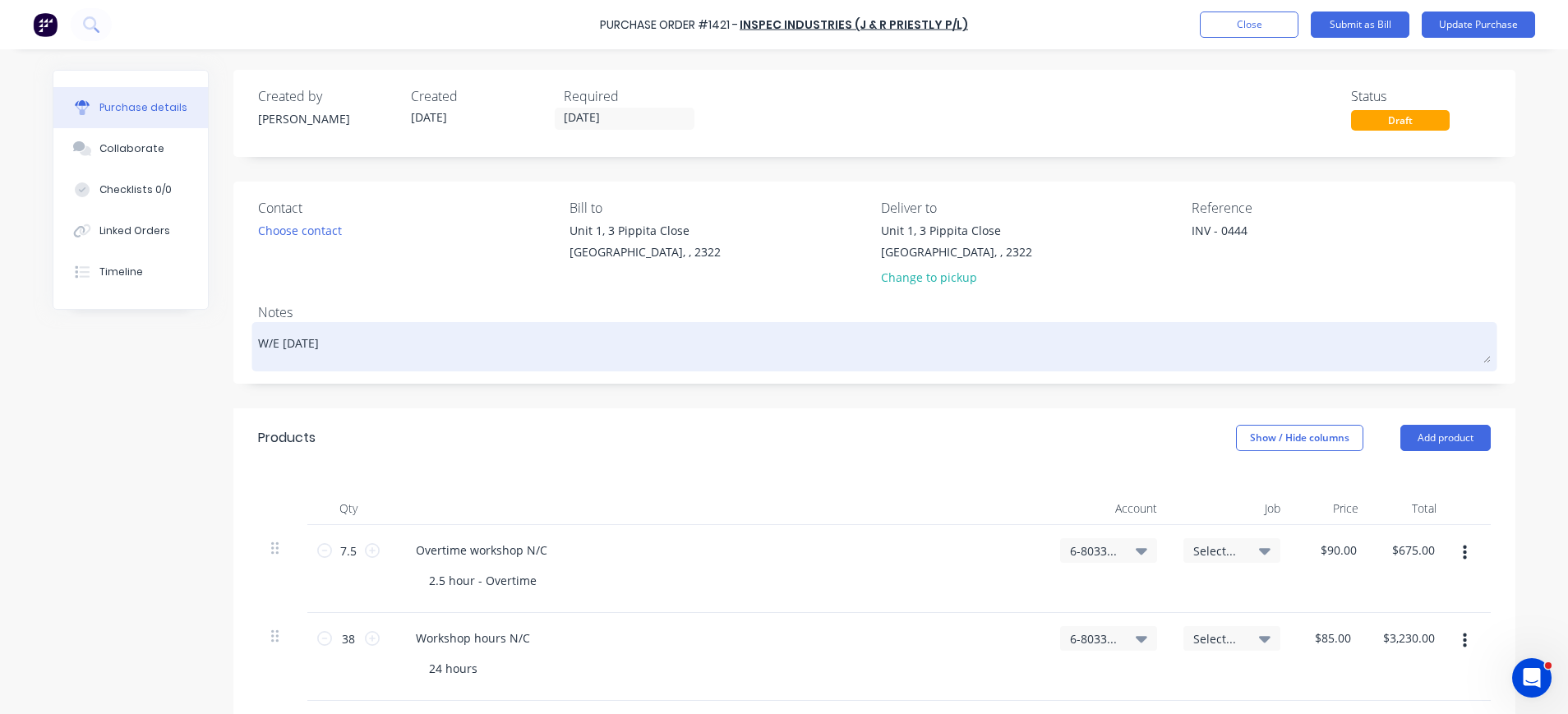
type textarea "x"
type textarea "W/E 7/8/25"
type textarea "x"
click at [349, 353] on textarea "W/E 7/8/25" at bounding box center [874, 344] width 1233 height 37
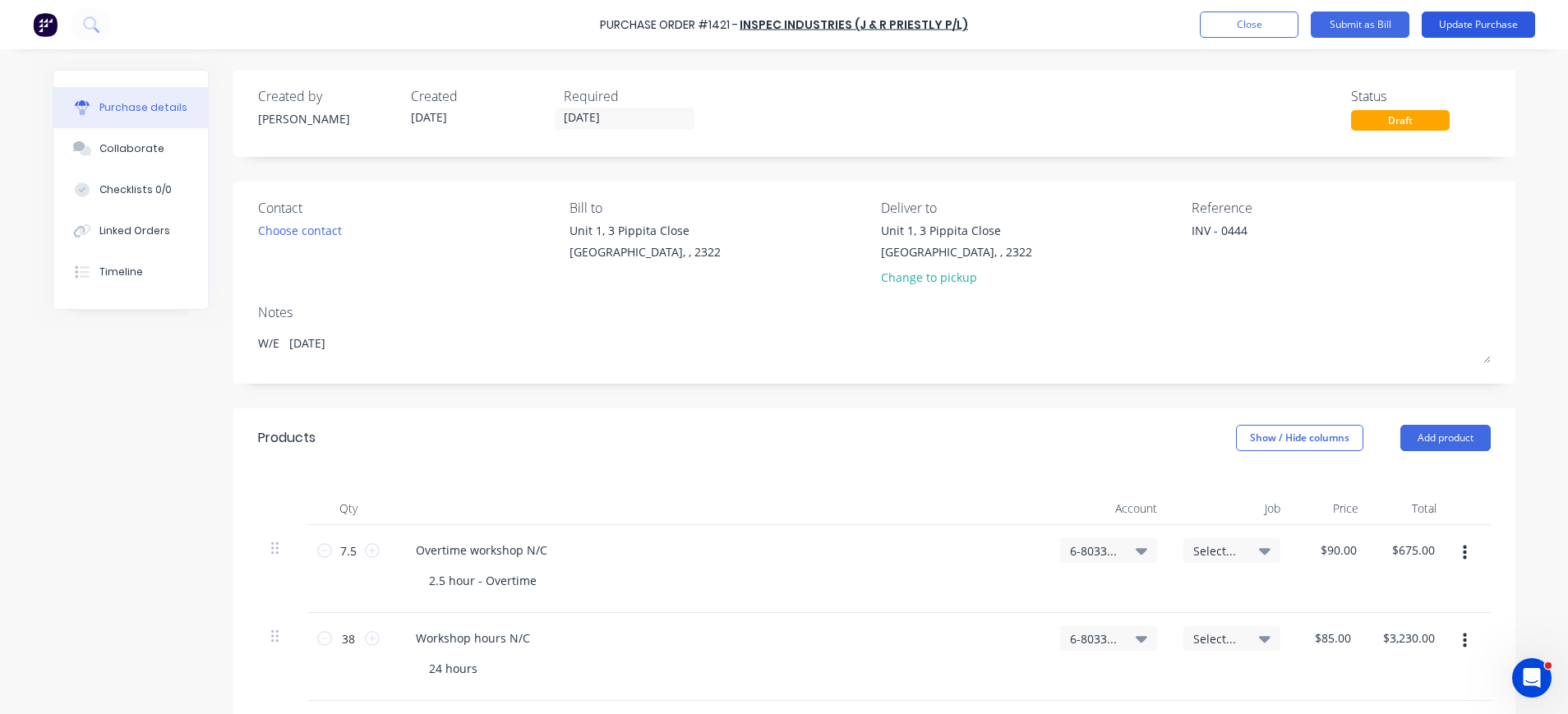
type textarea "W/E 7/8/25"
click at [1479, 27] on button "Update Purchase" at bounding box center [1478, 24] width 114 height 26
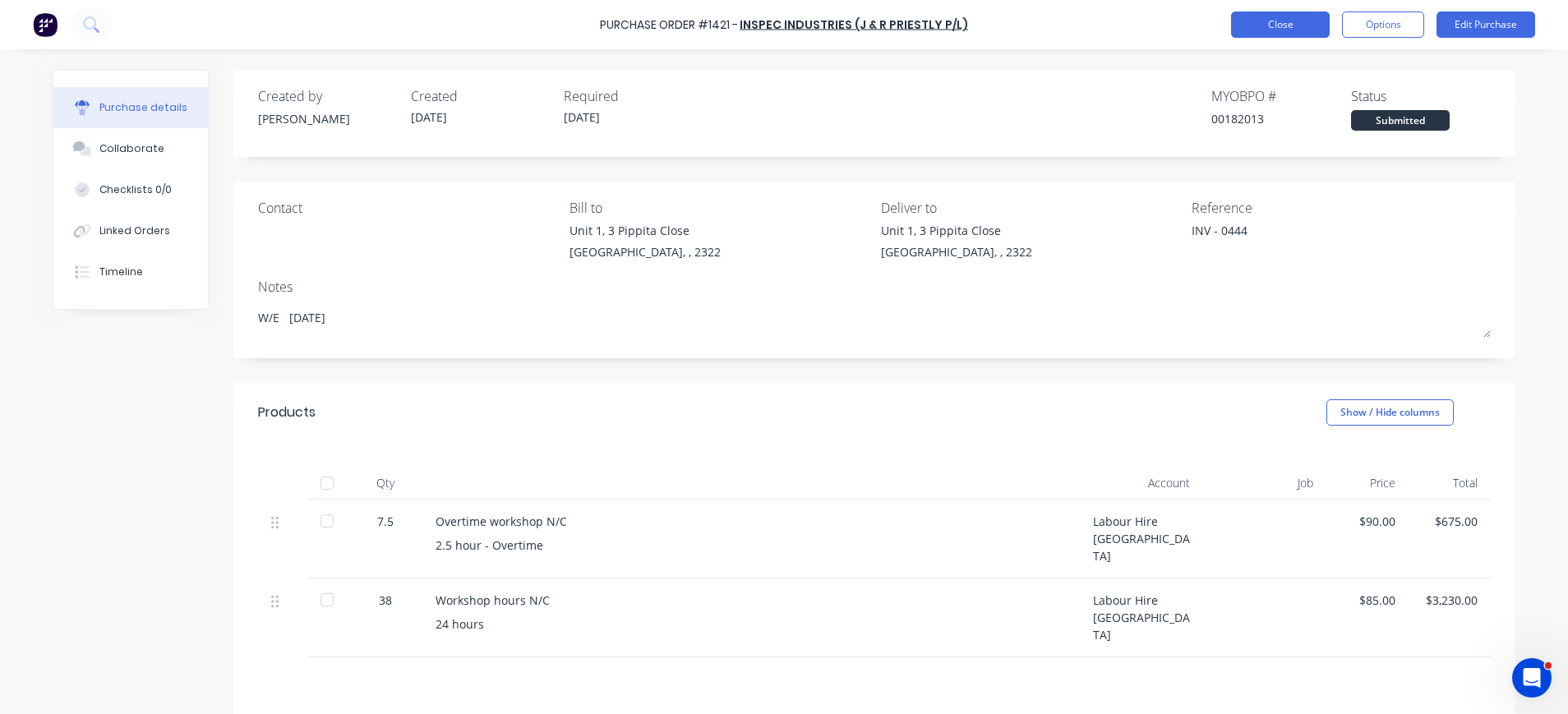
click at [1259, 25] on button "Close" at bounding box center [1280, 24] width 98 height 26
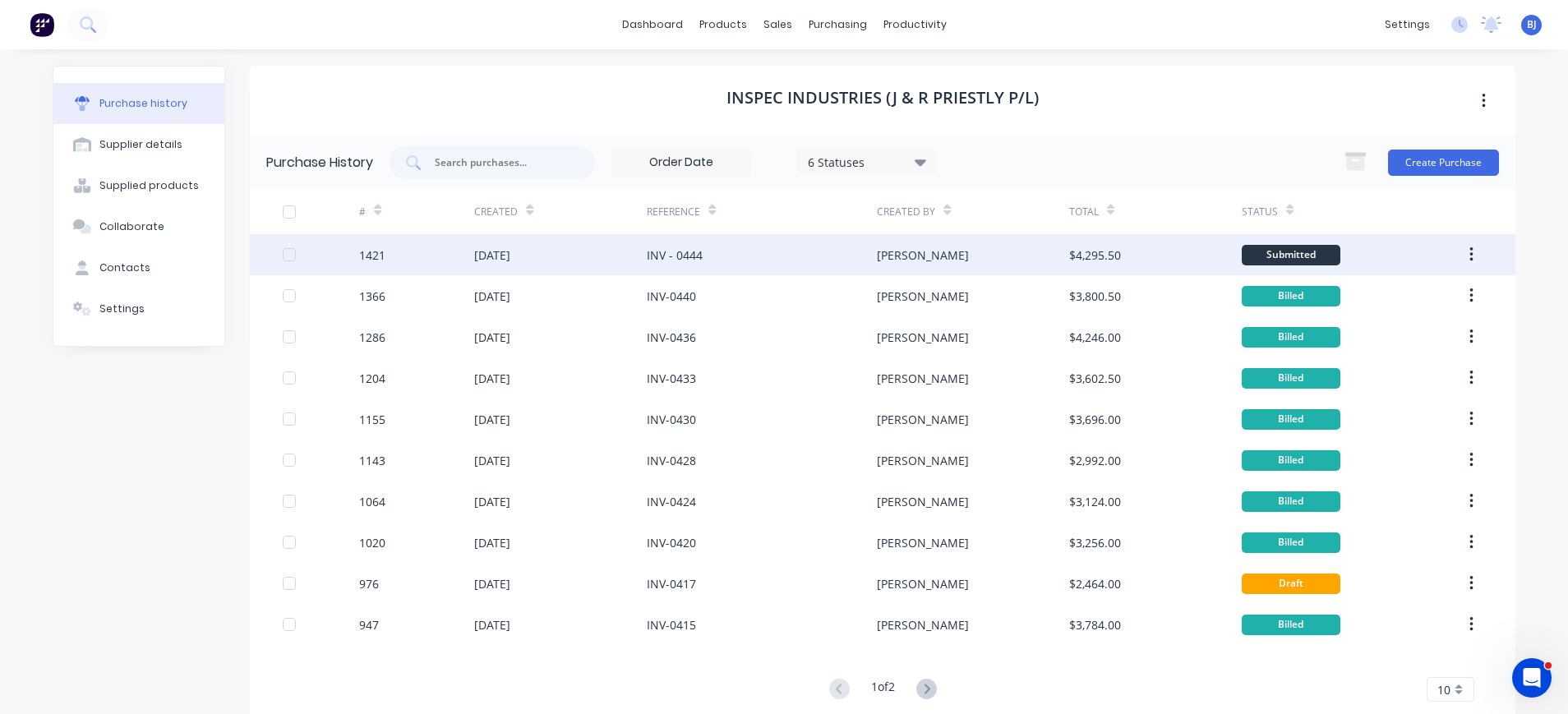
click at [501, 249] on div "[DATE]" at bounding box center [492, 255] width 36 height 17
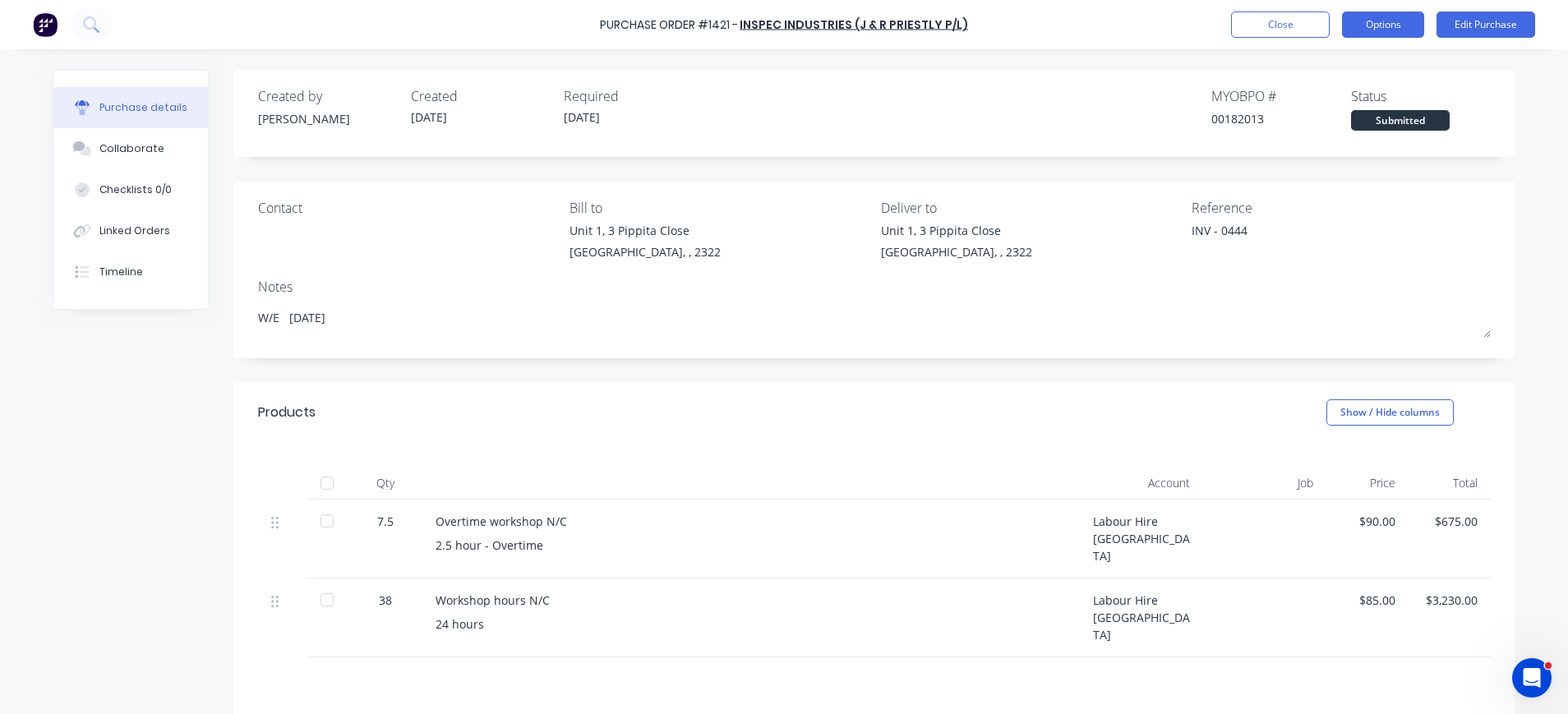
click at [1362, 21] on button "Options" at bounding box center [1383, 24] width 82 height 26
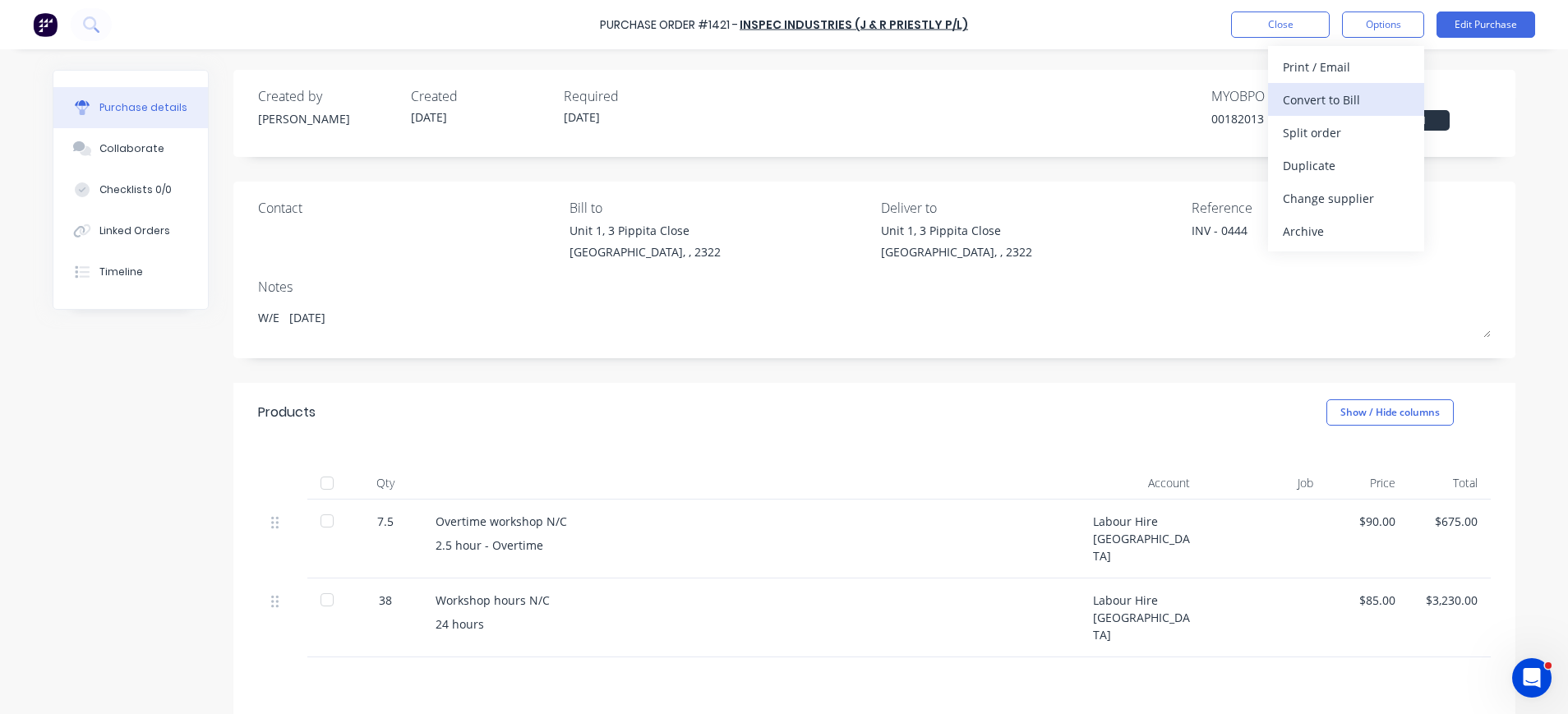
click at [1330, 99] on div "Convert to Bill" at bounding box center [1345, 99] width 126 height 24
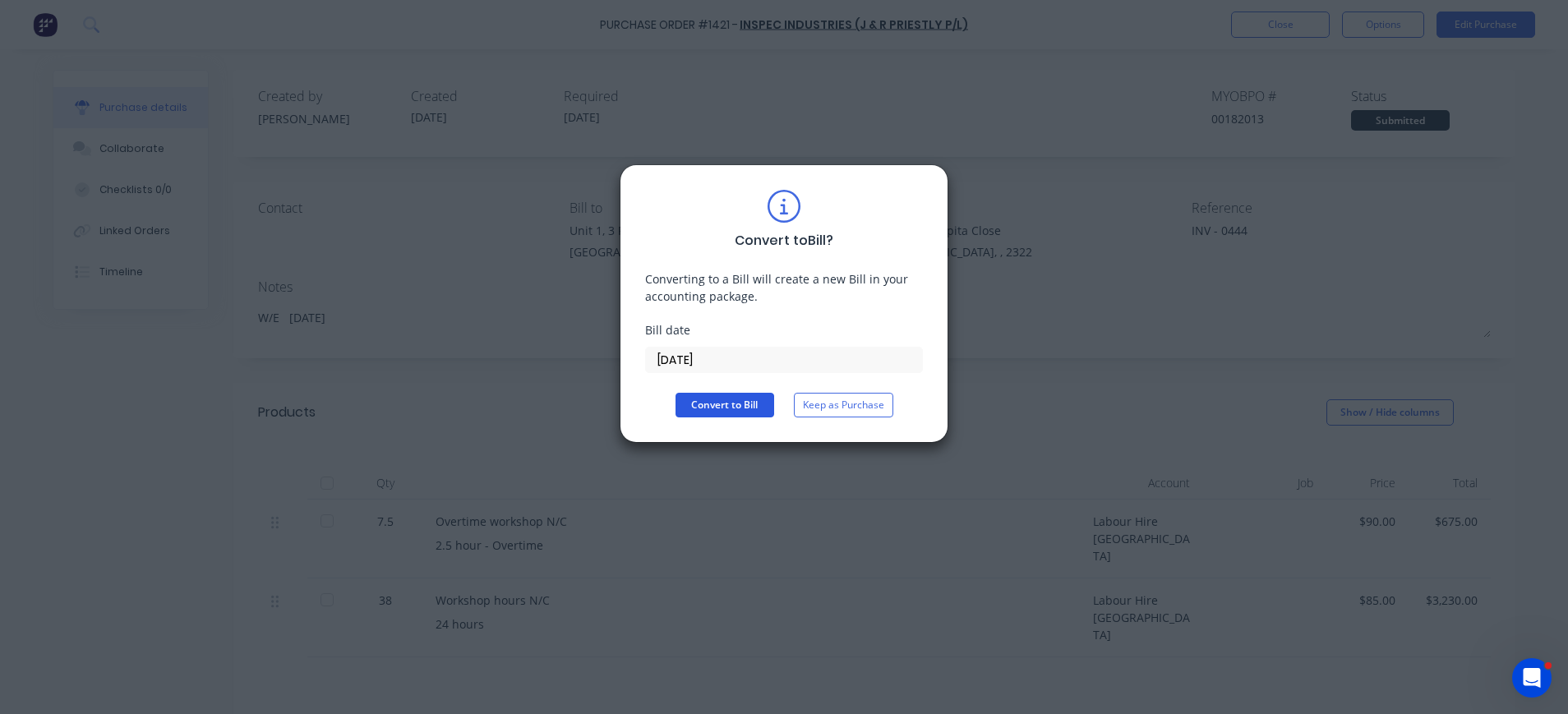
click at [725, 410] on button "Convert to Bill" at bounding box center [725, 405] width 98 height 25
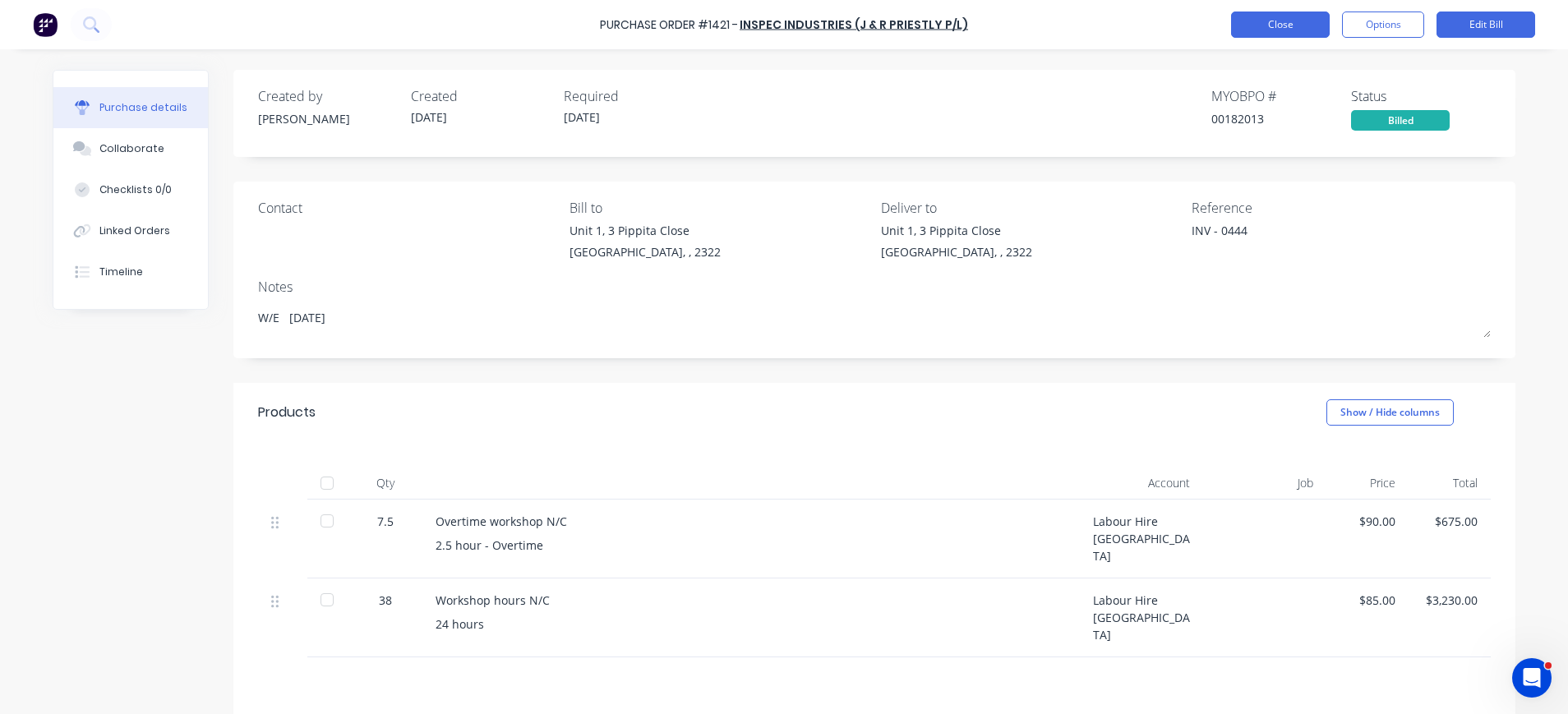
click at [1291, 25] on button "Close" at bounding box center [1280, 24] width 98 height 26
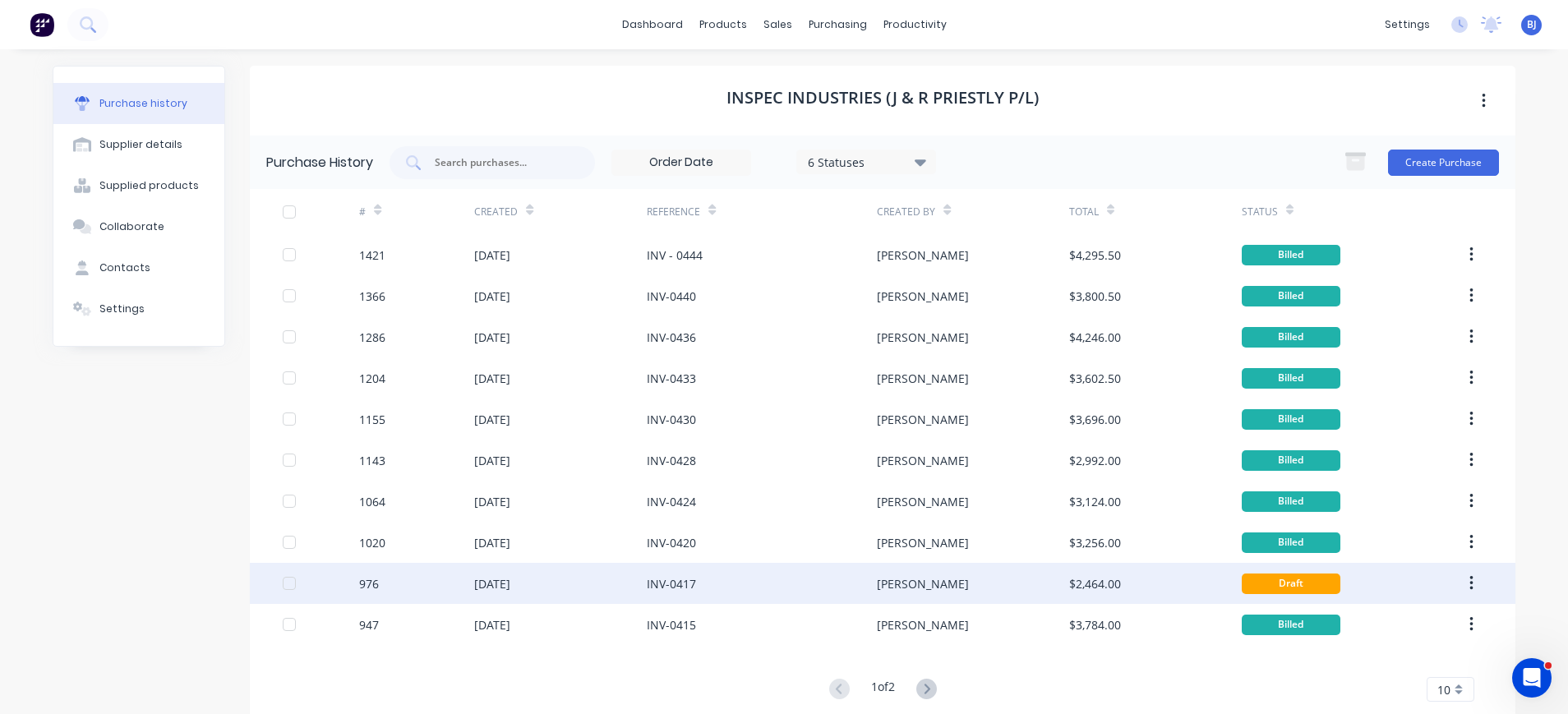
click at [1280, 582] on div "Draft" at bounding box center [1291, 583] width 98 height 21
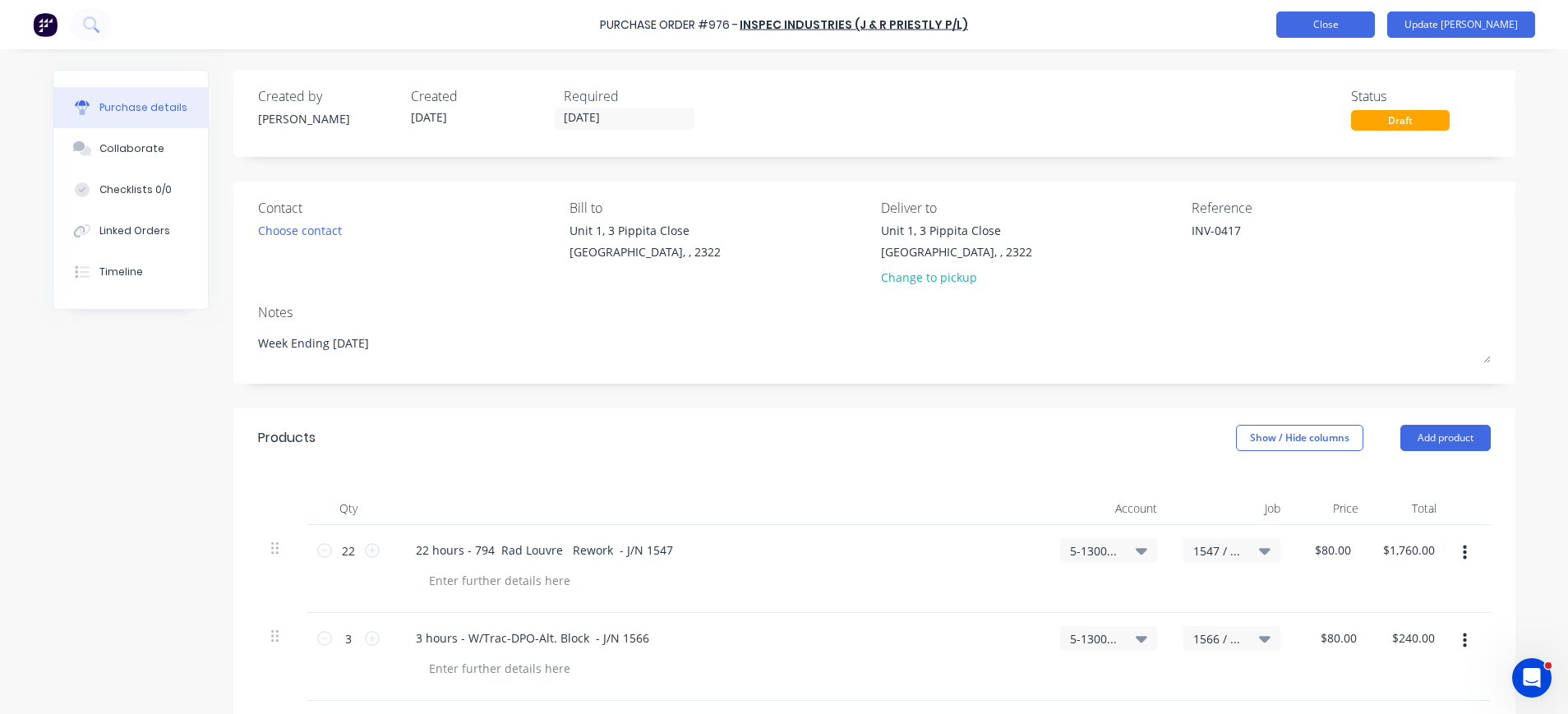
click at [1343, 30] on button "Close" at bounding box center [1326, 24] width 98 height 26
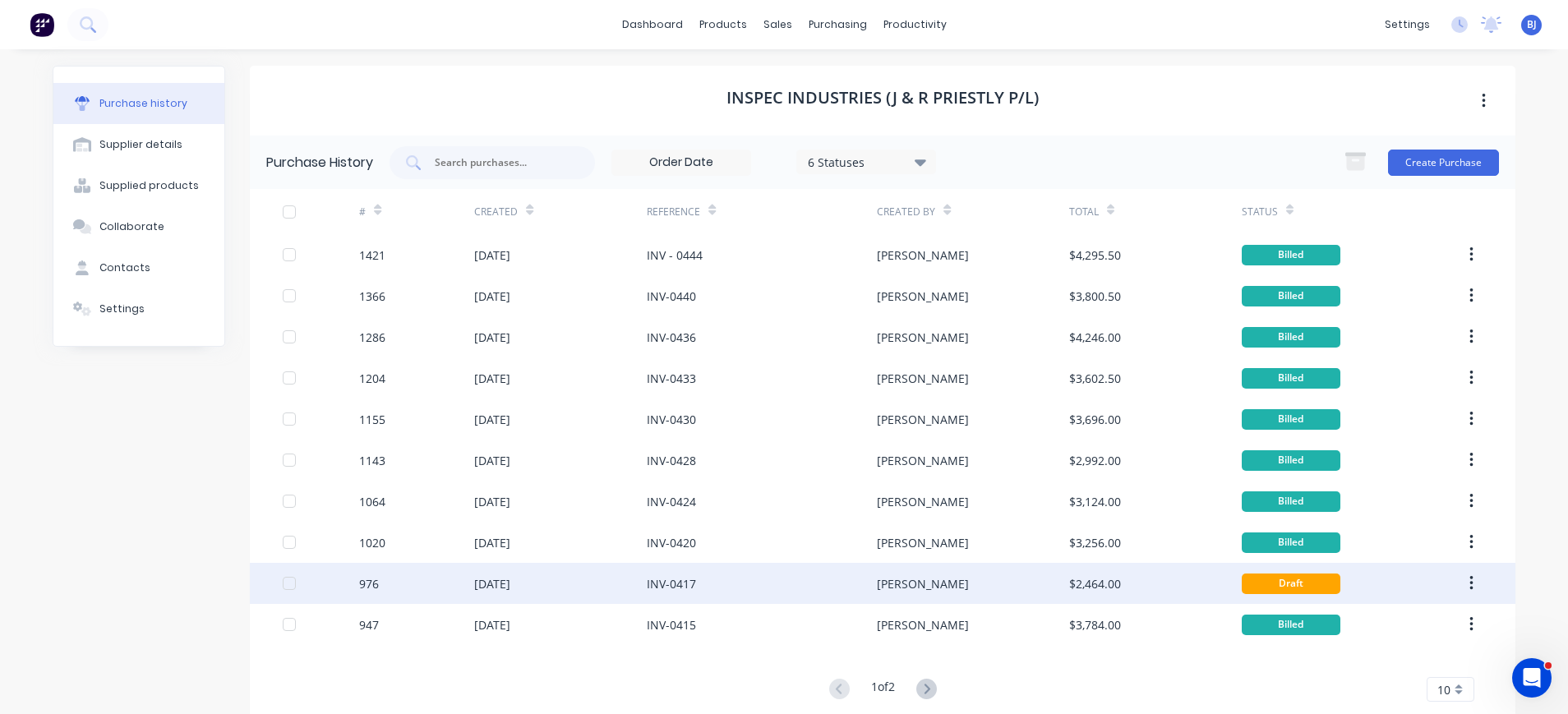
click at [1269, 589] on div "Draft" at bounding box center [1291, 583] width 98 height 21
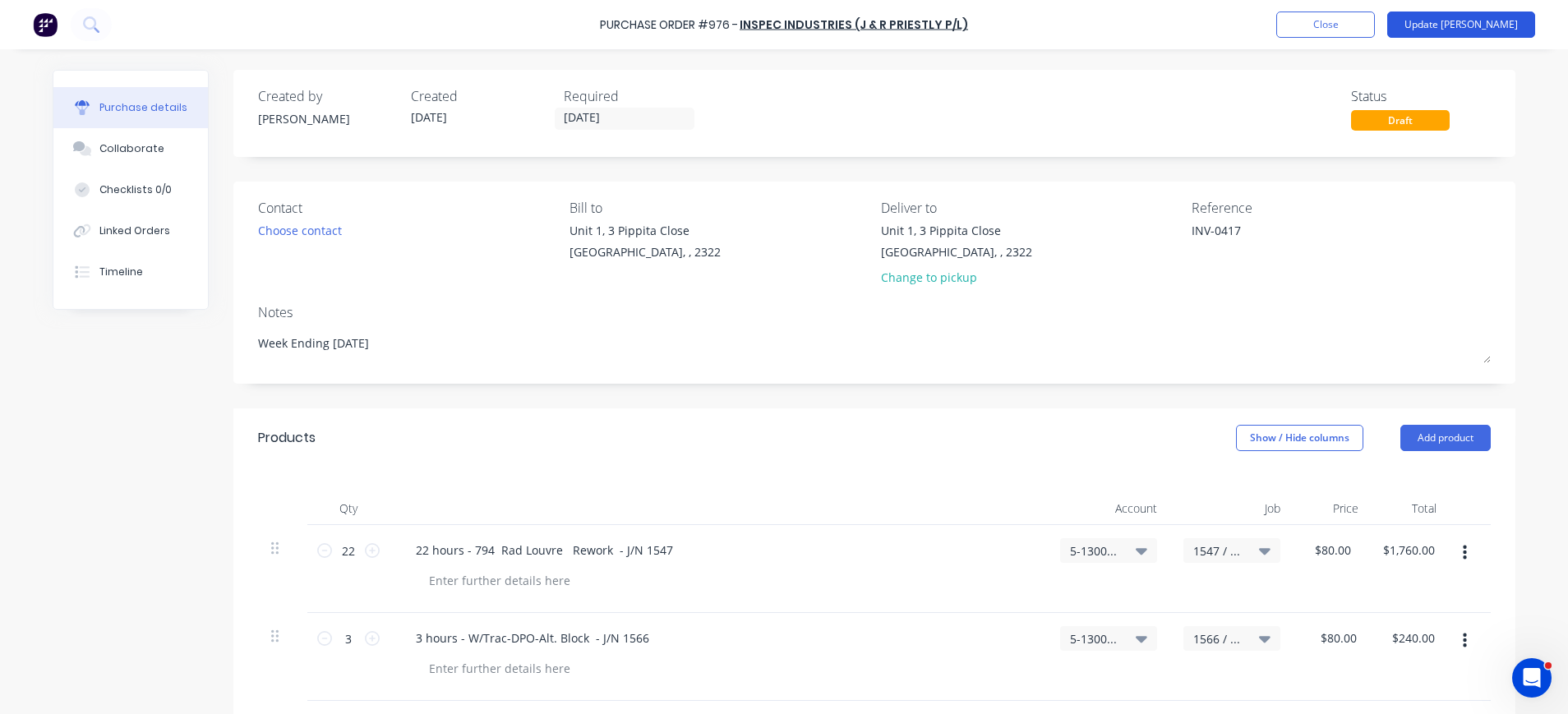
click at [1491, 15] on button "Update Bill" at bounding box center [1461, 24] width 148 height 26
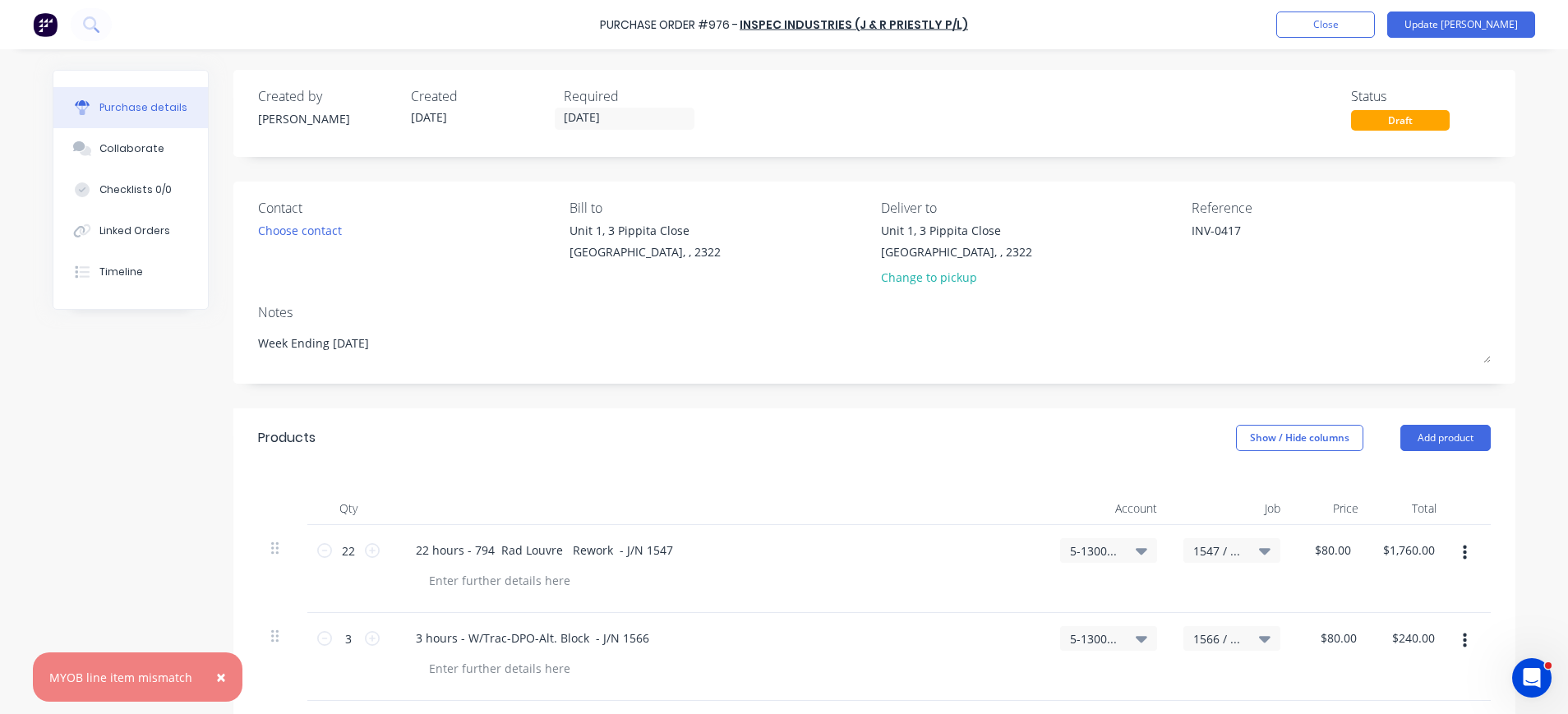
click at [217, 677] on span "×" at bounding box center [221, 677] width 10 height 23
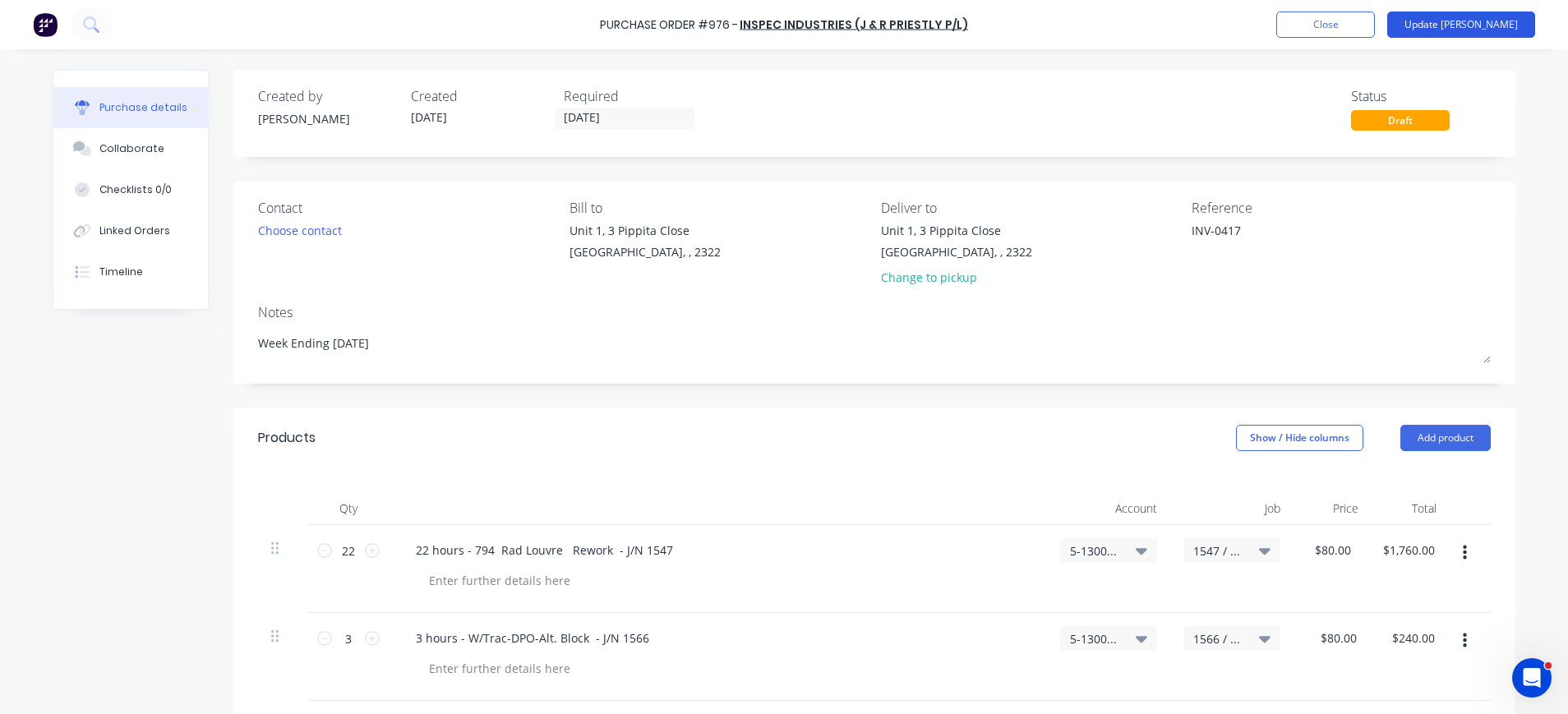
click at [1506, 26] on button "Update Bill" at bounding box center [1461, 24] width 148 height 26
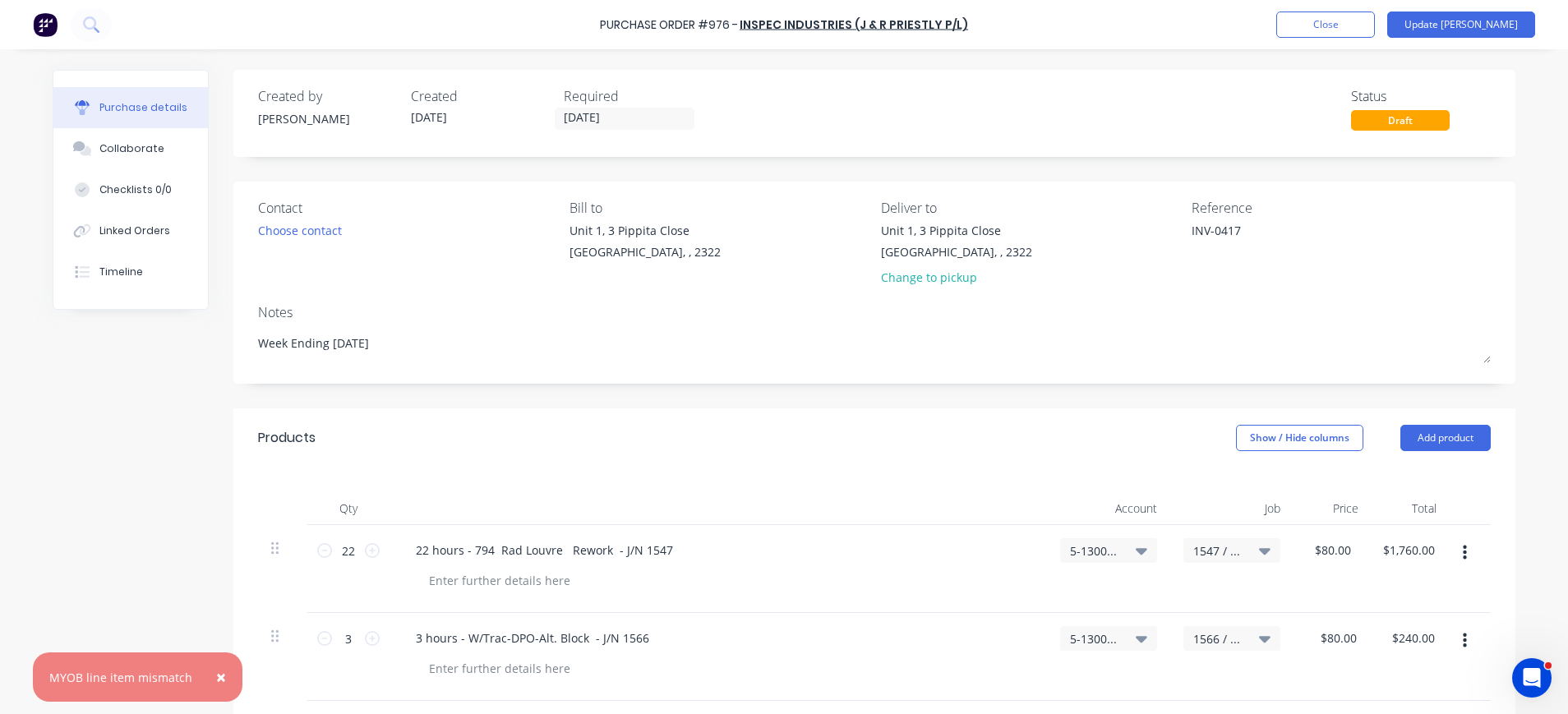
click at [64, 437] on div "Created by Beth Created 14/07/25 Required 14/07/25 Status Draft Contact Choose …" at bounding box center [784, 594] width 1462 height 1050
type textarea "x"
click at [1375, 23] on button "Close" at bounding box center [1326, 24] width 98 height 26
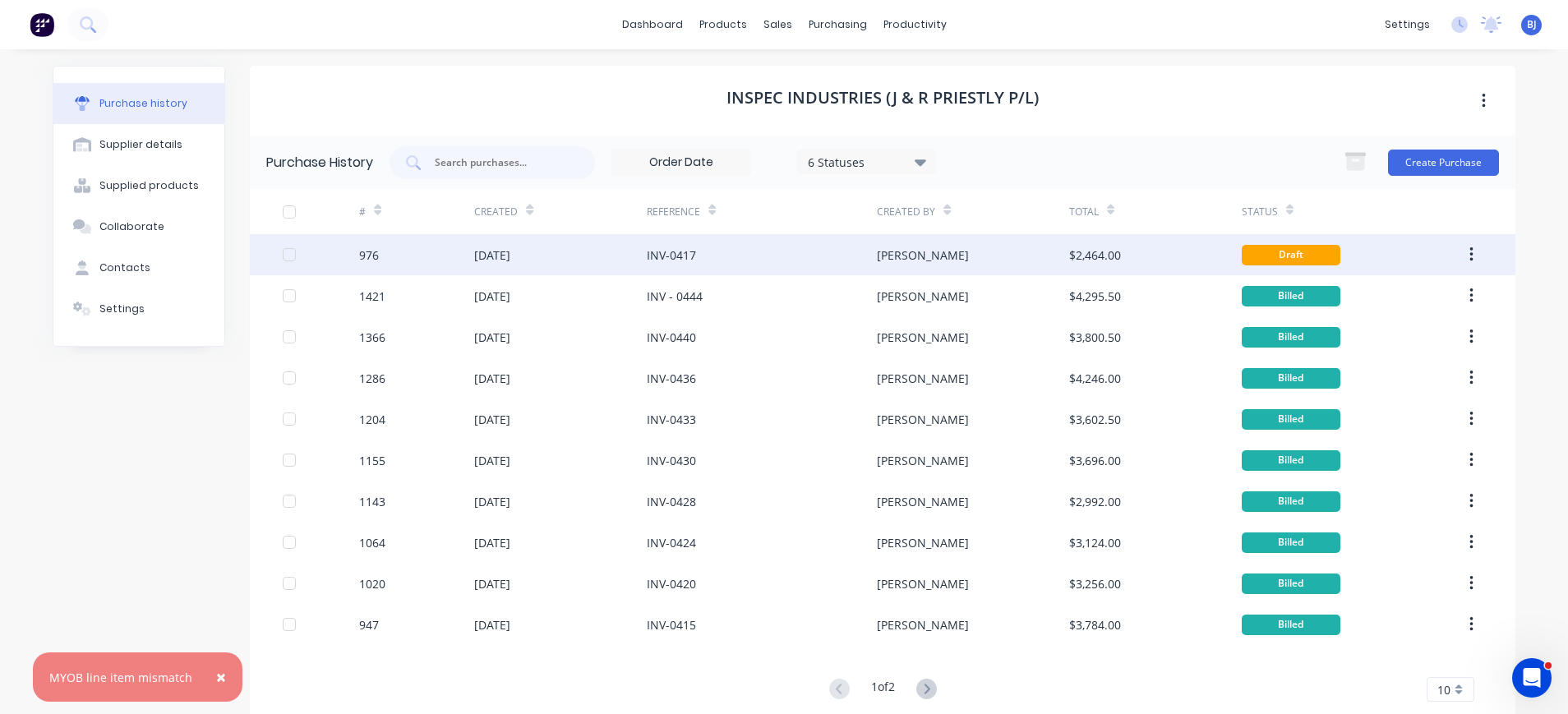
click at [1478, 253] on button "button" at bounding box center [1471, 254] width 38 height 30
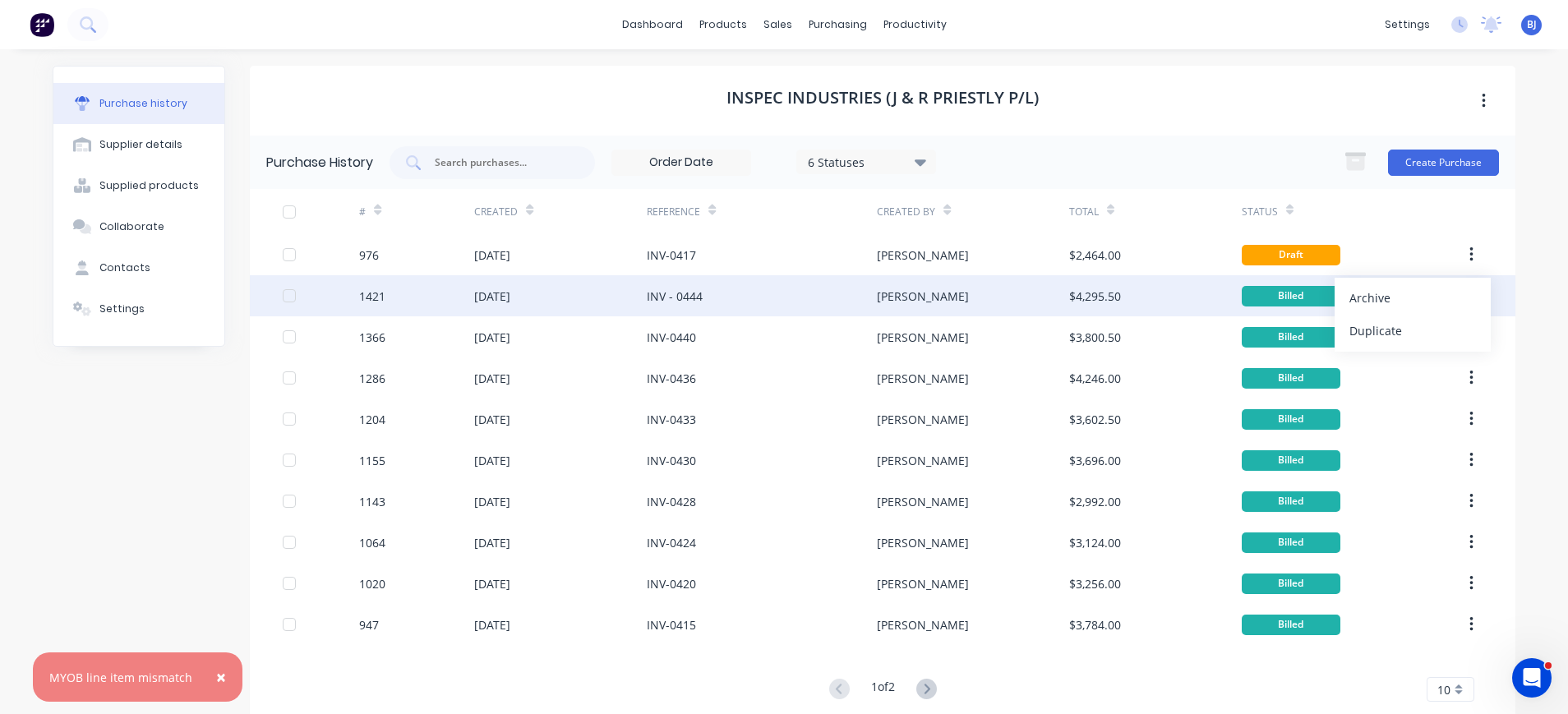
click at [1412, 300] on div "Archive" at bounding box center [1412, 298] width 126 height 24
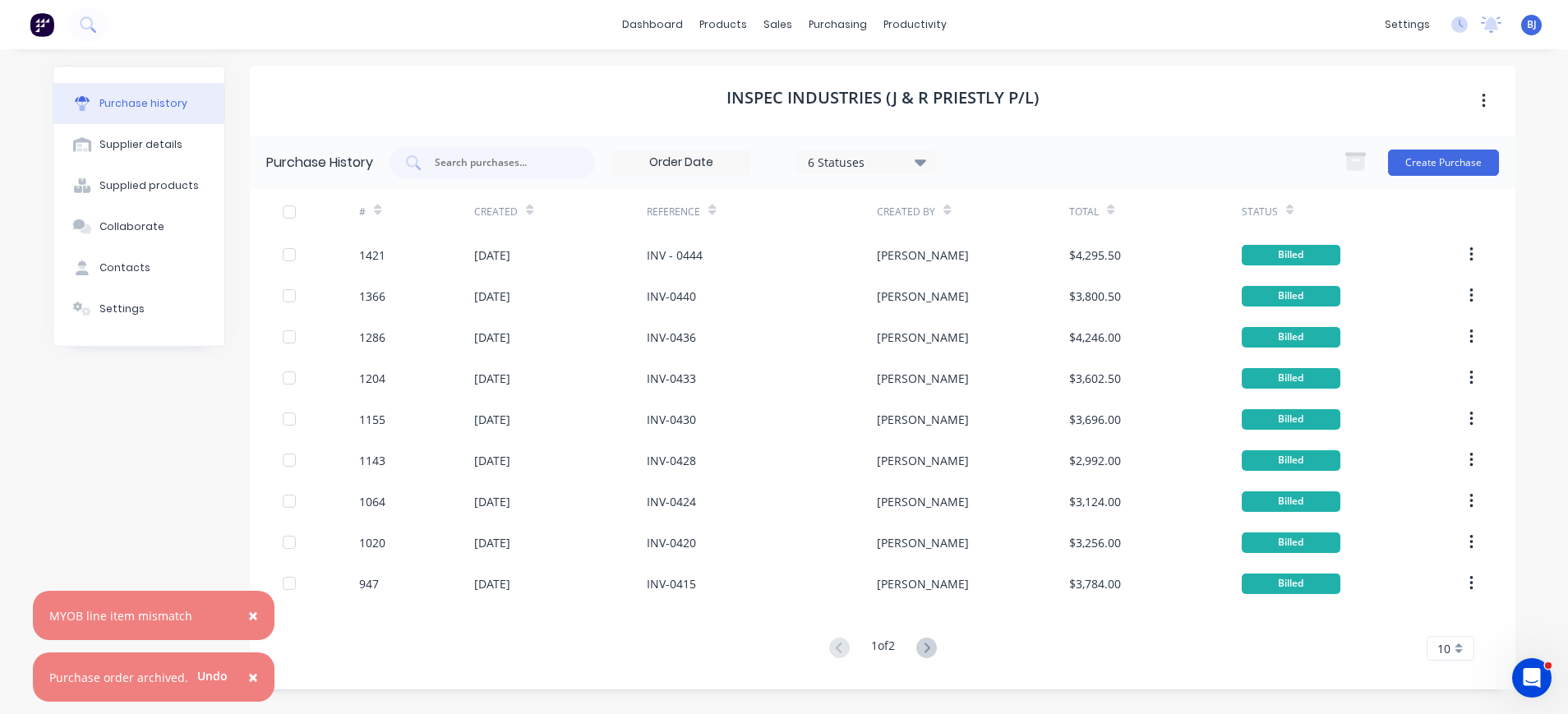
click at [251, 612] on span "×" at bounding box center [252, 616] width 10 height 23
click at [248, 663] on button "×" at bounding box center [253, 677] width 43 height 39
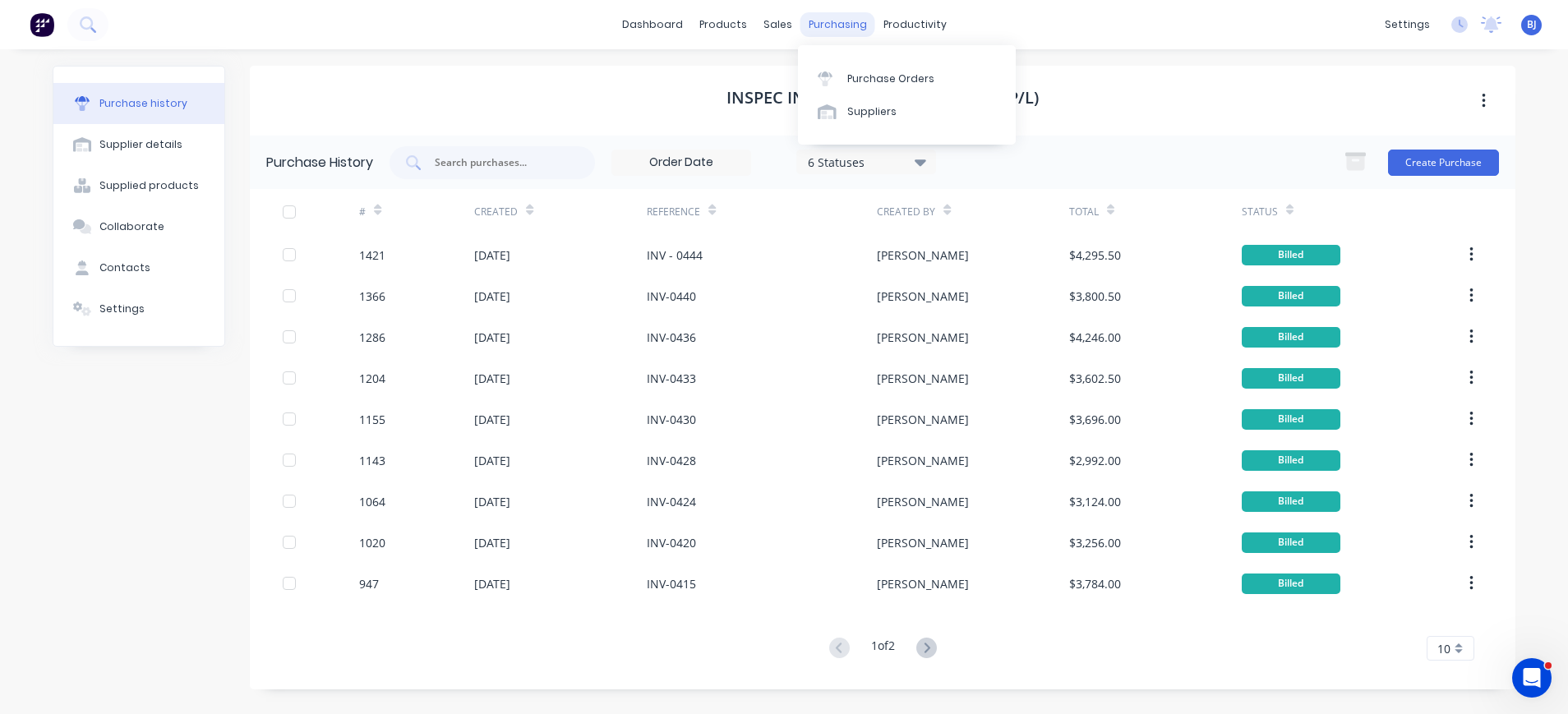
click at [833, 15] on div "purchasing" at bounding box center [838, 25] width 75 height 25
click at [857, 82] on div "Purchase Orders" at bounding box center [890, 79] width 87 height 15
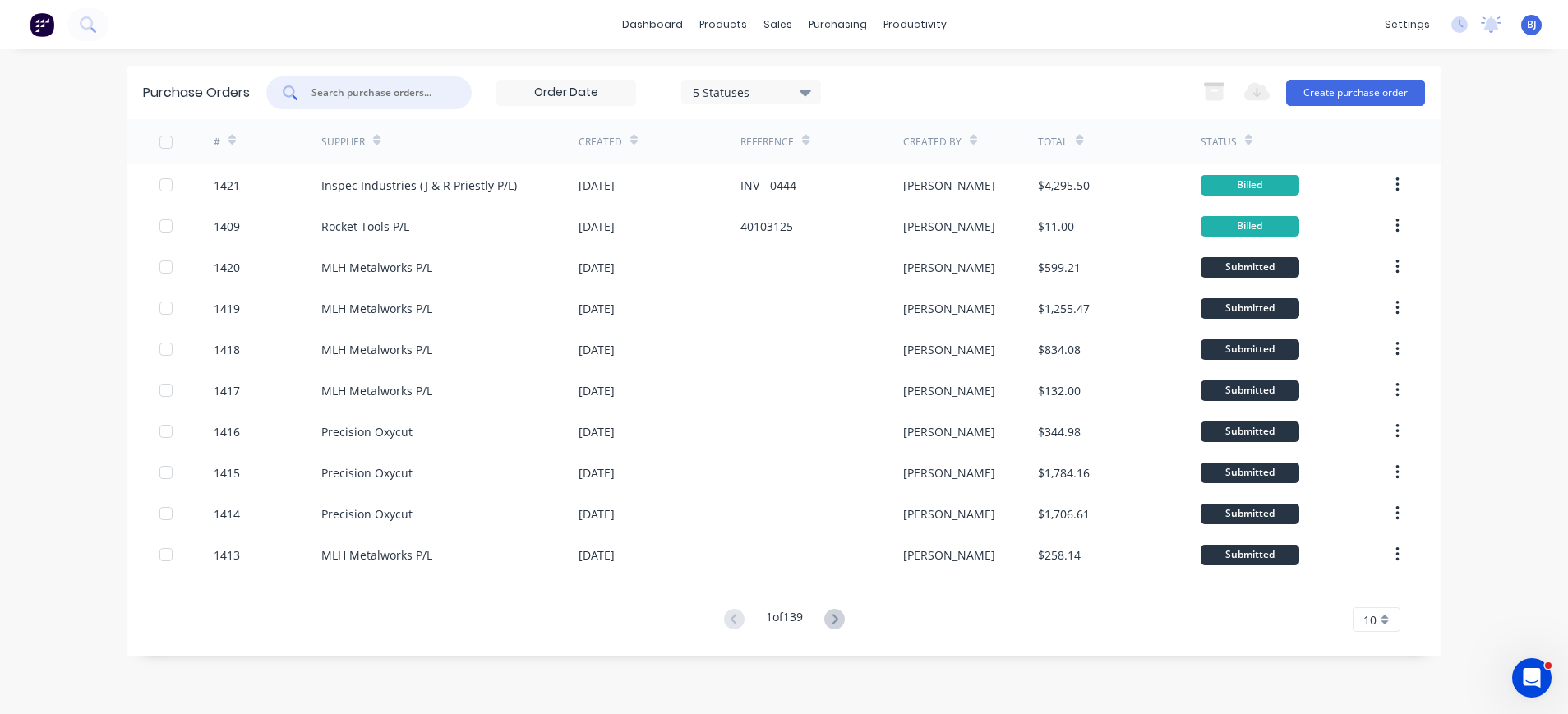
click at [430, 92] on input "text" at bounding box center [377, 93] width 137 height 16
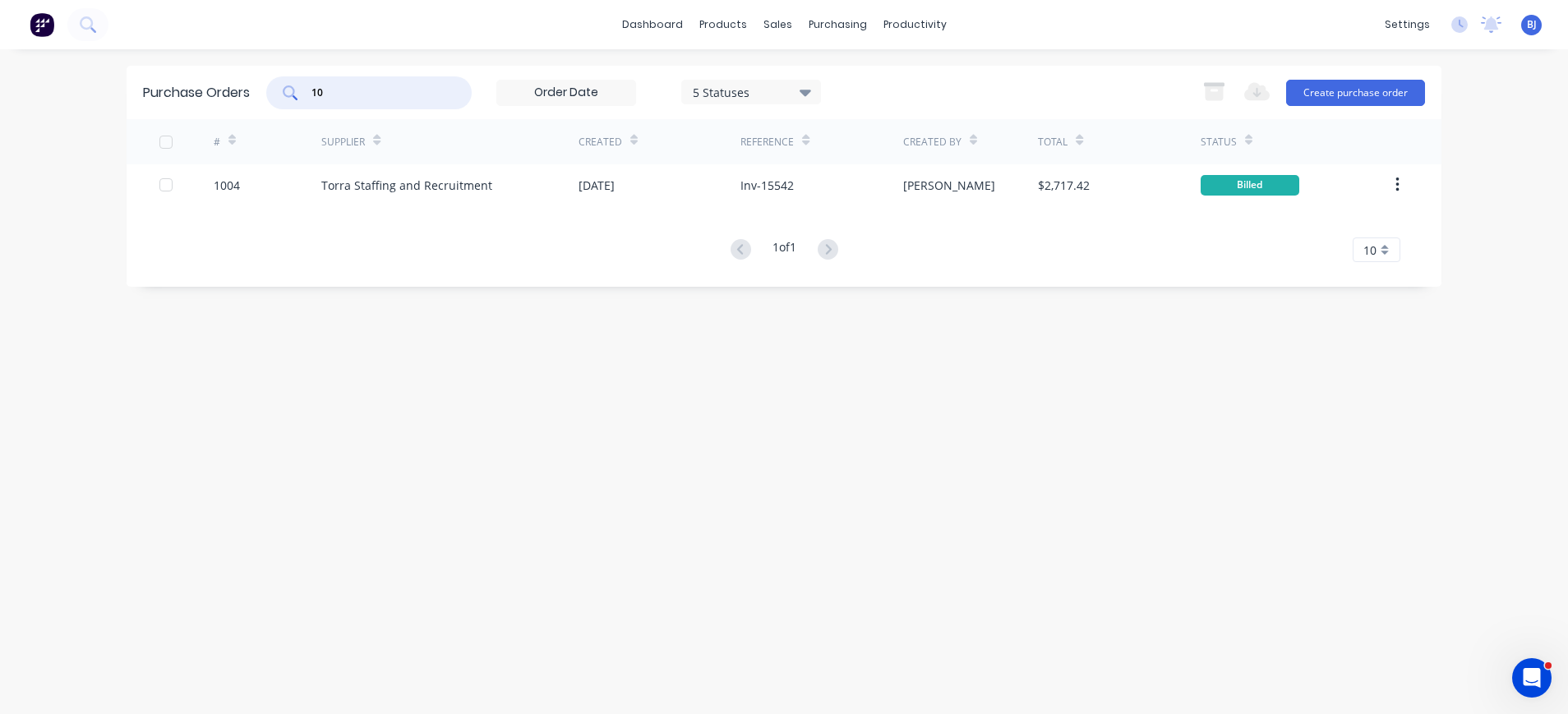
type input "1"
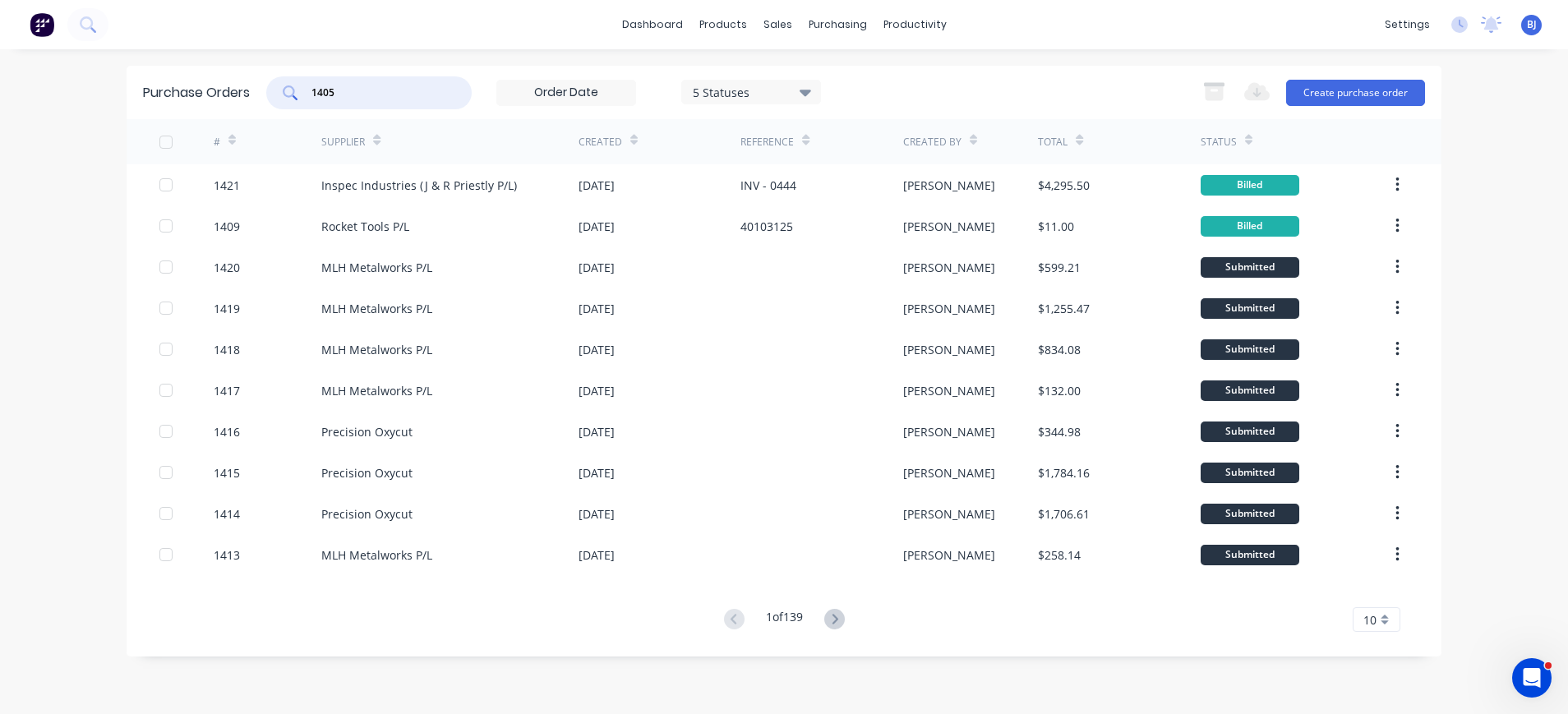
type input "1405"
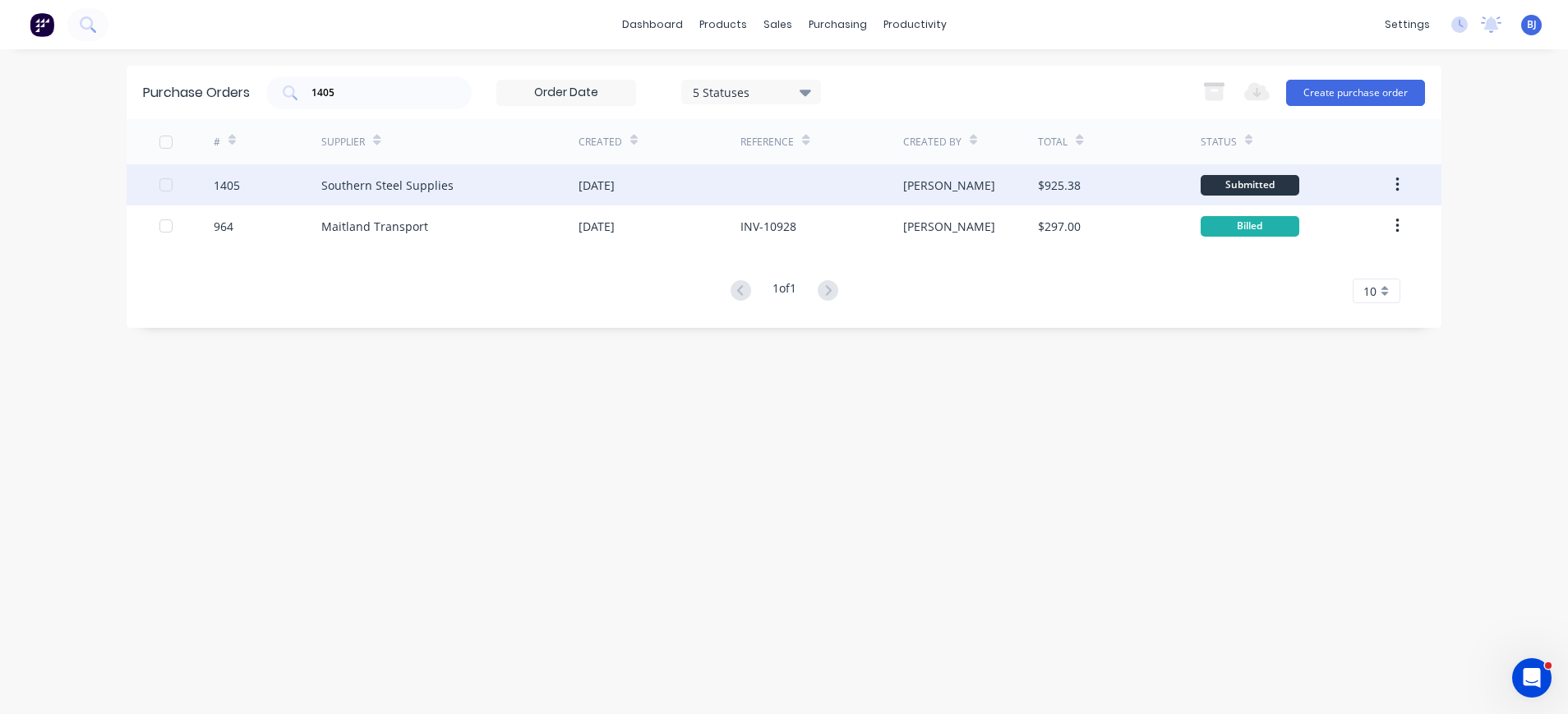
click at [478, 186] on div "Southern Steel Supplies" at bounding box center [450, 185] width 258 height 41
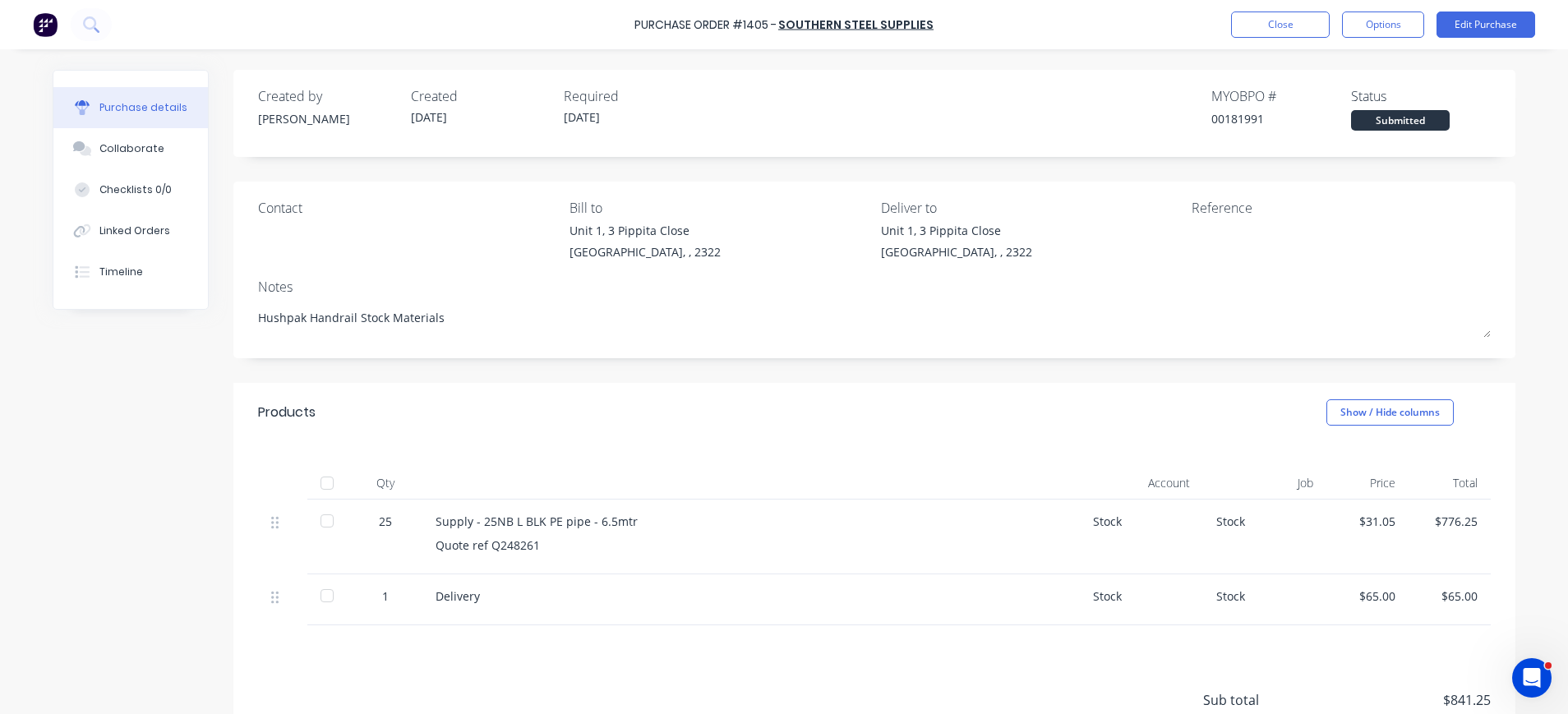
scroll to position [146, 0]
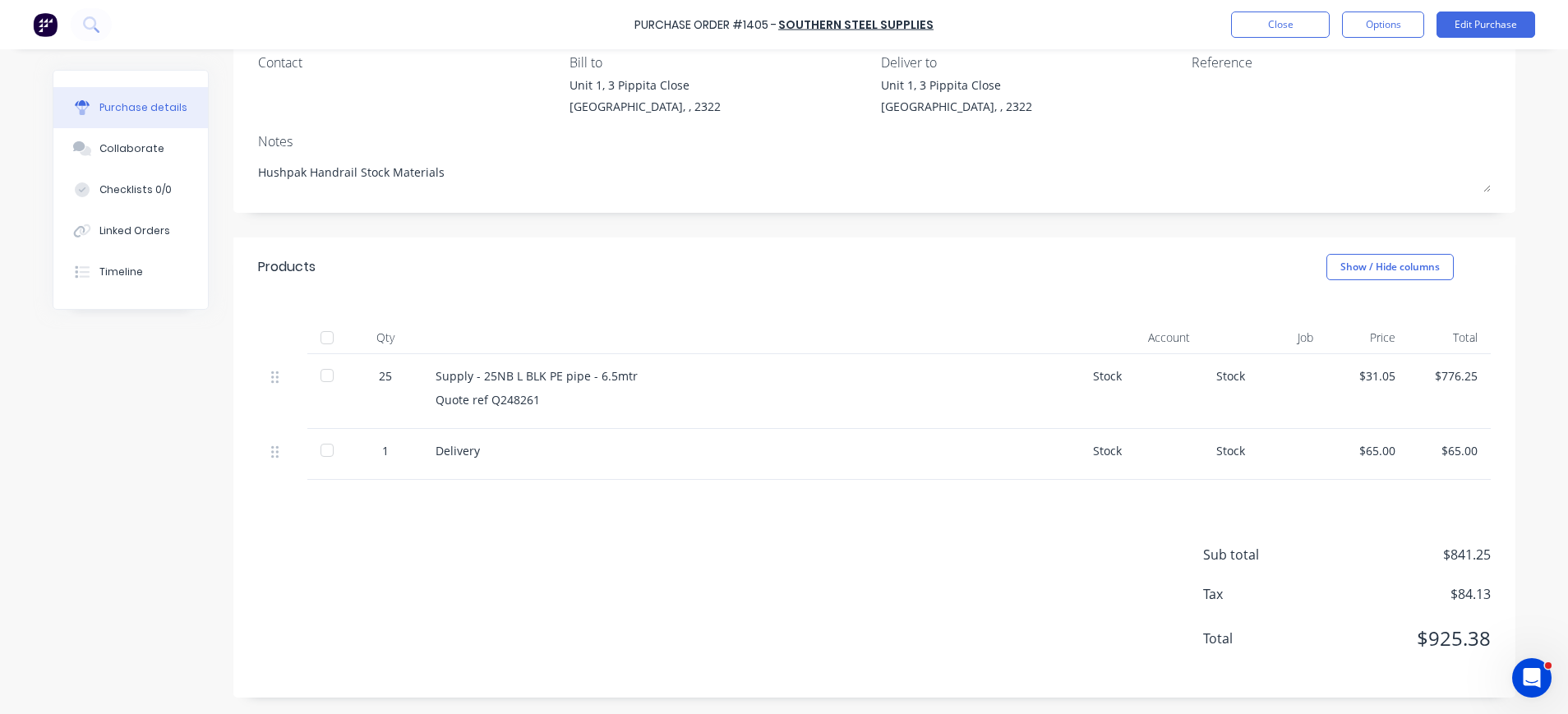
click at [1461, 374] on div "$776.25" at bounding box center [1449, 376] width 55 height 17
click at [1483, 13] on button "Edit Purchase" at bounding box center [1486, 24] width 98 height 26
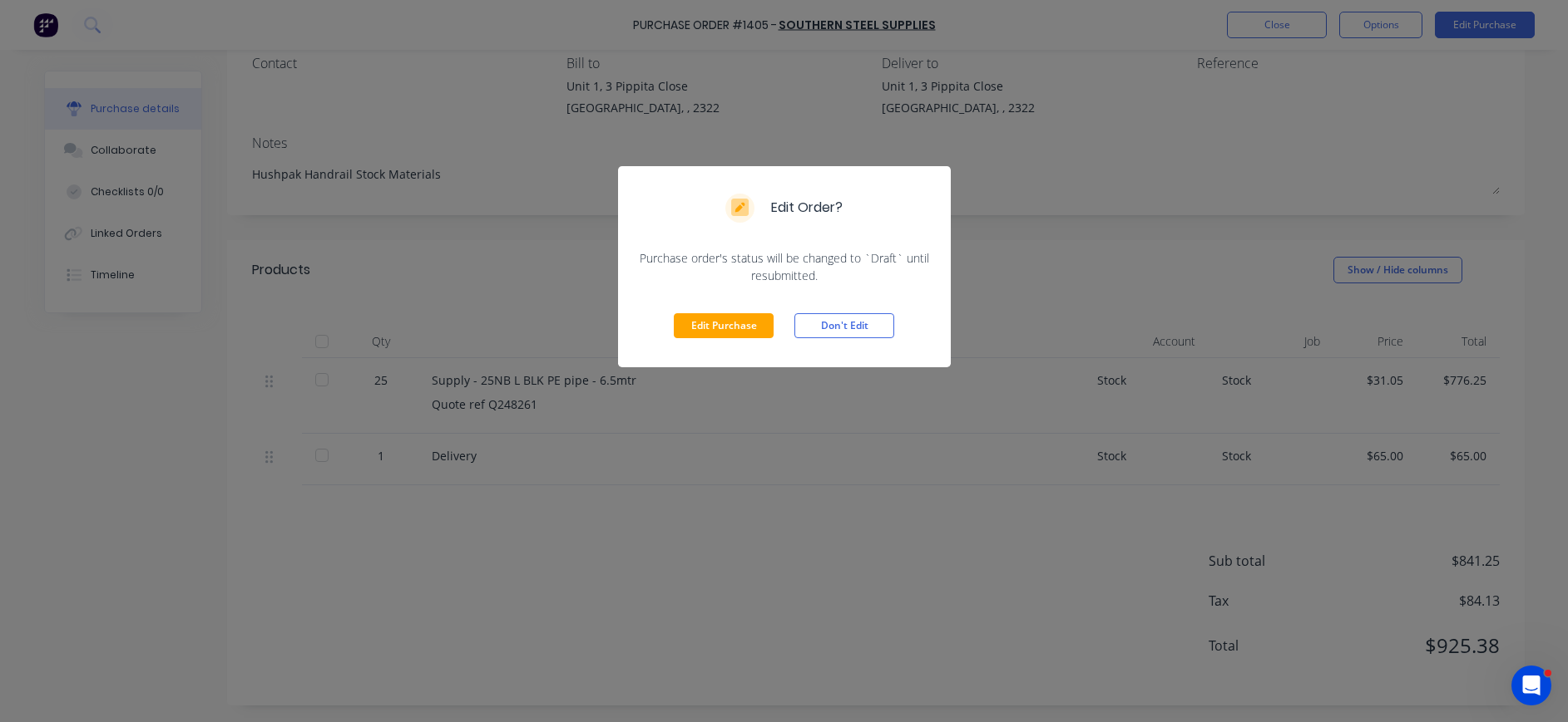
drag, startPoint x: 737, startPoint y: 330, endPoint x: 914, endPoint y: 403, distance: 191.5
click at [742, 334] on button "Edit Purchase" at bounding box center [723, 326] width 100 height 25
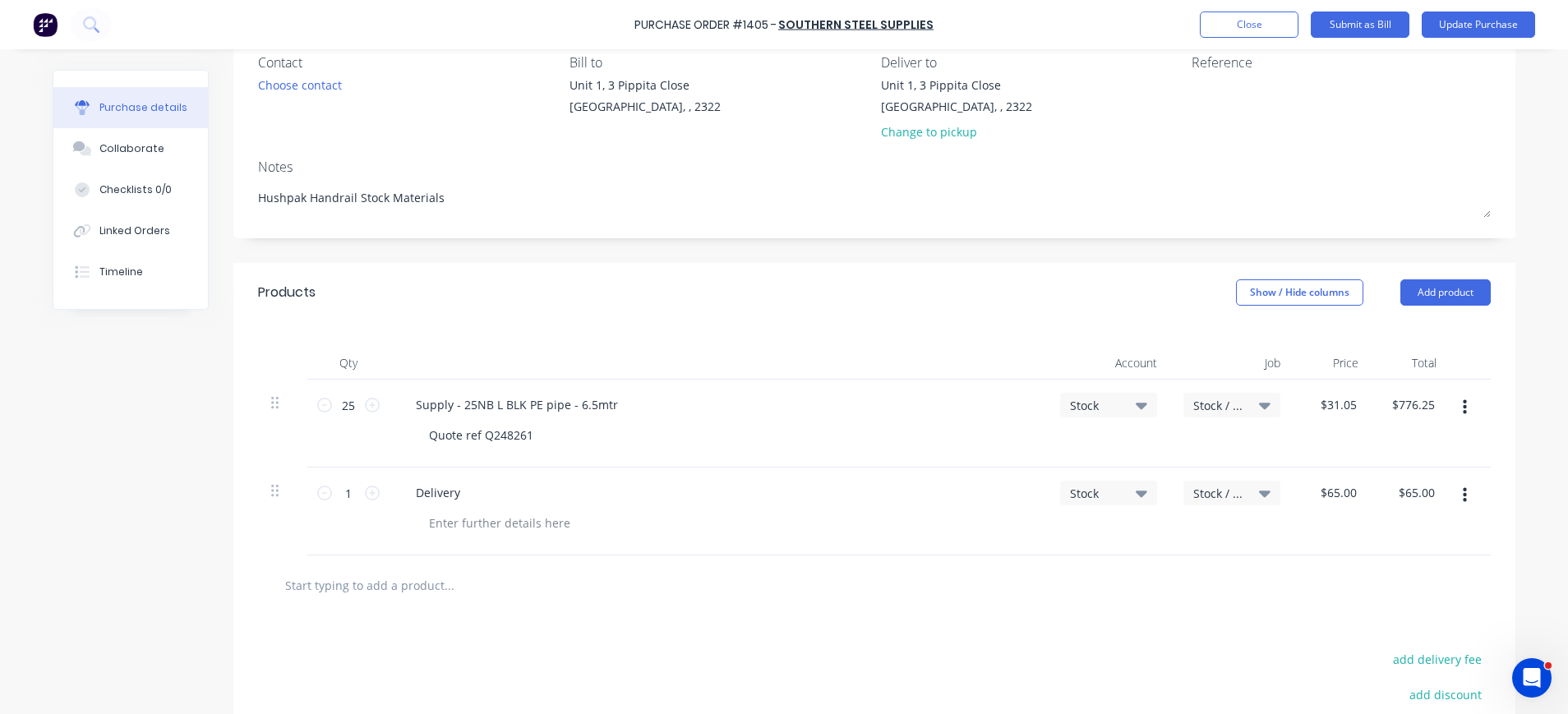
click at [1445, 402] on button "button" at bounding box center [1464, 407] width 38 height 30
click at [1428, 403] on div "$776.25 $776.25" at bounding box center [1416, 404] width 57 height 24
drag, startPoint x: 1430, startPoint y: 404, endPoint x: 1380, endPoint y: 403, distance: 50.0
click at [1387, 403] on div "$776.25 $776.25" at bounding box center [1416, 404] width 57 height 24
click at [1430, 410] on div "$776.25 $776.25" at bounding box center [1416, 404] width 57 height 24
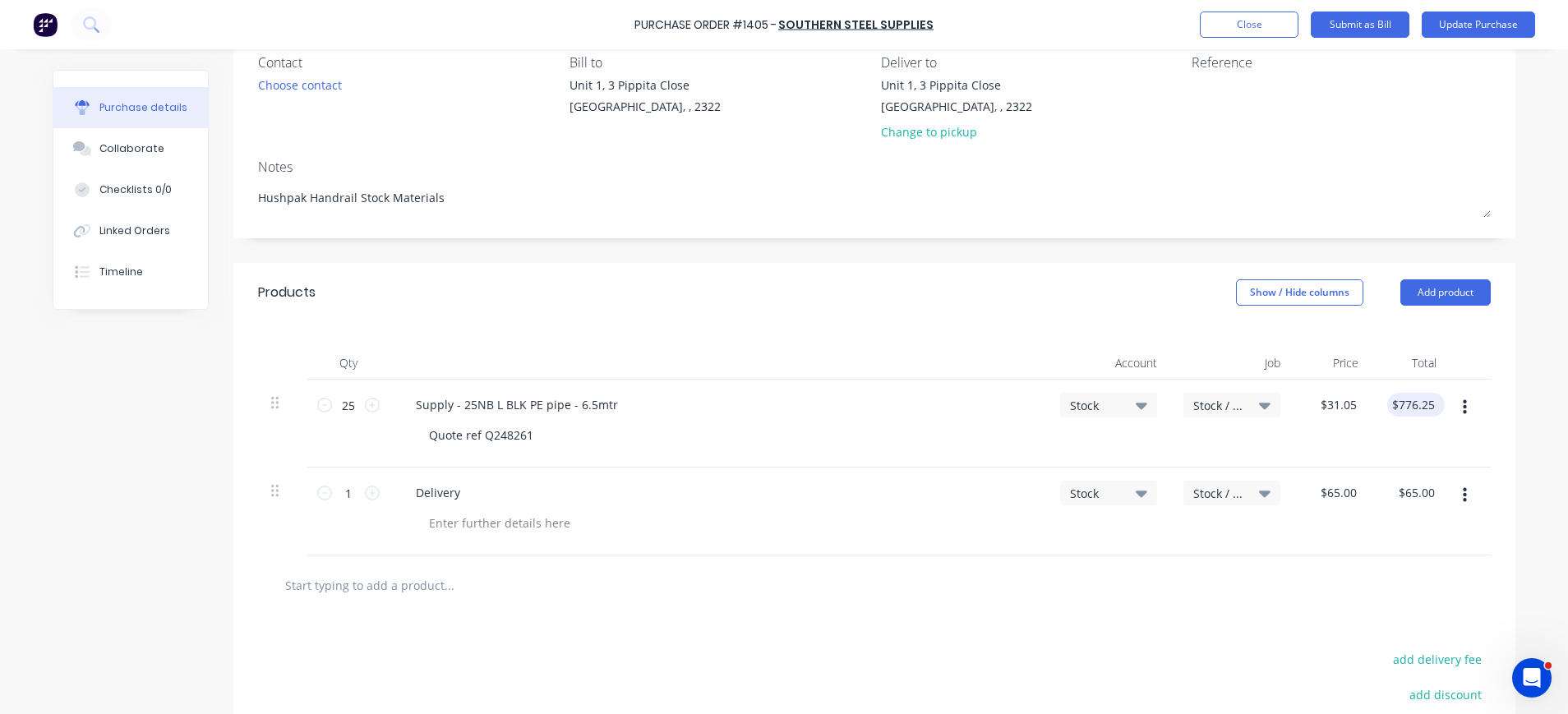
type textarea "x"
type input "776.25"
click at [1381, 410] on div "776.25 $776.25" at bounding box center [1410, 423] width 78 height 88
type textarea "x"
drag, startPoint x: 1390, startPoint y: 405, endPoint x: 1437, endPoint y: 405, distance: 47.0
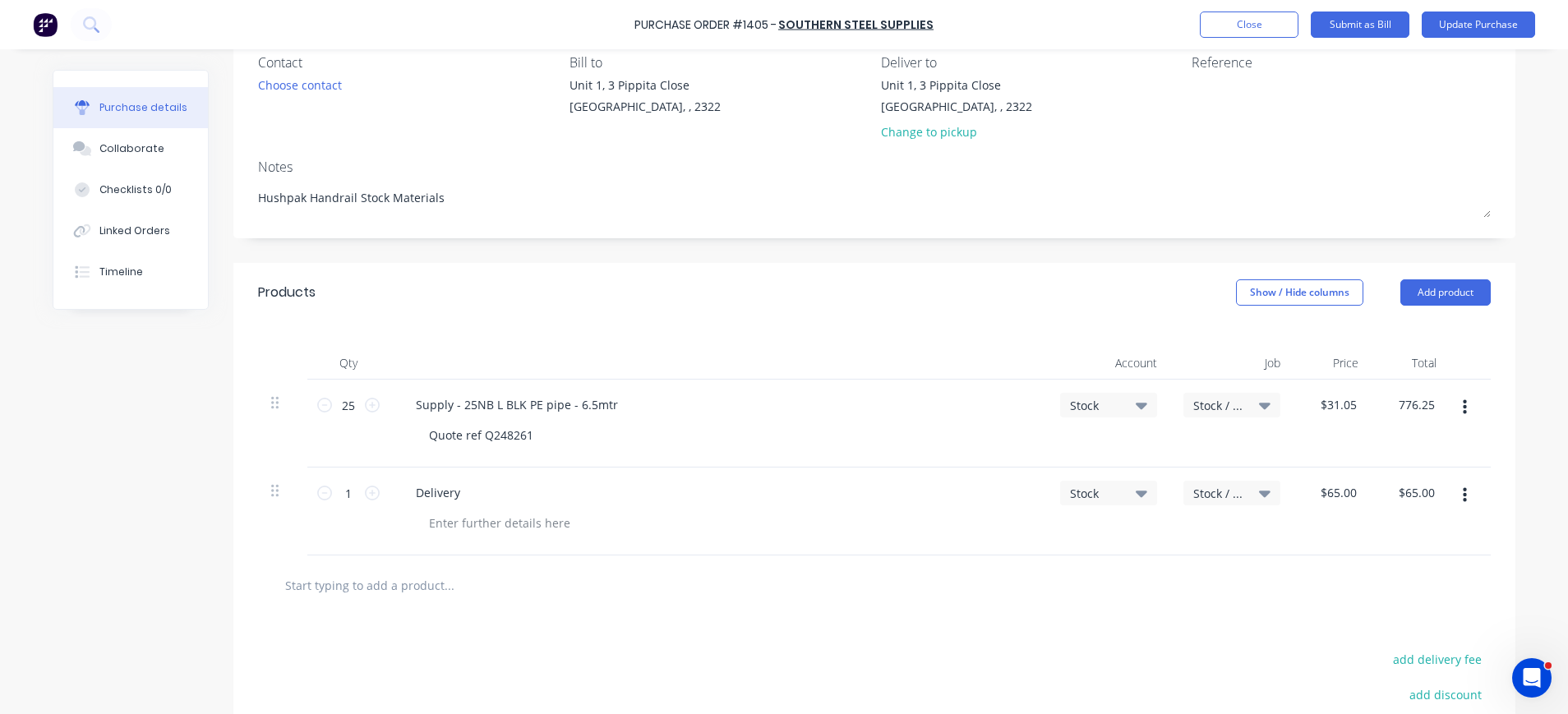
click at [1437, 405] on div "25 25 Supply - 25NB L BLK PE pipe - 6.5mtr Quote ref Q248261 Stock Stock / Stoc…" at bounding box center [874, 423] width 1233 height 88
type input "776.16"
type textarea "x"
type input "$31.0464"
type input "$776.16"
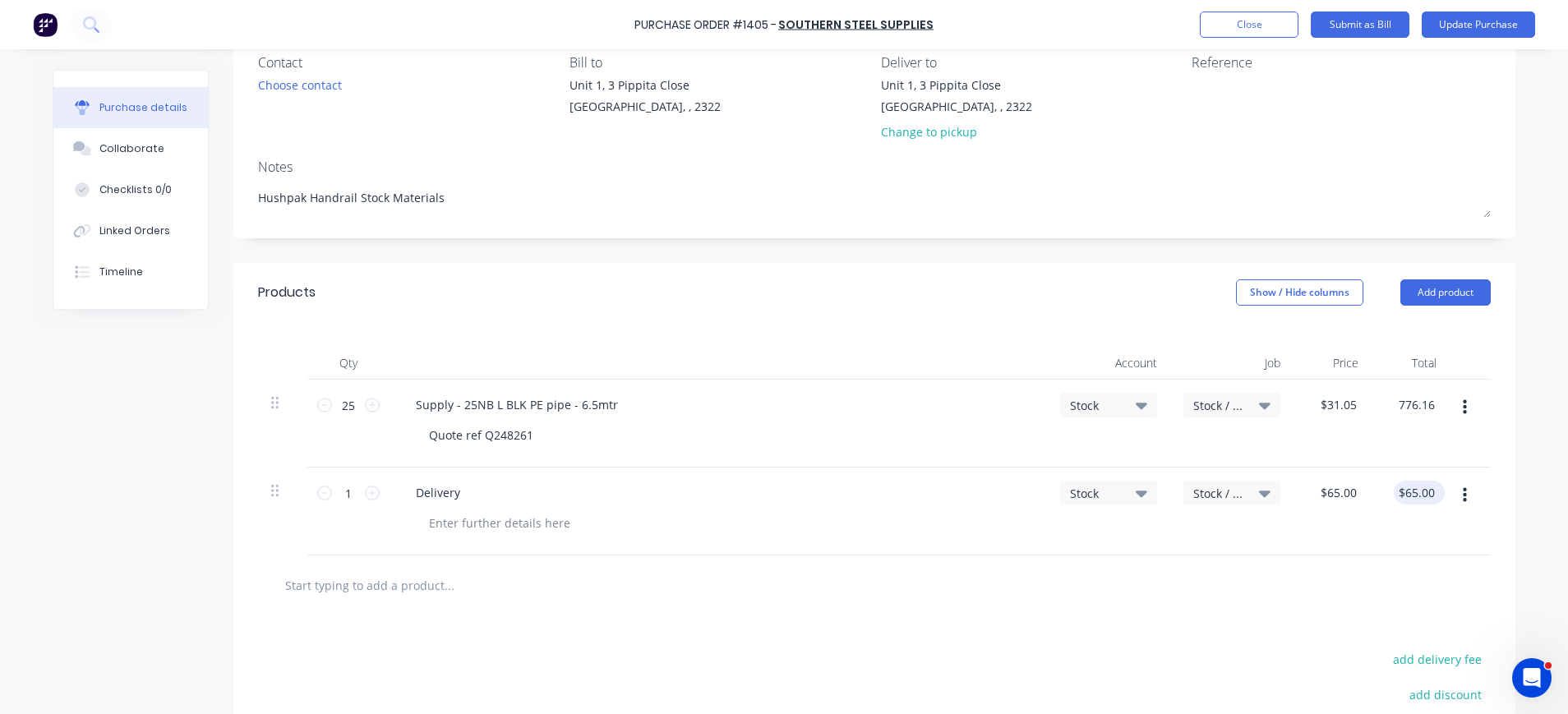
type input "65.00"
click at [1421, 496] on input "65.00" at bounding box center [1416, 492] width 45 height 24
type textarea "x"
type input "$65.00"
click at [1211, 95] on textarea at bounding box center [1295, 94] width 206 height 37
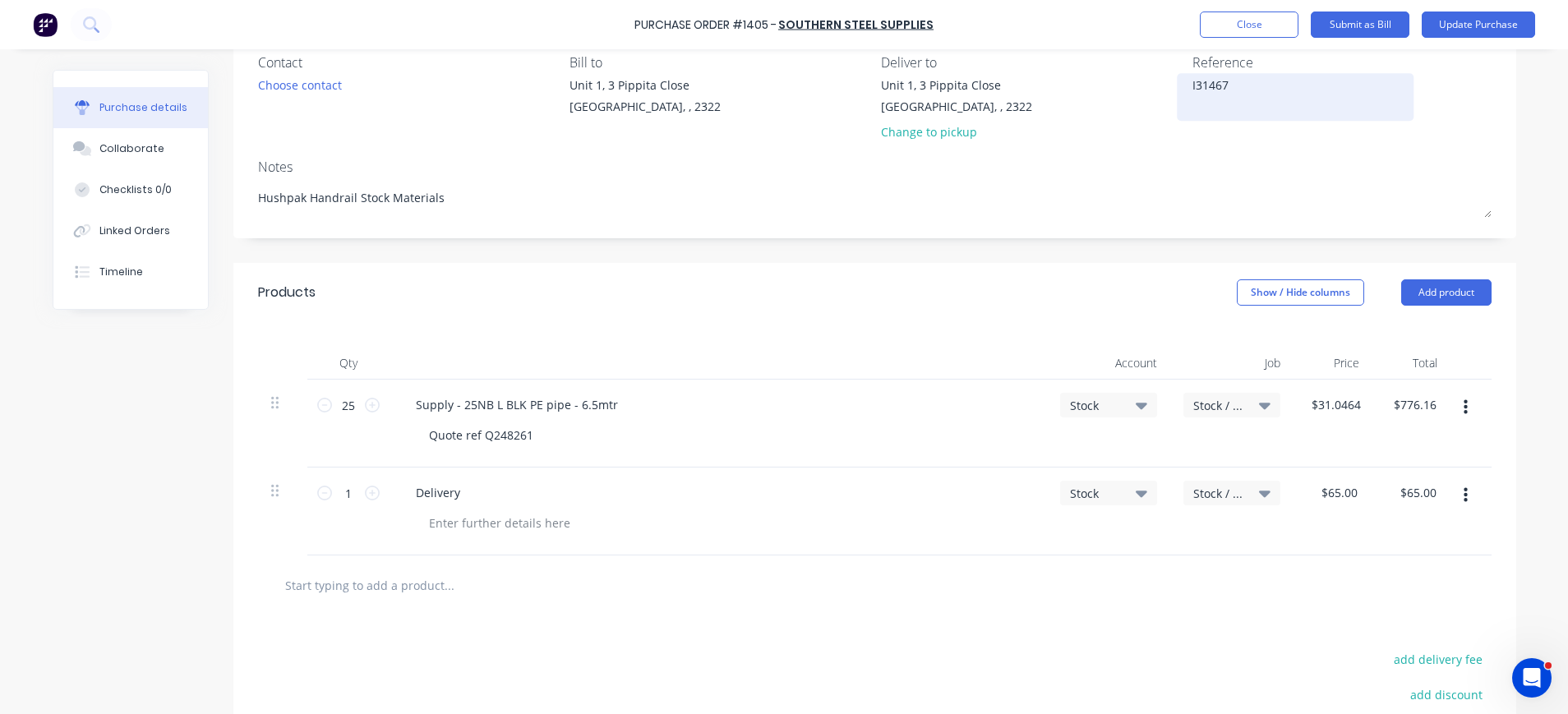
type textarea "I314672"
type textarea "x"
click at [1276, 101] on textarea "I314672" at bounding box center [1295, 94] width 206 height 37
type textarea "I314672"
type textarea "x"
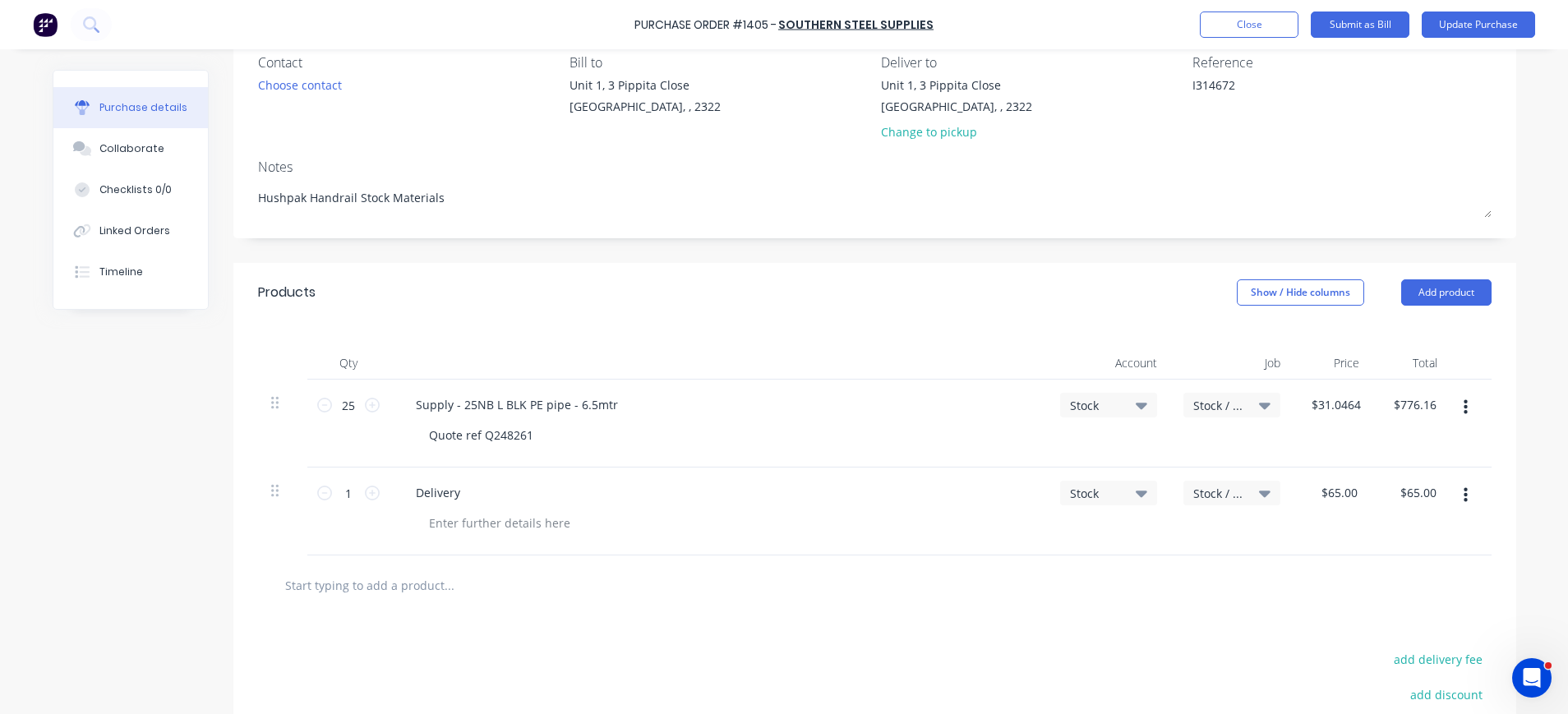
type textarea "I314672"
click at [1229, 414] on div "Stock / Stock" at bounding box center [1232, 405] width 97 height 25
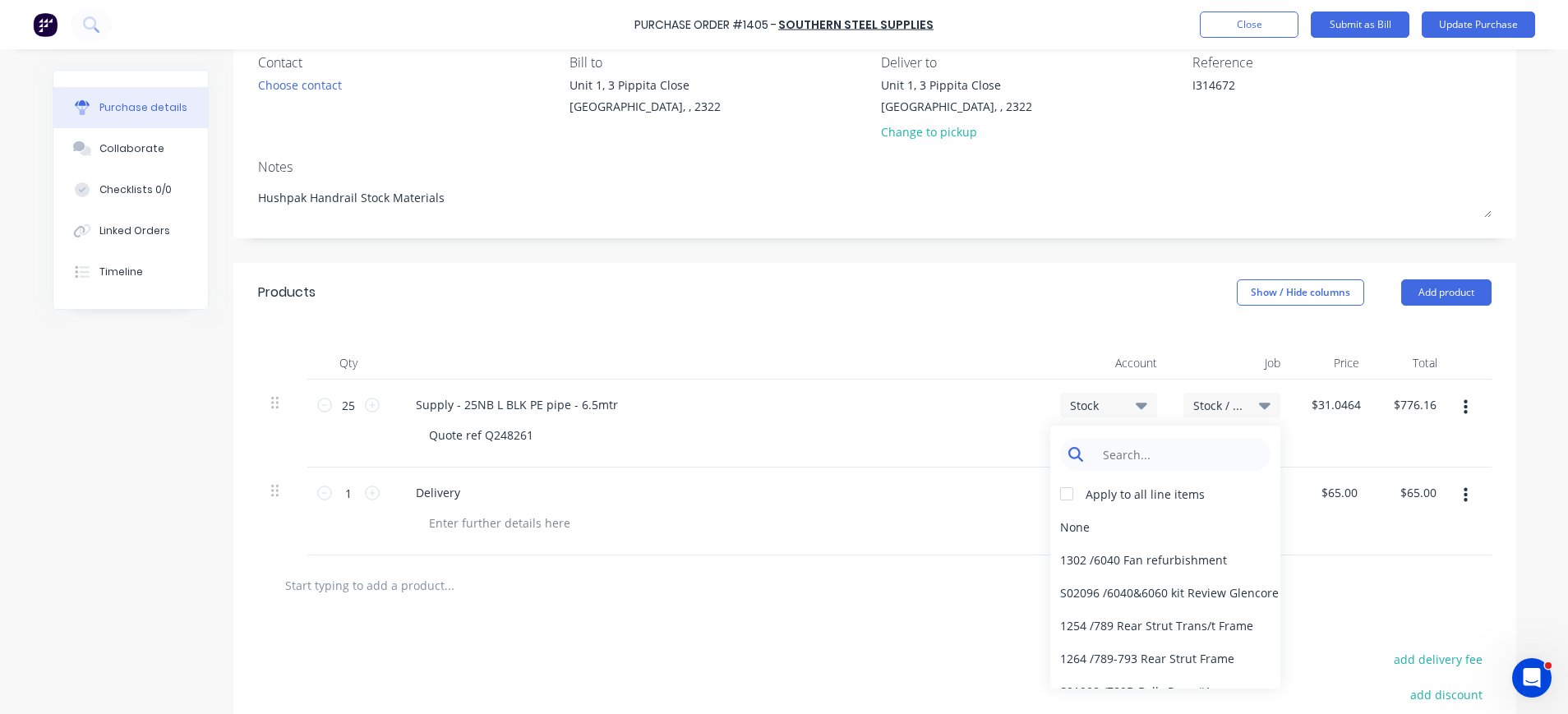
type textarea "x"
click at [1186, 461] on input at bounding box center [1178, 455] width 168 height 33
type input "1004"
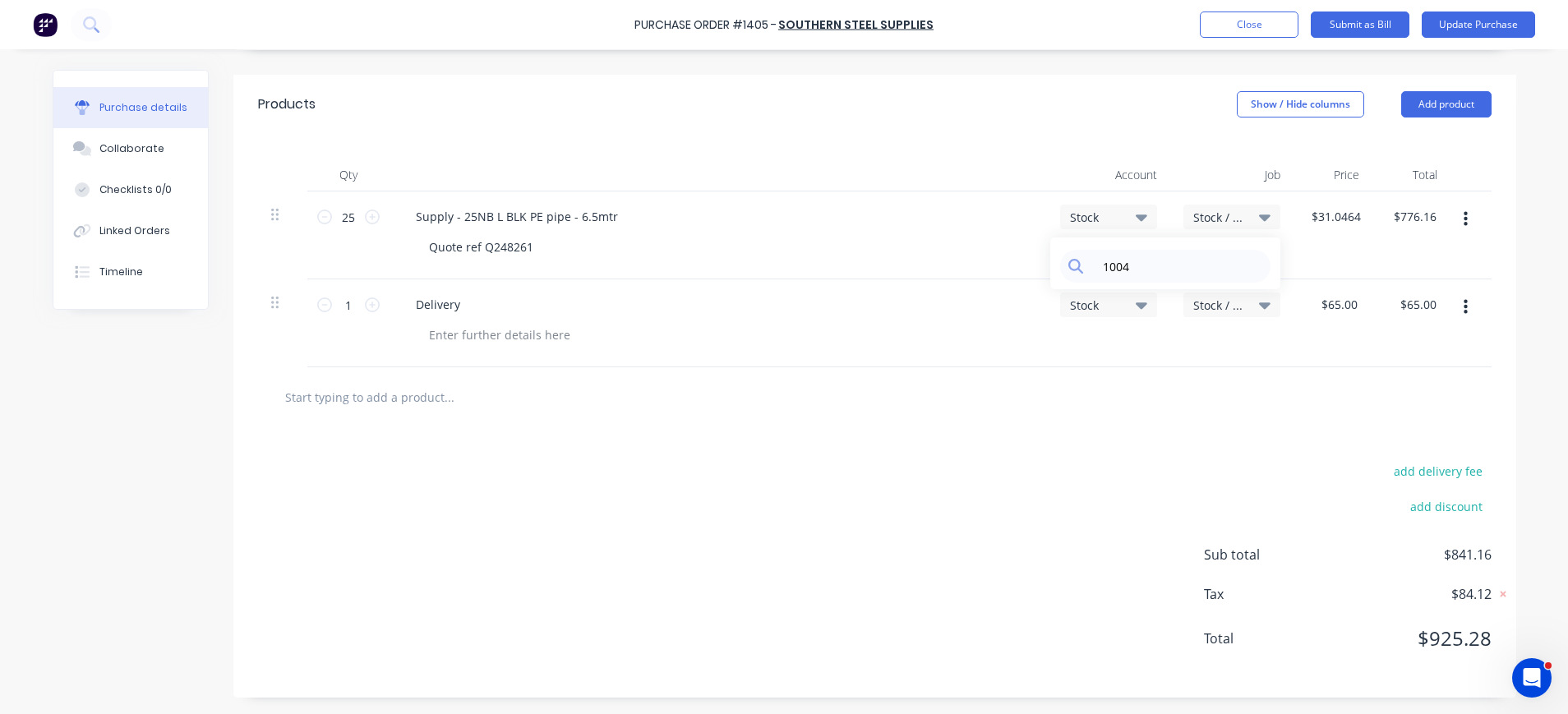
scroll to position [5, 0]
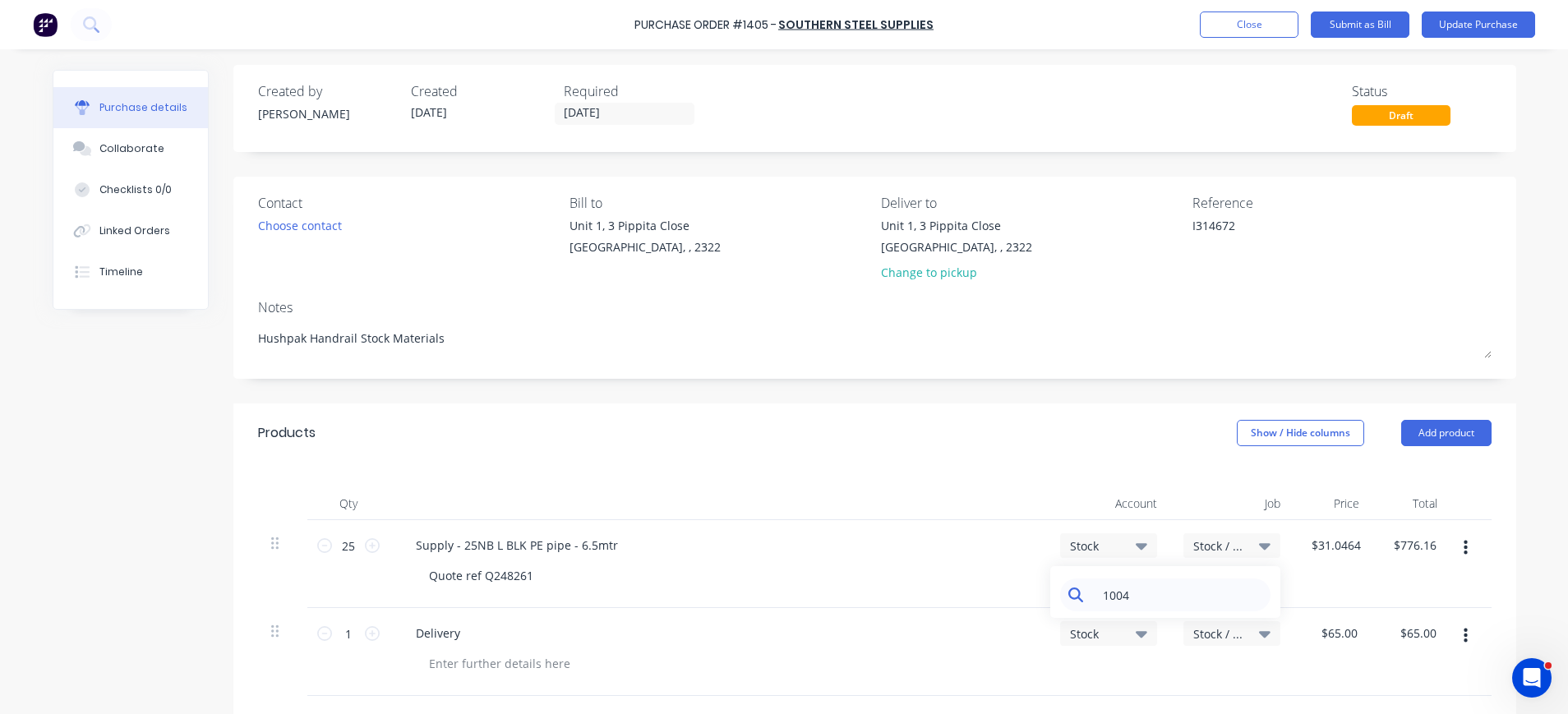
type textarea "x"
drag, startPoint x: 1163, startPoint y: 588, endPoint x: 1056, endPoint y: 582, distance: 107.2
click at [1056, 582] on div "1004" at bounding box center [1165, 592] width 230 height 52
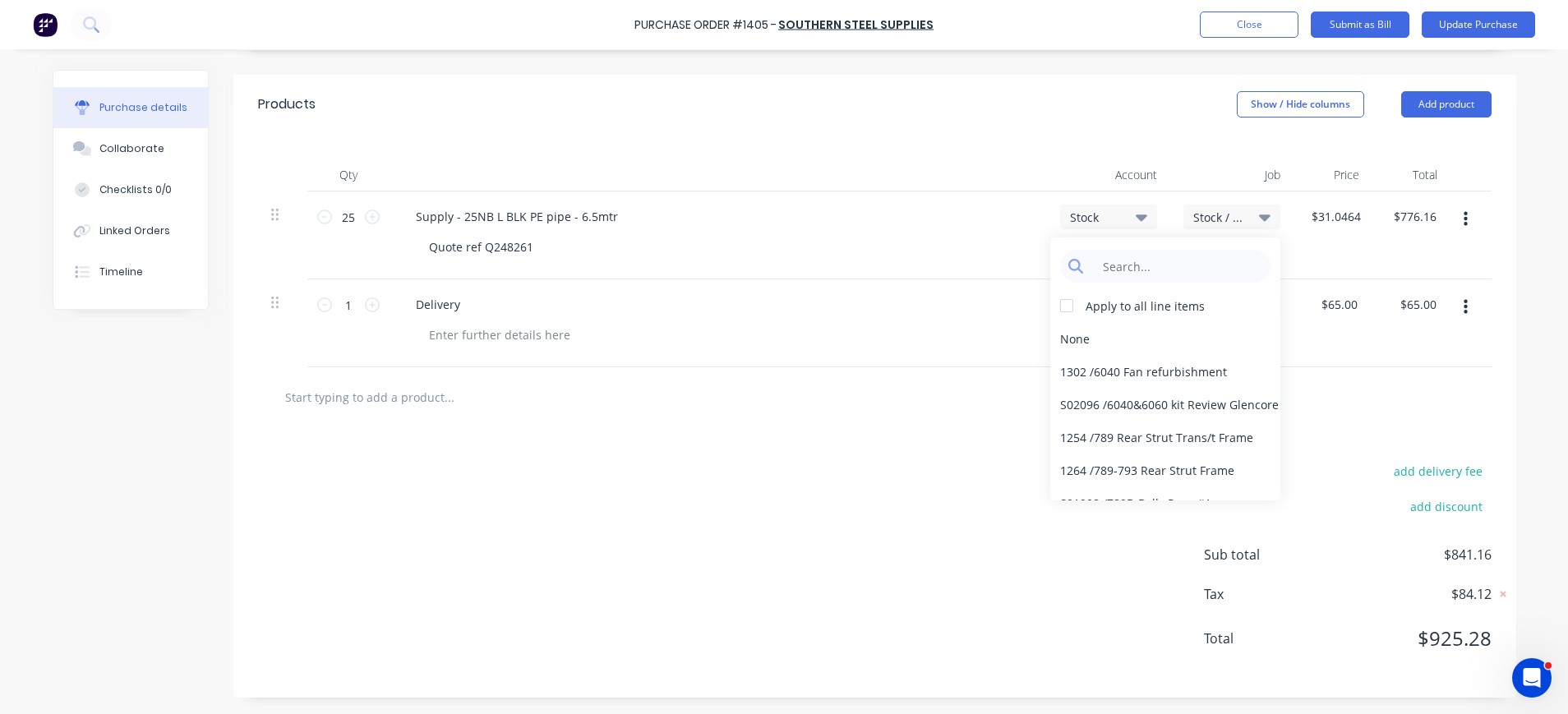
scroll to position [0, 0]
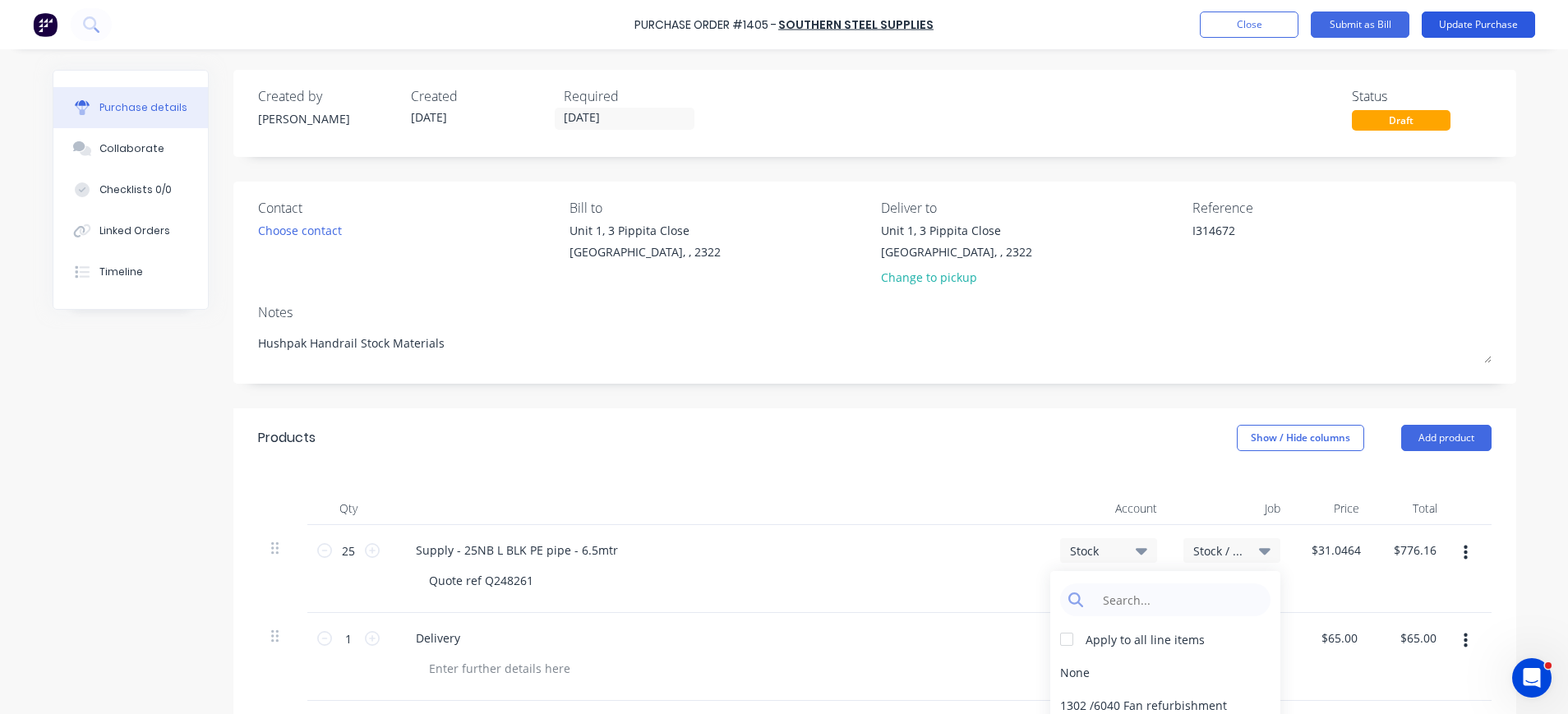
click at [1480, 25] on button "Update Purchase" at bounding box center [1478, 24] width 114 height 26
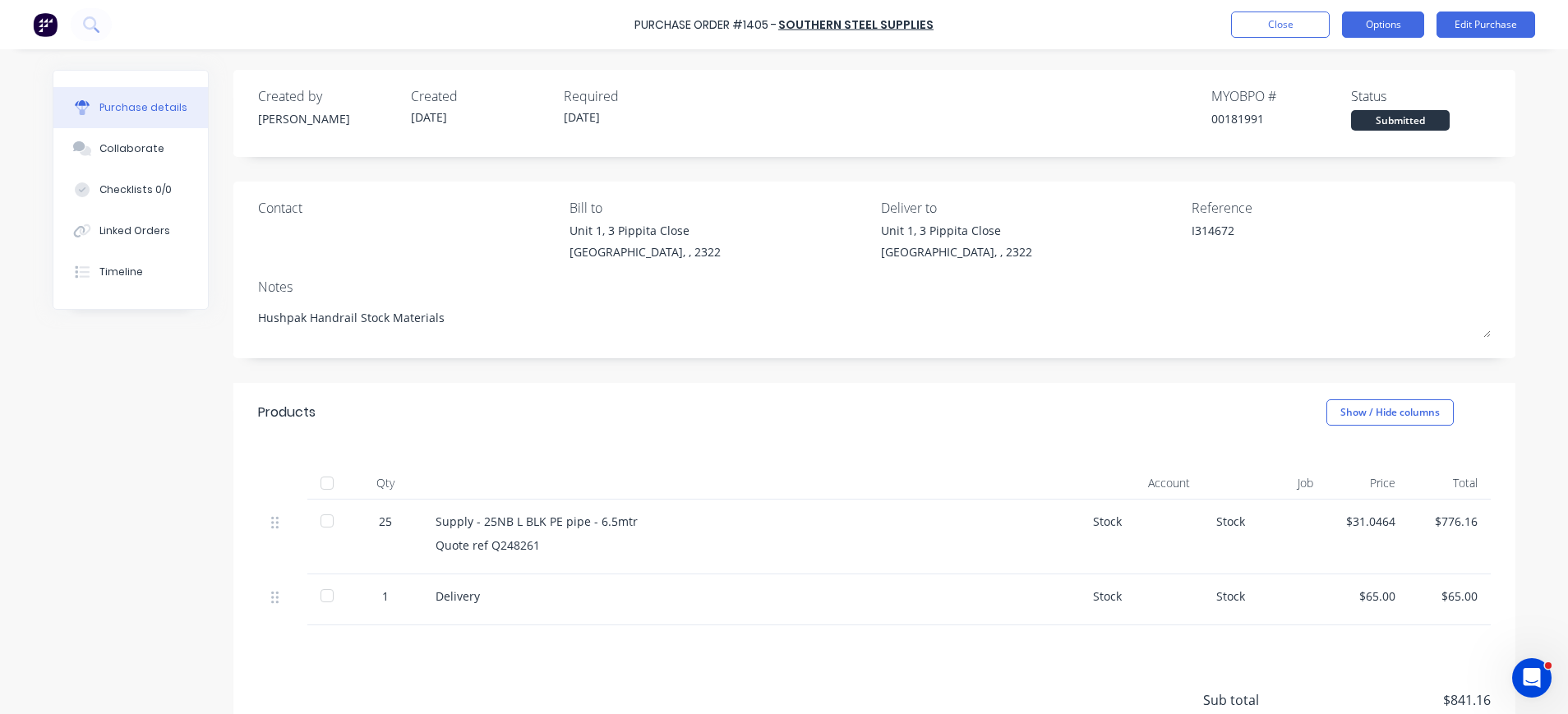
click at [1375, 25] on button "Options" at bounding box center [1383, 24] width 82 height 26
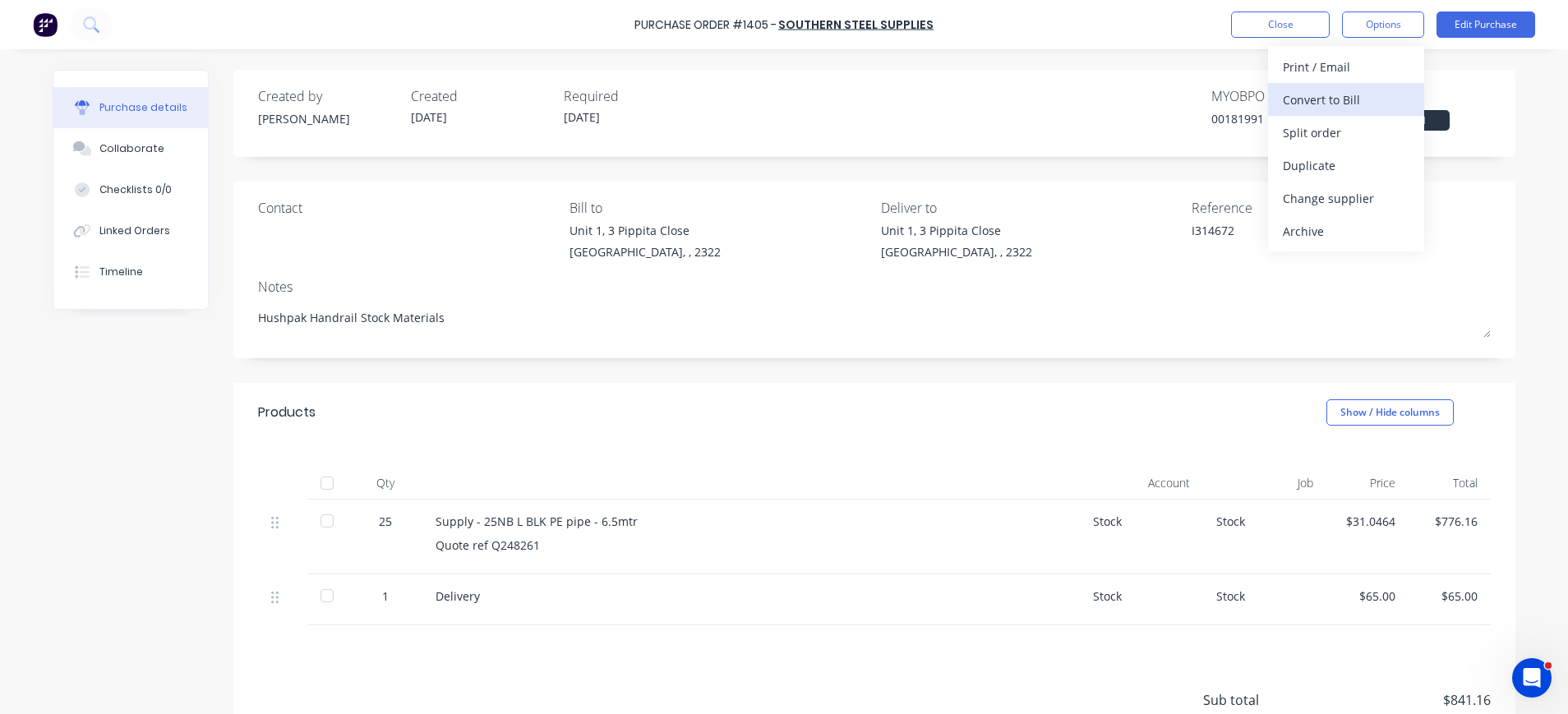
click at [1364, 91] on div "Convert to Bill" at bounding box center [1345, 99] width 126 height 24
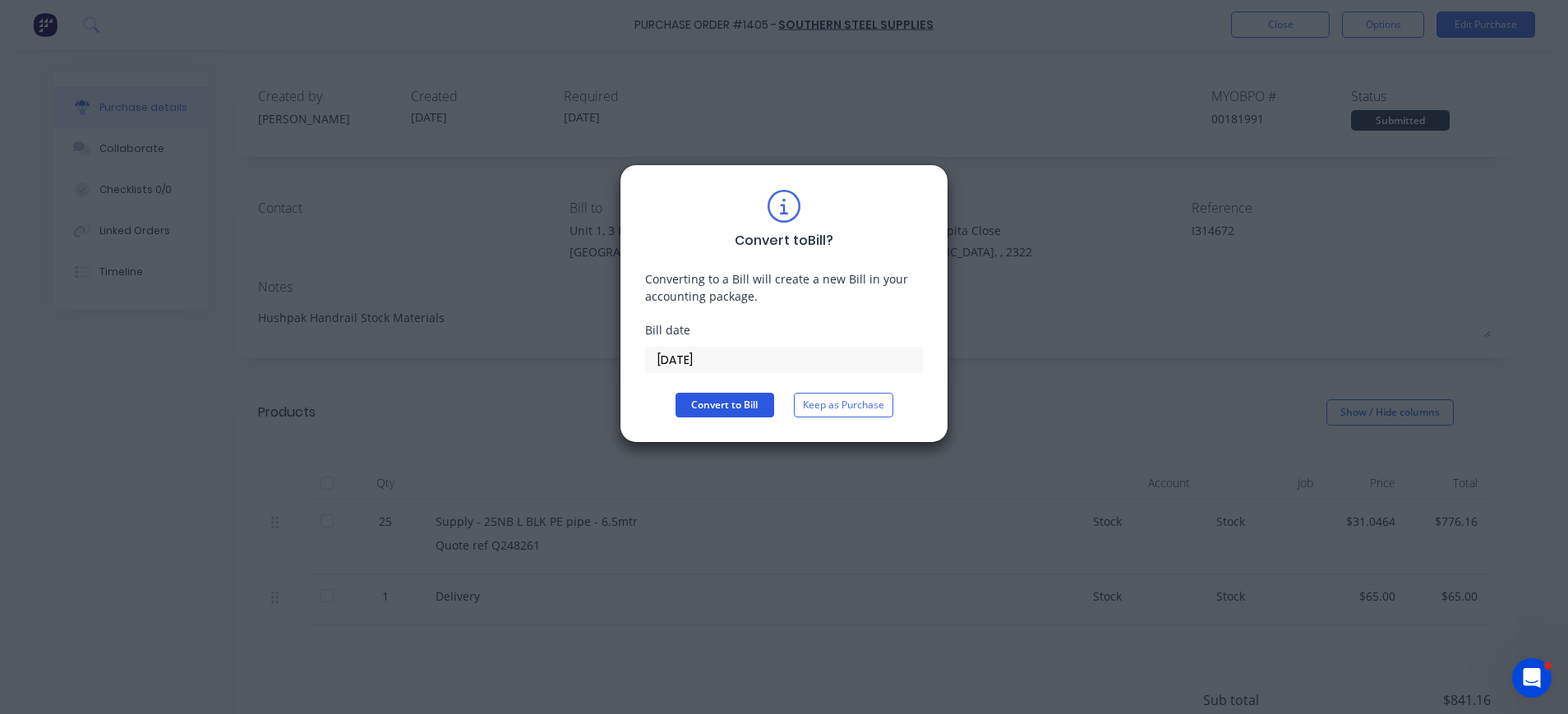
click at [756, 398] on button "Convert to Bill" at bounding box center [725, 405] width 98 height 25
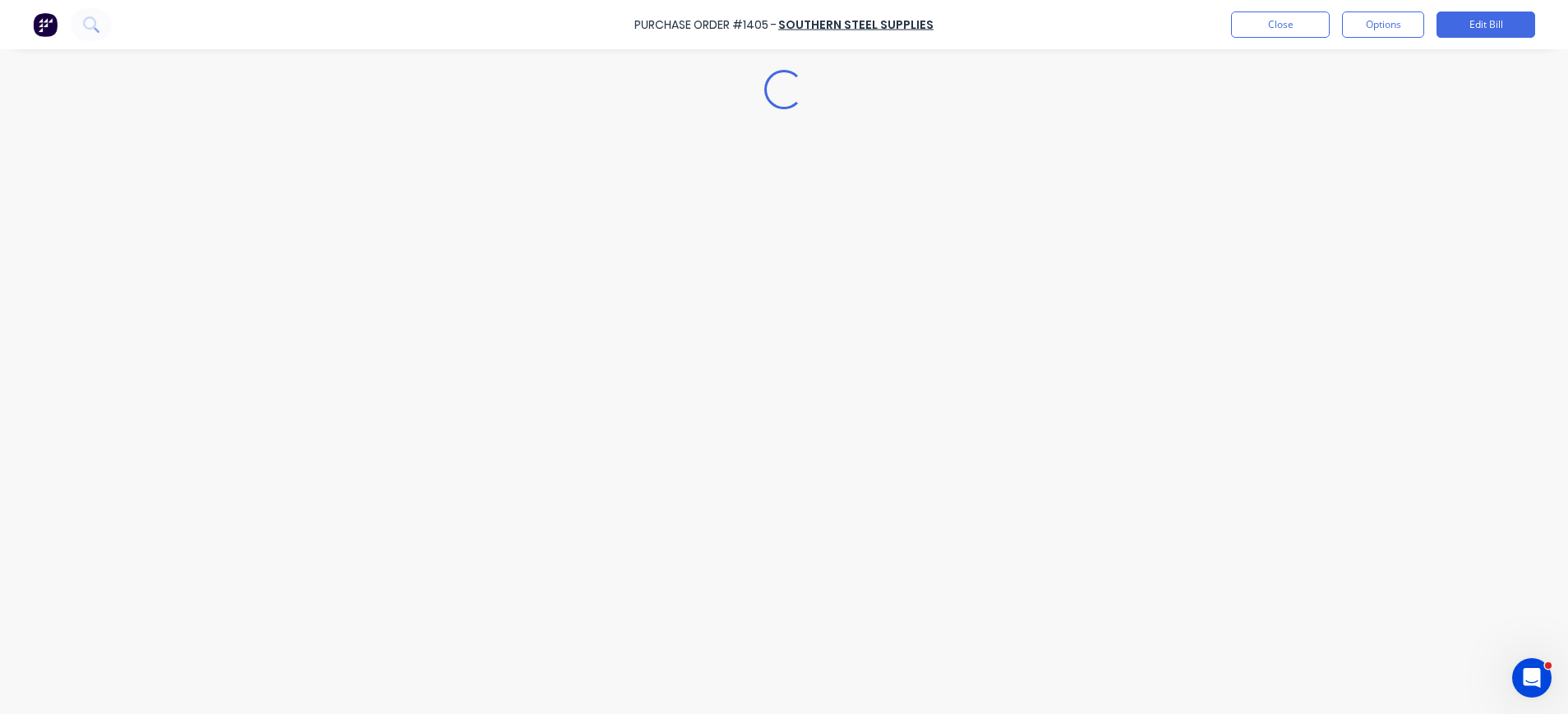
type textarea "x"
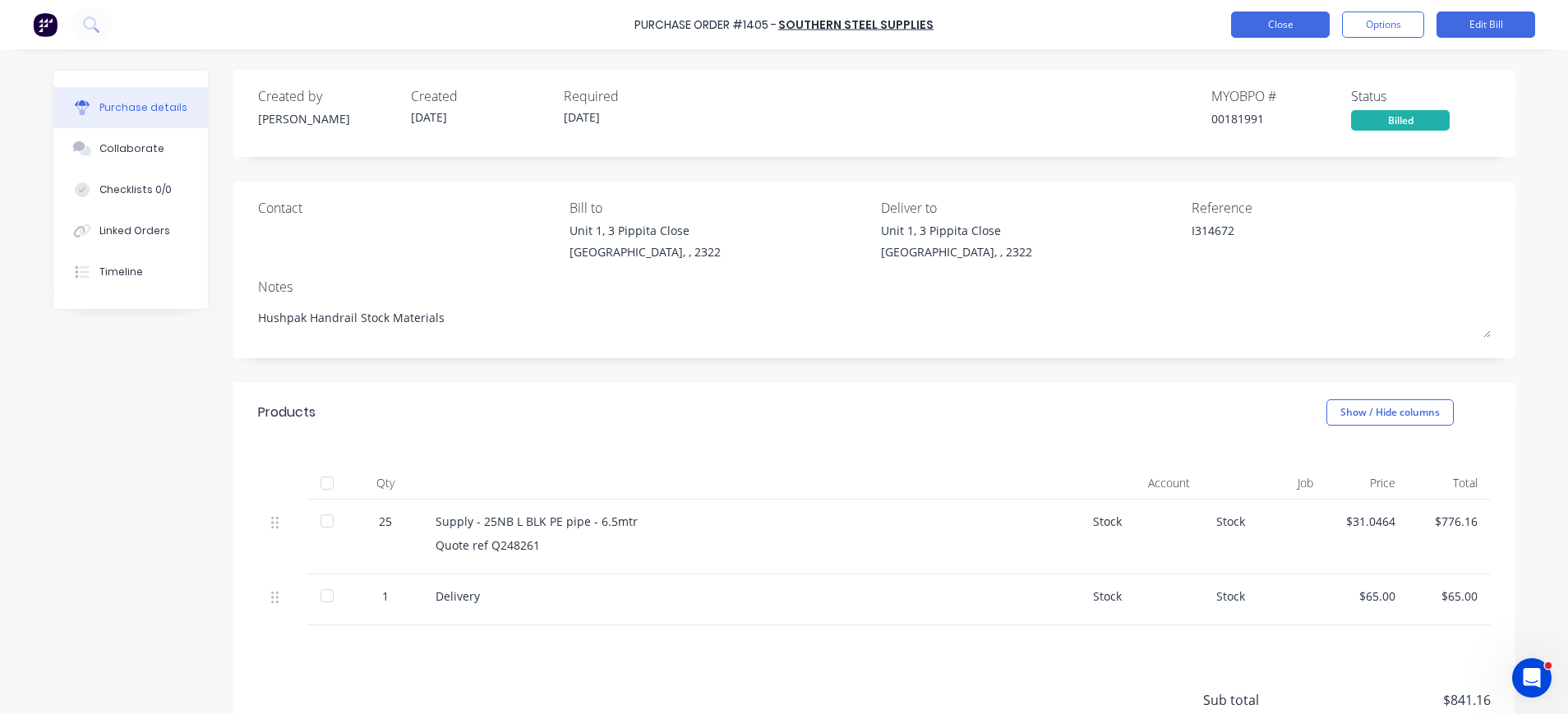
click at [1317, 25] on button "Close" at bounding box center [1280, 24] width 98 height 26
